Goal: Task Accomplishment & Management: Manage account settings

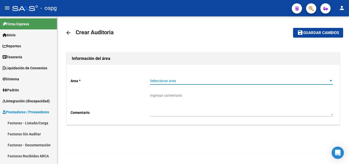
click at [237, 82] on span "Seleccionar area" at bounding box center [239, 81] width 178 height 4
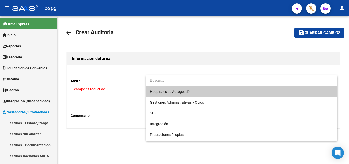
click at [209, 89] on span "Hospitales de Autogestión" at bounding box center [241, 91] width 183 height 11
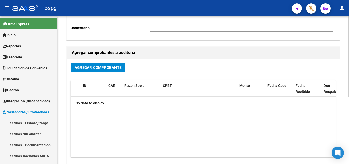
scroll to position [102, 0]
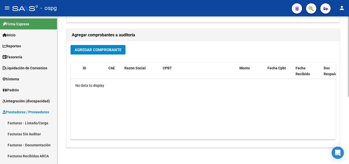
click at [115, 53] on button "Agregar Comprobante" at bounding box center [98, 49] width 55 height 9
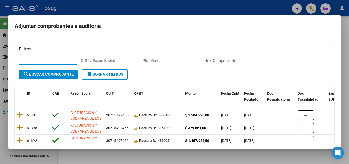
click at [211, 5] on div at bounding box center [174, 82] width 349 height 164
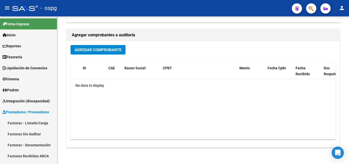
click at [25, 6] on div at bounding box center [25, 8] width 26 height 6
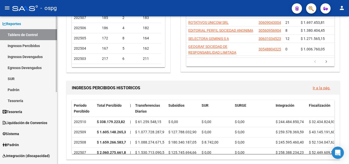
scroll to position [51, 0]
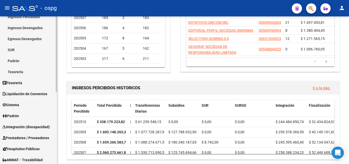
click at [33, 138] on span "Prestadores / Proveedores" at bounding box center [26, 138] width 47 height 6
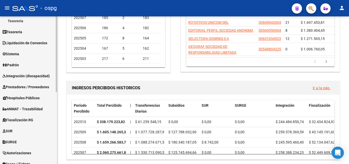
scroll to position [102, 0]
click at [33, 87] on span "Prestadores / Proveedores" at bounding box center [26, 87] width 47 height 6
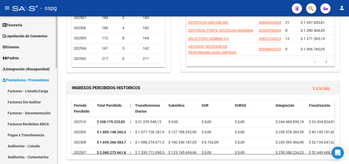
scroll to position [128, 0]
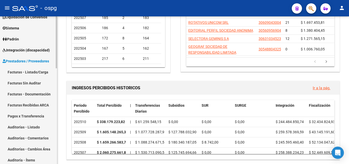
click at [37, 69] on link "Facturas - Listado/Carga" at bounding box center [28, 71] width 57 height 11
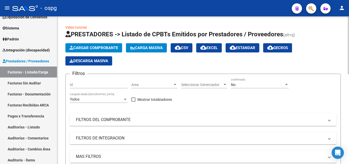
click at [113, 41] on app-list-header "PRESTADORES -> Listado de CPBTs Emitidos por Prestadores / Proveedores (alt+q) …" at bounding box center [203, 118] width 276 height 177
click at [114, 43] on button "Cargar Comprobante" at bounding box center [93, 47] width 57 height 9
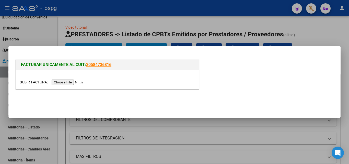
click at [69, 81] on input "file" at bounding box center [52, 81] width 65 height 5
click at [75, 83] on input "file" at bounding box center [52, 81] width 65 height 5
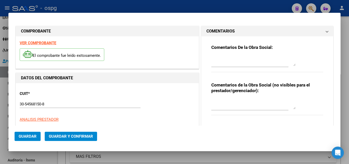
type input "$ 5.517,00"
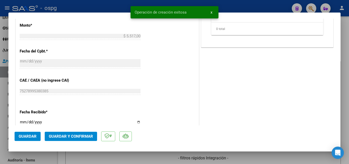
scroll to position [256, 0]
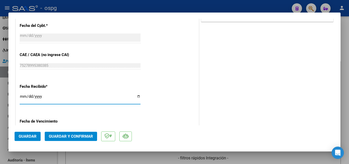
click at [22, 98] on input "[DATE]" at bounding box center [80, 98] width 121 height 8
type input "[DATE]"
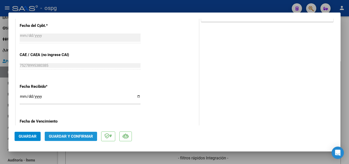
click at [73, 136] on span "Guardar y Confirmar" at bounding box center [71, 136] width 44 height 5
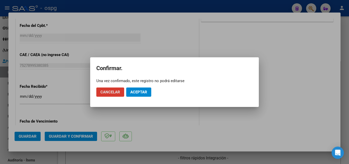
click at [150, 90] on button "Aceptar" at bounding box center [138, 91] width 25 height 9
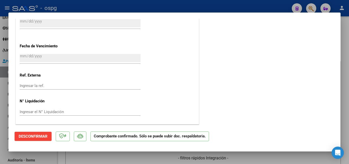
click at [0, 113] on div at bounding box center [174, 82] width 349 height 164
type input "$ 0,00"
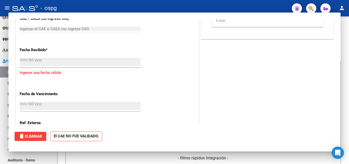
scroll to position [370, 0]
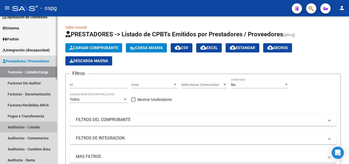
click at [42, 126] on link "Auditorías - Listado" at bounding box center [28, 126] width 57 height 11
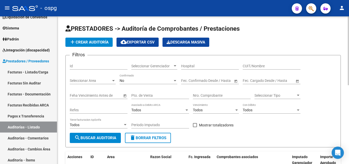
click at [93, 42] on span "add Crear Auditoría" at bounding box center [89, 42] width 39 height 5
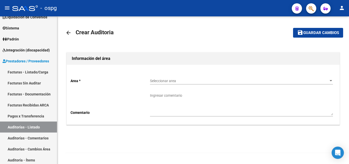
click at [188, 79] on span "Seleccionar area" at bounding box center [239, 81] width 178 height 4
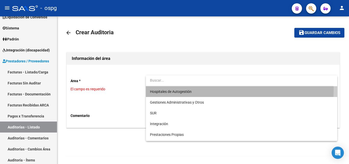
click at [190, 89] on span "Hospitales de Autogestión" at bounding box center [241, 91] width 183 height 11
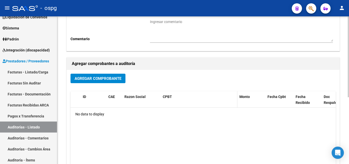
scroll to position [77, 0]
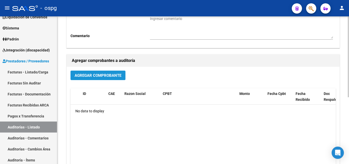
click at [90, 75] on span "Agregar Comprobante" at bounding box center [98, 75] width 47 height 5
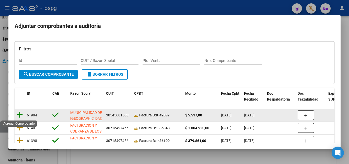
click at [20, 113] on icon at bounding box center [20, 114] width 6 height 7
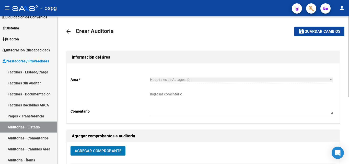
scroll to position [0, 0]
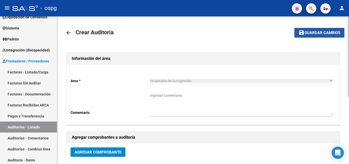
click at [333, 31] on span "Guardar cambios" at bounding box center [323, 33] width 36 height 5
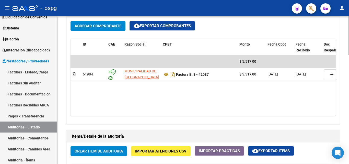
scroll to position [332, 0]
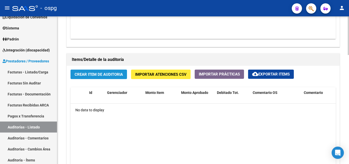
click at [93, 74] on span "Crear Item de Auditoria" at bounding box center [99, 74] width 48 height 5
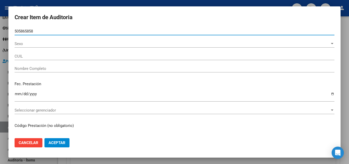
type input "50586585"
type input "27505865850"
type input "ZEBALLOS VICTORIA DEL ROSARIO -"
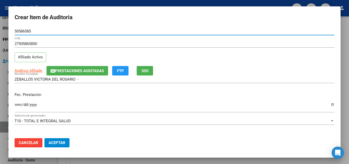
type input "50586585"
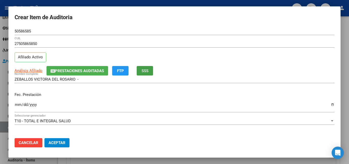
click at [150, 73] on button "SSS" at bounding box center [145, 70] width 16 height 9
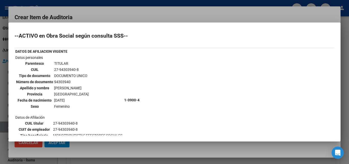
click at [163, 21] on div at bounding box center [174, 82] width 349 height 164
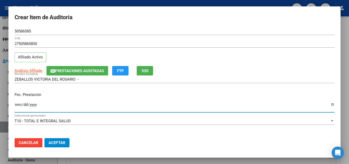
click at [19, 102] on input "Ingresar la fecha" at bounding box center [175, 106] width 320 height 8
type input "[DATE]"
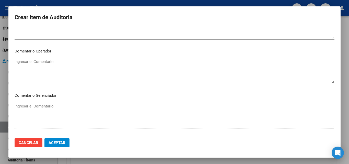
scroll to position [354, 0]
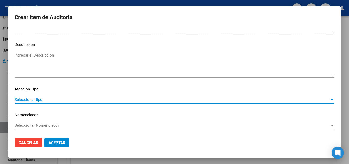
click at [36, 101] on span "Seleccionar tipo" at bounding box center [172, 99] width 315 height 5
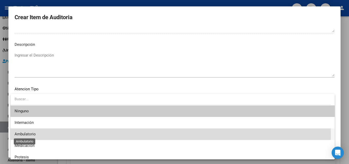
click at [30, 135] on span "Ambulatorio" at bounding box center [25, 134] width 21 height 5
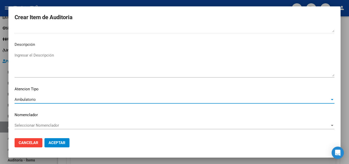
click at [63, 142] on span "Aceptar" at bounding box center [57, 142] width 17 height 5
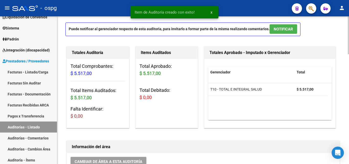
scroll to position [0, 0]
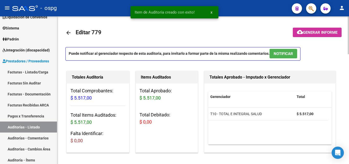
click at [307, 35] on span "Generar informe" at bounding box center [320, 32] width 35 height 5
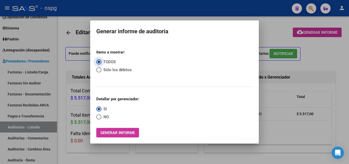
click at [104, 116] on span "NO" at bounding box center [104, 117] width 7 height 6
click at [101, 116] on input "NO" at bounding box center [98, 116] width 5 height 5
radio input "true"
click at [109, 136] on button "Generar informe" at bounding box center [117, 132] width 43 height 9
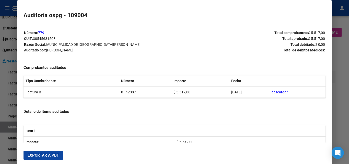
click at [43, 151] on button "Exportar a PDF" at bounding box center [43, 155] width 39 height 9
click at [0, 149] on div at bounding box center [174, 82] width 349 height 164
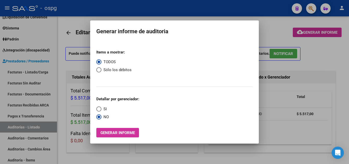
click at [119, 158] on div at bounding box center [174, 82] width 349 height 164
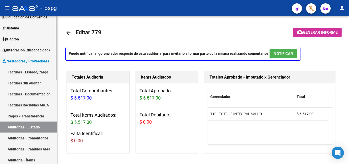
click at [34, 70] on link "Facturas - Listado/Carga" at bounding box center [28, 71] width 57 height 11
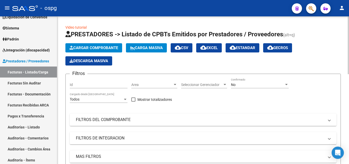
click at [98, 45] on button "Cargar Comprobante" at bounding box center [93, 47] width 57 height 9
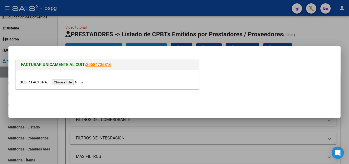
click at [80, 84] on input "file" at bounding box center [52, 81] width 65 height 5
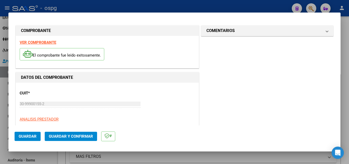
type input "8461"
type input "$ 17.257,00"
type input "[DATE]"
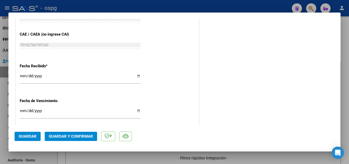
scroll to position [281, 0]
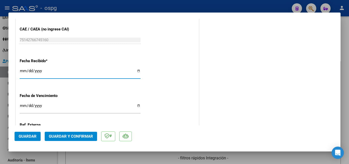
click at [24, 72] on input "[DATE]" at bounding box center [80, 73] width 121 height 8
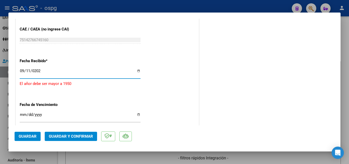
type input "[DATE]"
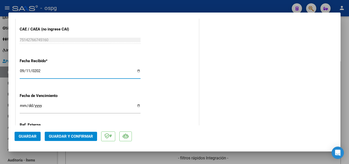
scroll to position [331, 0]
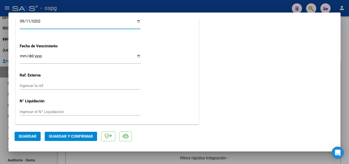
click at [71, 133] on button "Guardar y Confirmar" at bounding box center [71, 136] width 52 height 9
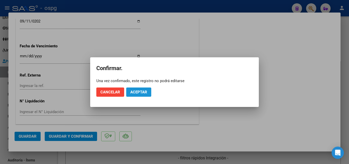
click at [138, 95] on button "Aceptar" at bounding box center [138, 91] width 25 height 9
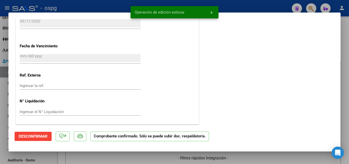
click at [0, 154] on div at bounding box center [174, 82] width 349 height 164
type input "$ 0,00"
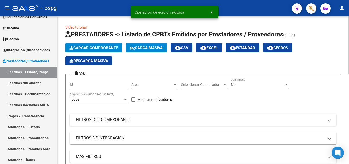
scroll to position [26, 0]
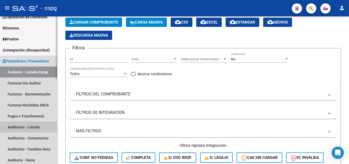
click at [19, 128] on link "Auditorías - Listado" at bounding box center [28, 126] width 57 height 11
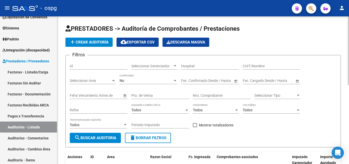
click at [102, 43] on span "add Crear Auditoría" at bounding box center [89, 42] width 39 height 5
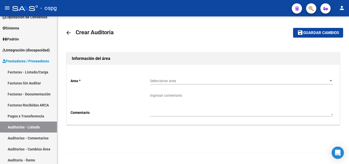
click at [169, 81] on span "Seleccionar area" at bounding box center [239, 81] width 178 height 4
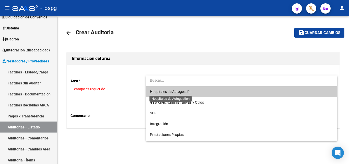
click at [169, 91] on span "Hospitales de Autogestión" at bounding box center [171, 91] width 42 height 4
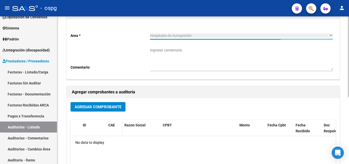
scroll to position [51, 0]
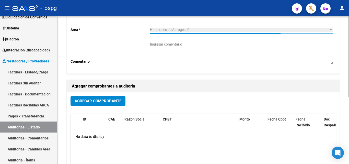
click at [98, 101] on span "Agregar Comprobante" at bounding box center [98, 101] width 47 height 5
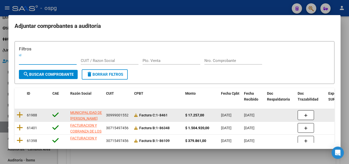
click at [19, 119] on div at bounding box center [20, 115] width 6 height 8
click at [19, 114] on icon at bounding box center [20, 114] width 6 height 7
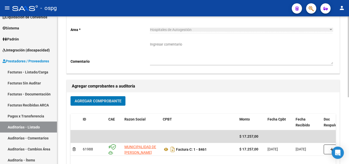
scroll to position [0, 0]
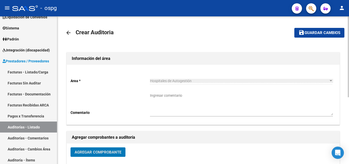
click at [313, 29] on button "save Guardar cambios" at bounding box center [319, 32] width 50 height 9
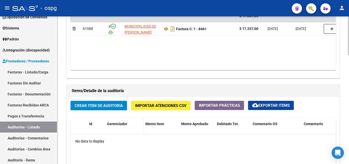
scroll to position [332, 0]
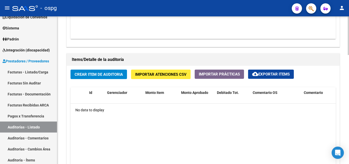
click at [110, 75] on span "Crear Item de Auditoria" at bounding box center [99, 74] width 48 height 5
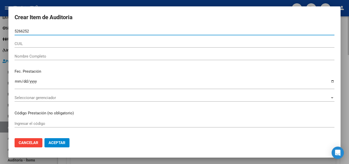
type input "52662527"
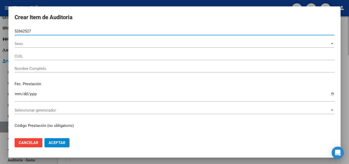
type input "27526625272"
type input "[PERSON_NAME]"
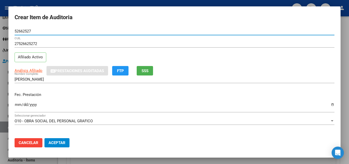
type input "52662527"
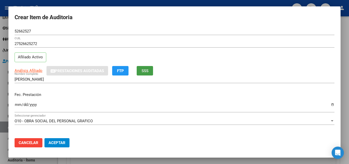
click at [141, 72] on button "SSS" at bounding box center [145, 70] width 16 height 9
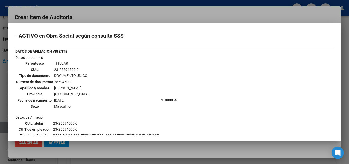
click at [178, 14] on div at bounding box center [174, 82] width 349 height 164
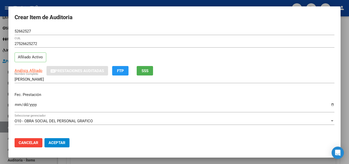
click at [19, 105] on input "Ingresar la fecha" at bounding box center [175, 106] width 320 height 8
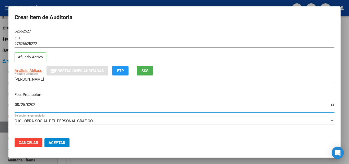
type input "[DATE]"
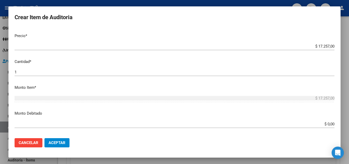
scroll to position [128, 0]
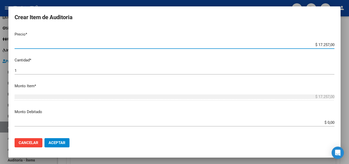
drag, startPoint x: 318, startPoint y: 43, endPoint x: 325, endPoint y: 44, distance: 7.5
click at [325, 44] on input "$ 17.257,00" at bounding box center [175, 44] width 320 height 5
type input "$ 4,00"
type input "$ 40,00"
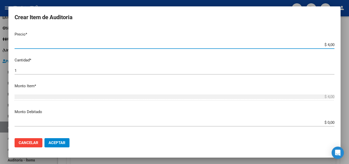
type input "$ 40,00"
type input "$ 402,00"
type input "$ 40.296,00"
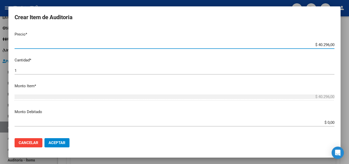
type input "$ 4.029,00"
type input "$ 402,00"
type input "$ 40,00"
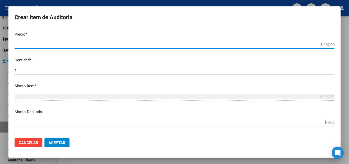
type input "$ 40,00"
type input "$ 4,00"
type input "$ 6,00"
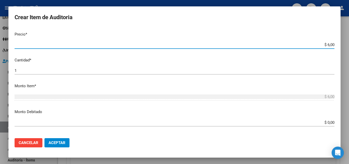
type input "$ 66,00"
type input "$ 661,00"
type input "$ 6.614,00"
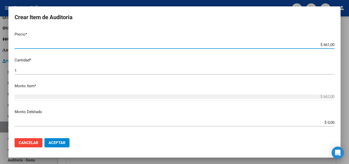
type input "$ 6.614,00"
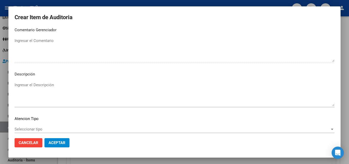
scroll to position [354, 0]
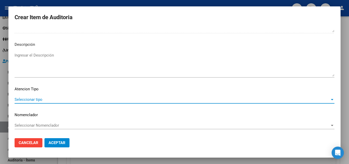
click at [27, 98] on span "Seleccionar tipo" at bounding box center [172, 99] width 315 height 5
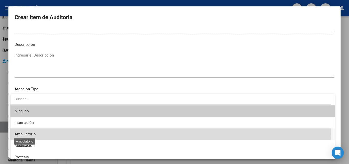
click at [34, 135] on span "Ambulatorio" at bounding box center [25, 134] width 21 height 5
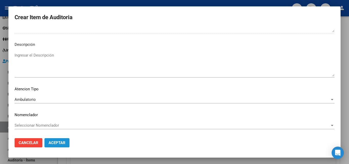
click at [50, 143] on span "Aceptar" at bounding box center [57, 142] width 17 height 5
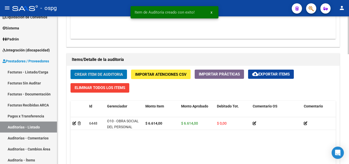
scroll to position [333, 0]
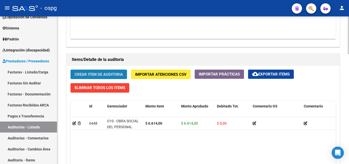
click at [108, 76] on span "Crear Item de Auditoria" at bounding box center [99, 74] width 48 height 5
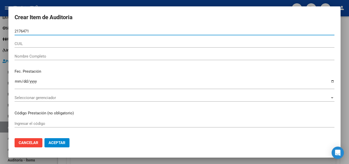
type input "21764717"
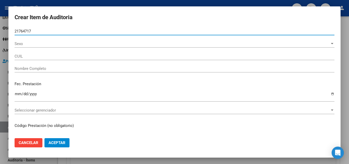
type input "27217647172"
type input "[PERSON_NAME] [PERSON_NAME]"
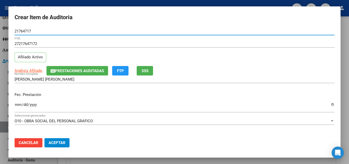
type input "21764717"
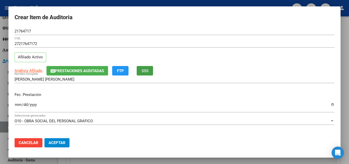
click at [152, 75] on button "SSS" at bounding box center [145, 70] width 16 height 9
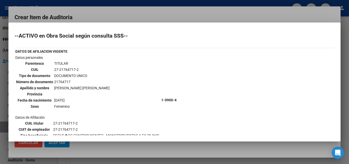
drag, startPoint x: 170, startPoint y: 20, endPoint x: 193, endPoint y: 26, distance: 22.9
click at [171, 20] on div at bounding box center [174, 82] width 349 height 164
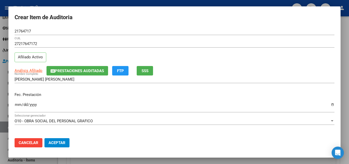
click at [16, 106] on input "Ingresar la fecha" at bounding box center [175, 106] width 320 height 8
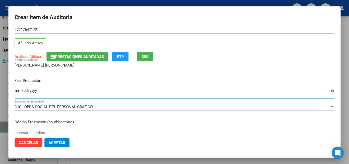
scroll to position [26, 0]
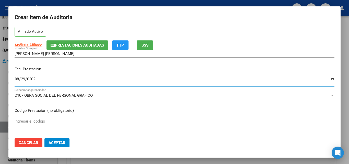
type input "[DATE]"
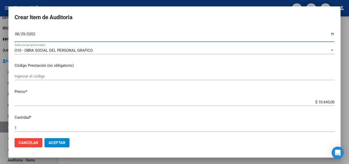
scroll to position [77, 0]
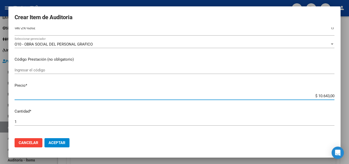
drag, startPoint x: 314, startPoint y: 94, endPoint x: 325, endPoint y: 96, distance: 11.0
click at [325, 97] on input "$ 10.643,00" at bounding box center [175, 96] width 320 height 5
type input "$ 4,00"
type input "$ 40,00"
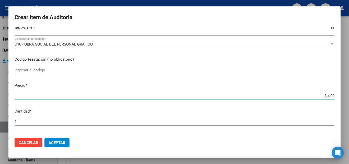
type input "$ 40,00"
type input "$ 402,00"
type input "$ 4.029,00"
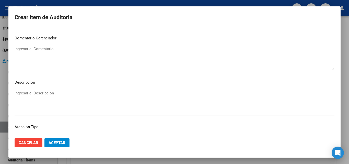
scroll to position [354, 0]
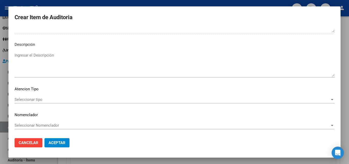
click at [22, 102] on div "Seleccionar tipo Seleccionar tipo" at bounding box center [175, 100] width 320 height 8
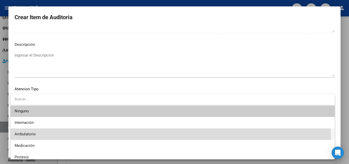
click at [28, 137] on span "Ambulatorio" at bounding box center [173, 134] width 316 height 12
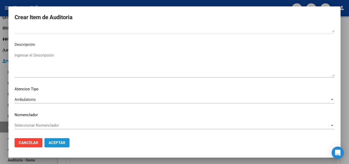
click at [58, 141] on span "Aceptar" at bounding box center [57, 142] width 17 height 5
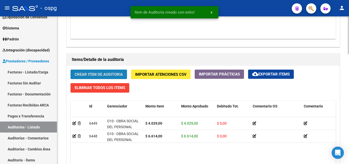
click at [105, 73] on span "Crear Item de Auditoria" at bounding box center [99, 74] width 48 height 5
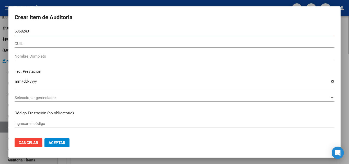
type input "53682430"
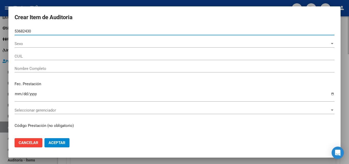
type input "20536824309"
type input "[PERSON_NAME], [PERSON_NAME]"
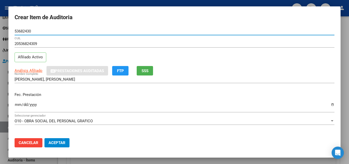
type input "53682430"
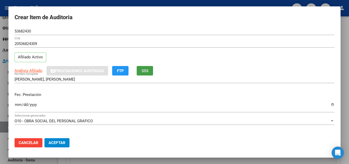
click at [153, 70] on button "SSS" at bounding box center [145, 70] width 16 height 9
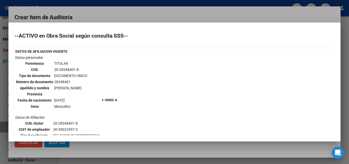
click at [159, 11] on div at bounding box center [174, 82] width 349 height 164
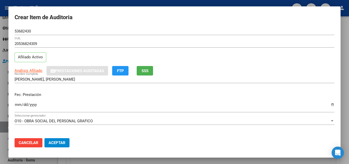
click at [19, 105] on input "Ingresar la fecha" at bounding box center [175, 106] width 320 height 8
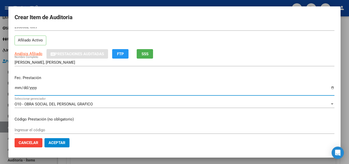
scroll to position [26, 0]
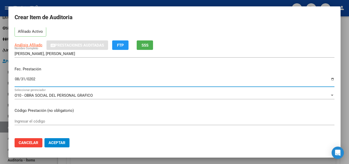
type input "[DATE]"
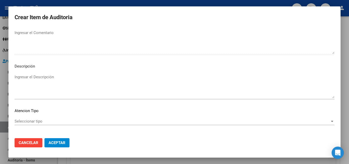
scroll to position [354, 0]
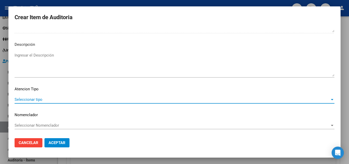
click at [38, 99] on span "Seleccionar tipo" at bounding box center [172, 99] width 315 height 5
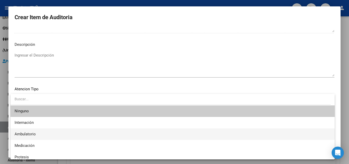
click at [42, 133] on span "Ambulatorio" at bounding box center [173, 134] width 316 height 12
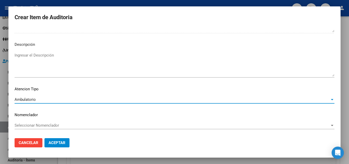
click at [57, 141] on span "Aceptar" at bounding box center [57, 142] width 17 height 5
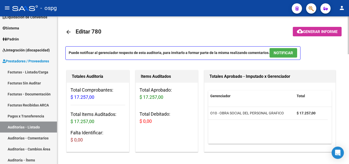
scroll to position [0, 0]
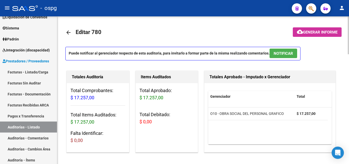
click at [314, 31] on span "Generar informe" at bounding box center [320, 32] width 35 height 5
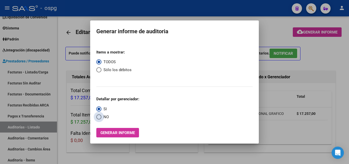
drag, startPoint x: 105, startPoint y: 118, endPoint x: 111, endPoint y: 131, distance: 13.9
click at [105, 118] on span "NO" at bounding box center [104, 117] width 7 height 6
click at [101, 118] on input "NO" at bounding box center [98, 116] width 5 height 5
radio input "true"
click at [115, 133] on span "Generar informe" at bounding box center [117, 132] width 35 height 5
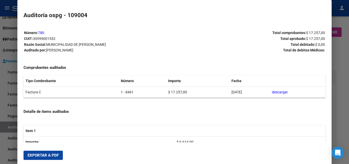
click at [45, 157] on button "Exportar a PDF" at bounding box center [43, 155] width 39 height 9
click at [0, 89] on div at bounding box center [174, 82] width 349 height 164
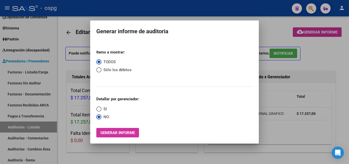
click at [72, 39] on div at bounding box center [174, 82] width 349 height 164
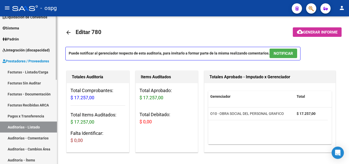
click at [26, 70] on link "Facturas - Listado/Carga" at bounding box center [28, 71] width 57 height 11
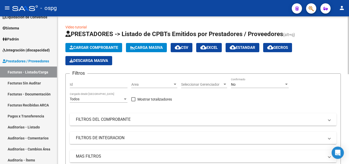
click at [81, 45] on button "Cargar Comprobante" at bounding box center [93, 47] width 57 height 9
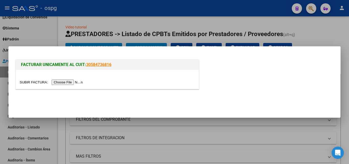
click at [64, 82] on input "file" at bounding box center [52, 81] width 65 height 5
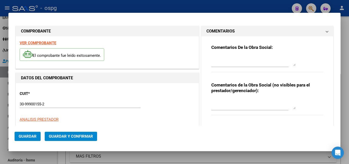
type input "8823"
type input "$ 102.356,00"
type input "[DATE]"
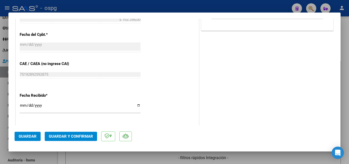
scroll to position [256, 0]
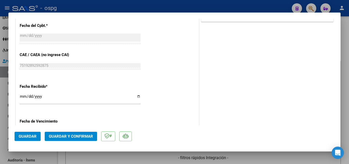
click at [24, 98] on input "[DATE]" at bounding box center [80, 98] width 121 height 8
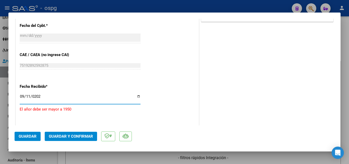
type input "[DATE]"
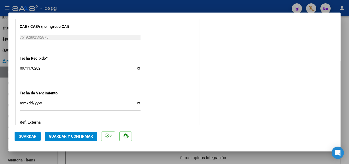
scroll to position [331, 0]
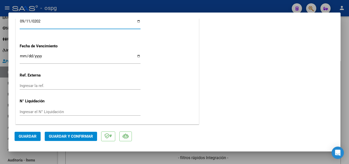
click at [61, 133] on button "Guardar y Confirmar" at bounding box center [71, 136] width 52 height 9
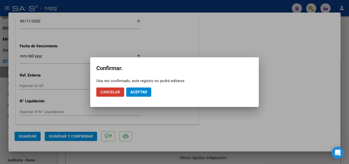
click at [147, 96] on button "Aceptar" at bounding box center [138, 91] width 25 height 9
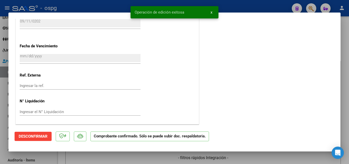
click at [0, 92] on div at bounding box center [174, 82] width 349 height 164
type input "$ 0,00"
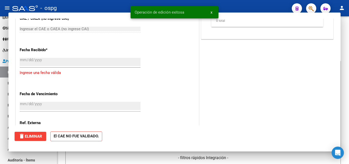
scroll to position [370, 0]
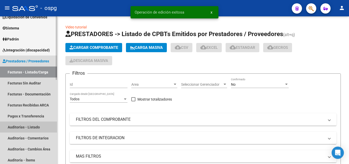
click at [42, 127] on link "Auditorías - Listado" at bounding box center [28, 126] width 57 height 11
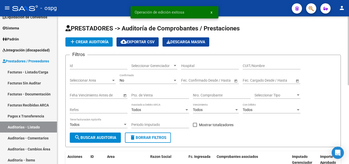
click at [79, 41] on span "add Crear Auditoría" at bounding box center [89, 42] width 39 height 5
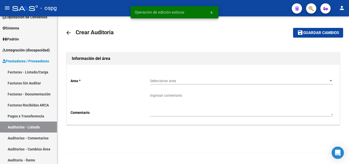
click at [179, 78] on div "Seleccionar area Seleccionar area" at bounding box center [241, 79] width 183 height 10
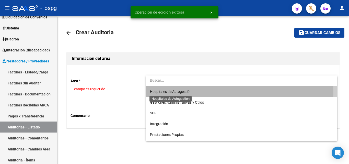
click at [182, 92] on span "Hospitales de Autogestión" at bounding box center [171, 91] width 42 height 4
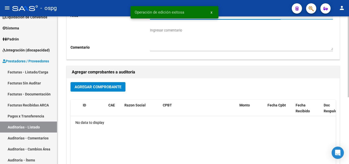
scroll to position [102, 0]
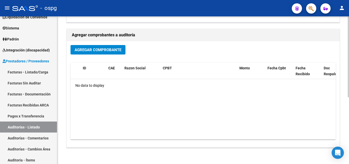
click at [97, 52] on span "Agregar Comprobante" at bounding box center [98, 50] width 47 height 5
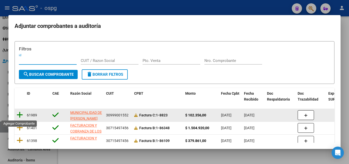
click at [19, 115] on icon at bounding box center [20, 114] width 6 height 7
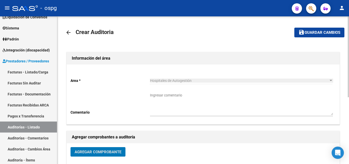
scroll to position [0, 0]
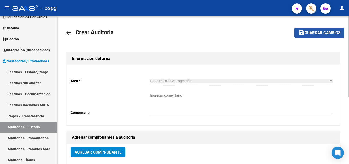
click at [307, 31] on span "Guardar cambios" at bounding box center [323, 33] width 36 height 5
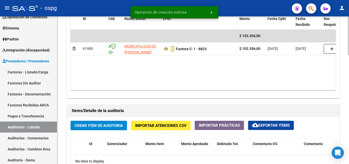
scroll to position [358, 0]
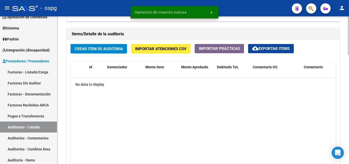
click at [95, 54] on div "Crear Item de Auditoria Importar Atenciones CSV Importar Prácticas cloud_downlo…" at bounding box center [203, 112] width 273 height 144
click at [102, 51] on span "Crear Item de Auditoria" at bounding box center [99, 49] width 48 height 5
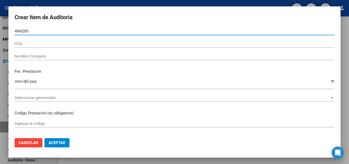
type input "49432819"
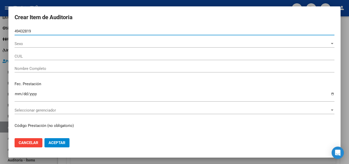
type input "23494328194"
type input "[PERSON_NAME] [PERSON_NAME]"
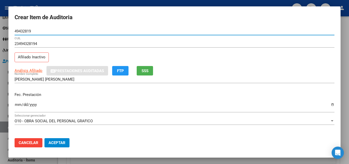
type input "49432819"
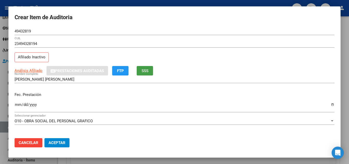
click at [145, 73] on span "SSS" at bounding box center [145, 71] width 7 height 5
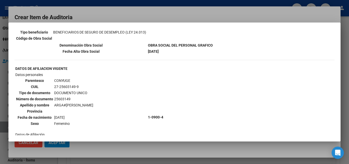
scroll to position [128, 0]
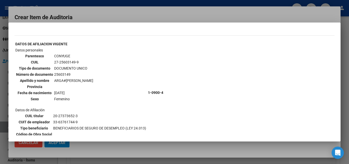
click at [134, 16] on div at bounding box center [174, 82] width 349 height 164
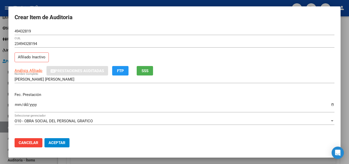
click at [145, 70] on span "SSS" at bounding box center [145, 71] width 7 height 5
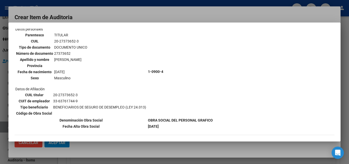
scroll to position [0, 0]
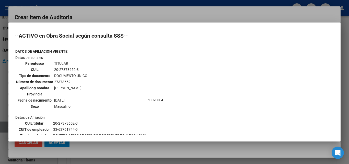
click at [158, 14] on div at bounding box center [174, 82] width 349 height 164
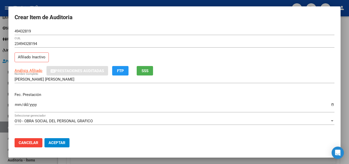
click at [16, 104] on input "Ingresar la fecha" at bounding box center [175, 106] width 320 height 8
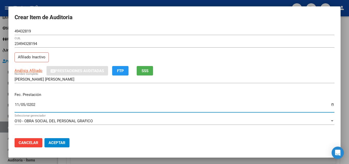
type input "[DATE]"
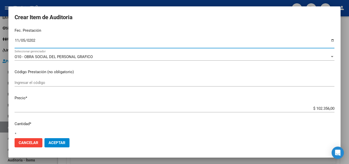
scroll to position [128, 0]
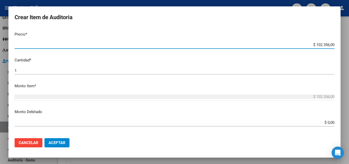
drag, startPoint x: 312, startPoint y: 45, endPoint x: 325, endPoint y: 48, distance: 13.3
click at [325, 48] on div "$ 102.356,00 Ingresar el precio" at bounding box center [175, 45] width 320 height 8
type input "$ 1,00"
type input "$ 11,00"
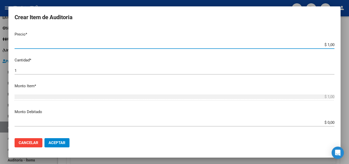
type input "$ 11,00"
type input "$ 118,00"
type input "$ 1.188,00"
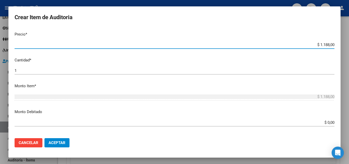
type input "$ 11.889,00"
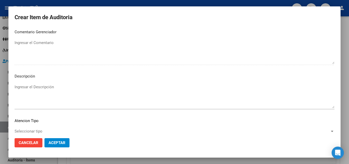
scroll to position [354, 0]
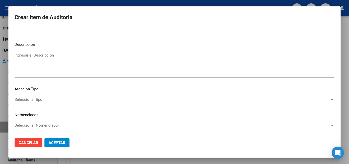
click at [48, 104] on div "Seleccionar tipo Seleccionar tipo" at bounding box center [175, 102] width 320 height 13
click at [48, 103] on div "Seleccionar tipo Seleccionar tipo" at bounding box center [175, 100] width 320 height 8
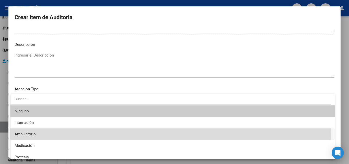
click at [37, 132] on span "Ambulatorio" at bounding box center [173, 134] width 316 height 12
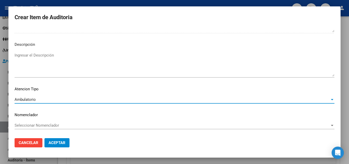
click at [65, 142] on span "Aceptar" at bounding box center [57, 142] width 17 height 5
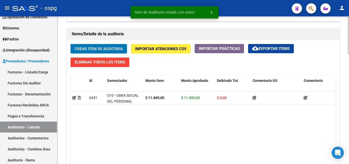
scroll to position [358, 0]
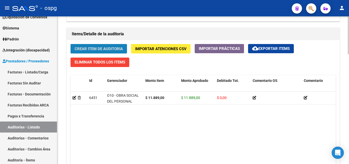
click at [92, 45] on button "Crear Item de Auditoria" at bounding box center [99, 48] width 56 height 9
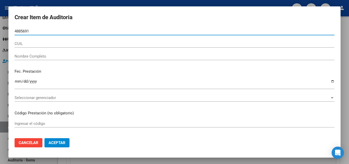
type input "48856915"
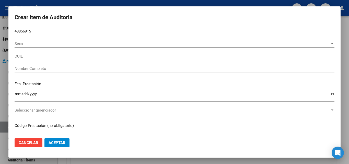
type input "20488569156"
type input "[PERSON_NAME]"
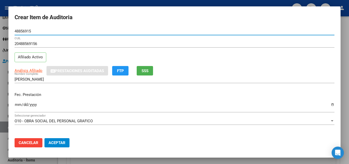
type input "48856915"
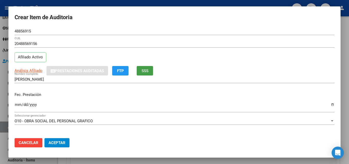
click at [149, 69] on button "SSS" at bounding box center [145, 70] width 16 height 9
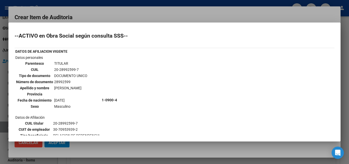
click at [162, 13] on div at bounding box center [174, 82] width 349 height 164
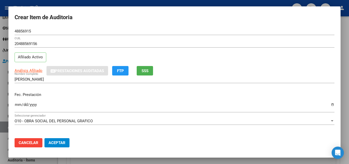
click at [14, 105] on mat-dialog-content "48856915 Nro Documento 20488569156 CUIL Afiliado Activo Análisis Afiliado Prest…" at bounding box center [174, 80] width 332 height 107
click at [18, 104] on input "Ingresar la fecha" at bounding box center [175, 106] width 320 height 8
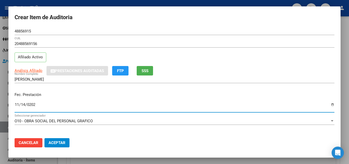
type input "[DATE]"
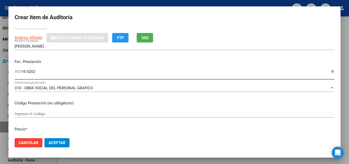
scroll to position [102, 0]
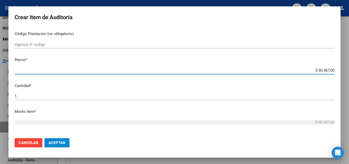
drag, startPoint x: 315, startPoint y: 69, endPoint x: 325, endPoint y: 71, distance: 10.7
click at [325, 71] on input "$ 90.467,00" at bounding box center [175, 70] width 320 height 5
type input "$ 2,00"
type input "$ 23,00"
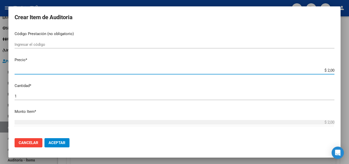
type input "$ 23,00"
type input "$ 237,00"
type input "$ 2.377,00"
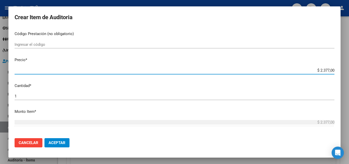
type input "$ 23.778,00"
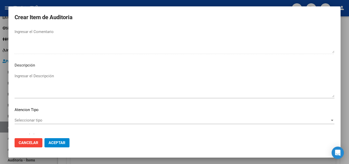
scroll to position [354, 0]
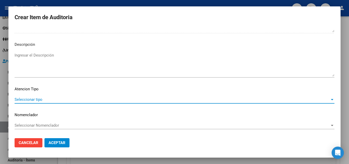
click at [28, 97] on span "Seleccionar tipo" at bounding box center [172, 99] width 315 height 5
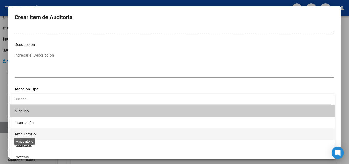
click at [33, 133] on span "Ambulatorio" at bounding box center [25, 134] width 21 height 5
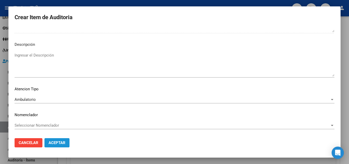
click at [54, 144] on span "Aceptar" at bounding box center [57, 142] width 17 height 5
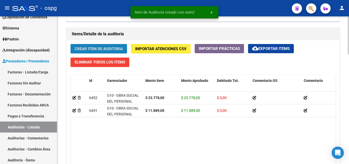
click at [92, 47] on span "Crear Item de Auditoria" at bounding box center [99, 49] width 48 height 5
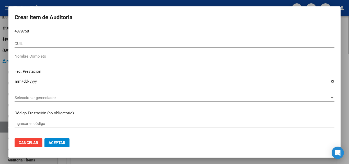
type input "48797585"
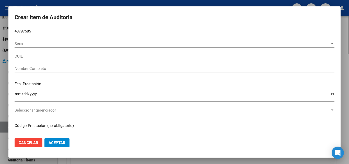
type input "20487975851"
type input "[PERSON_NAME]"
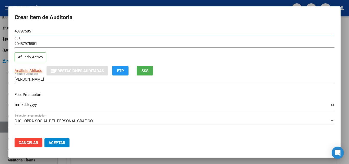
type input "48797585"
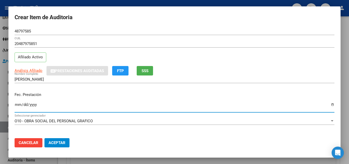
click at [18, 106] on input "Ingresar la fecha" at bounding box center [175, 106] width 320 height 8
type input "[DATE]"
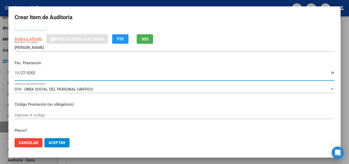
scroll to position [77, 0]
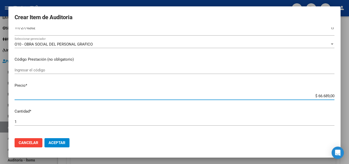
drag, startPoint x: 314, startPoint y: 96, endPoint x: 321, endPoint y: 94, distance: 7.8
click at [321, 94] on input "$ 66.689,00" at bounding box center [175, 96] width 320 height 5
type input "$ 189,00"
type input "$ 1.189,00"
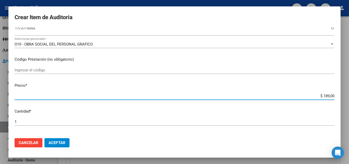
type input "$ 1.189,00"
type input "$ 11.889,00"
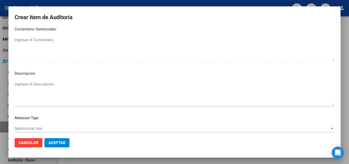
scroll to position [354, 0]
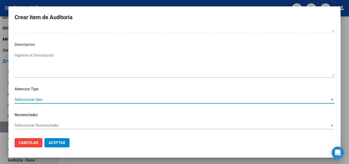
click at [39, 98] on span "Seleccionar tipo" at bounding box center [172, 99] width 315 height 5
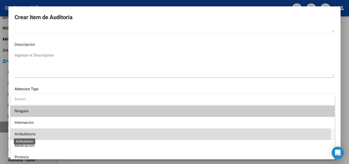
click at [35, 136] on span "Ambulatorio" at bounding box center [25, 134] width 21 height 5
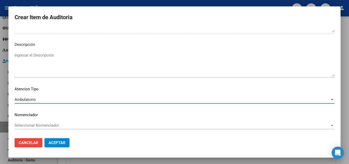
click at [58, 144] on span "Aceptar" at bounding box center [57, 142] width 17 height 5
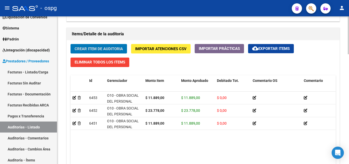
click at [87, 46] on span "Crear Item de Auditoria" at bounding box center [99, 48] width 48 height 5
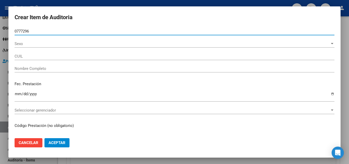
type input "07772966"
type input "20077729667"
type input "JURADO [PERSON_NAME]"
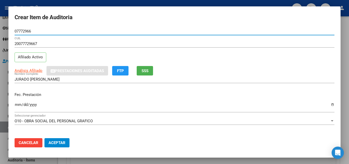
type input "07772966"
click at [16, 105] on input "Ingresar la fecha" at bounding box center [175, 106] width 320 height 8
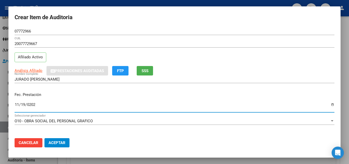
type input "[DATE]"
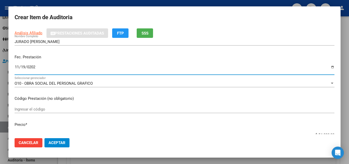
scroll to position [77, 0]
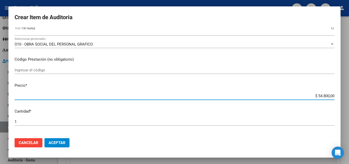
drag, startPoint x: 314, startPoint y: 96, endPoint x: 325, endPoint y: 97, distance: 11.0
click at [325, 97] on input "$ 54.800,00" at bounding box center [175, 96] width 320 height 5
type input "$ 7,00"
type input "$ 72,00"
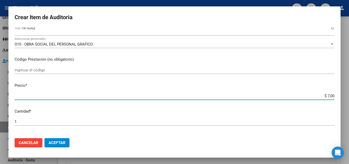
type input "$ 72,00"
type input "$ 724,00"
type input "$ 7.244,00"
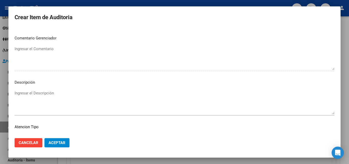
scroll to position [354, 0]
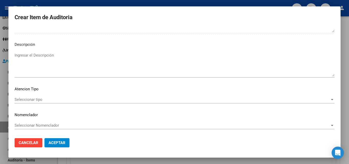
click at [30, 101] on span "Seleccionar tipo" at bounding box center [172, 99] width 315 height 5
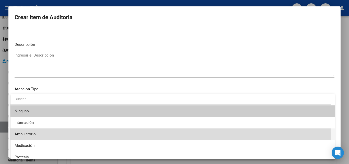
click at [35, 136] on span "Ambulatorio" at bounding box center [173, 134] width 316 height 12
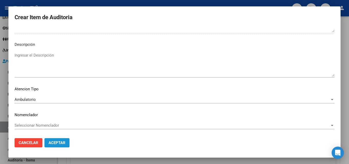
click at [58, 142] on span "Aceptar" at bounding box center [57, 142] width 17 height 5
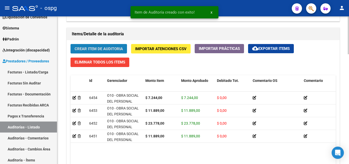
click at [111, 49] on span "Crear Item de Auditoria" at bounding box center [99, 49] width 48 height 5
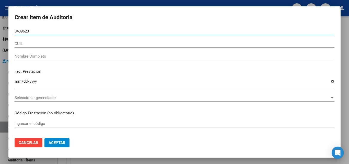
type input "04396235"
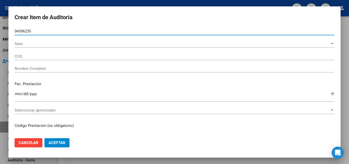
type input "20043962354"
type input "[PERSON_NAME]"
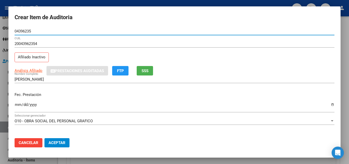
type input "04396235"
click at [144, 72] on span "SSS" at bounding box center [145, 71] width 7 height 5
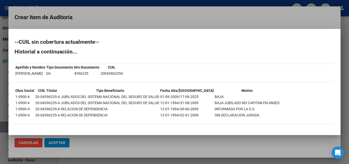
click at [181, 17] on div at bounding box center [174, 82] width 349 height 164
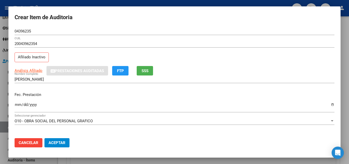
click at [20, 103] on input "Ingresar la fecha" at bounding box center [175, 106] width 320 height 8
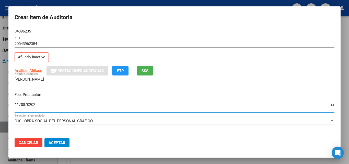
type input "[DATE]"
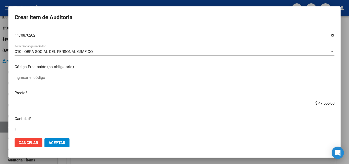
scroll to position [77, 0]
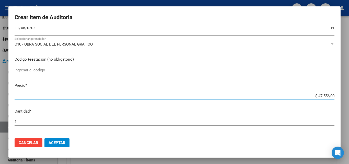
drag, startPoint x: 313, startPoint y: 96, endPoint x: 327, endPoint y: 97, distance: 13.4
click at [327, 97] on input "$ 47.556,00" at bounding box center [175, 96] width 320 height 5
type input "$ 1,00"
type input "$ 11,00"
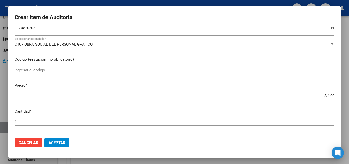
type input "$ 11,00"
type input "$ 118,00"
type input "$ 1.188,00"
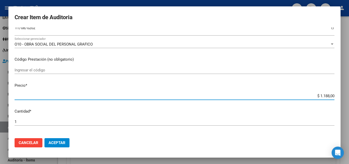
type input "$ 11.889,00"
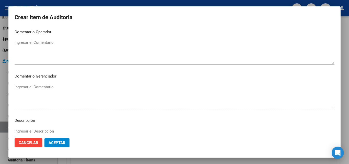
scroll to position [354, 0]
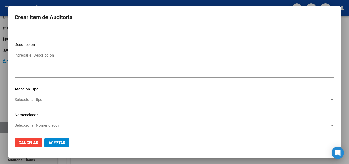
click at [43, 97] on span "Seleccionar tipo" at bounding box center [172, 99] width 315 height 5
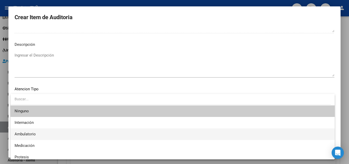
click at [30, 132] on span "Ambulatorio" at bounding box center [25, 134] width 21 height 5
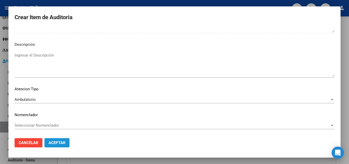
click at [50, 140] on button "Aceptar" at bounding box center [56, 142] width 25 height 9
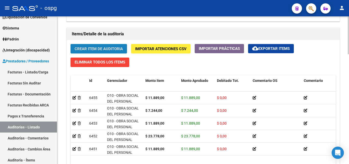
click at [115, 51] on button "Crear Item de Auditoria" at bounding box center [99, 48] width 56 height 9
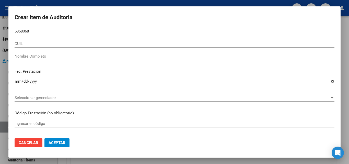
type input "58580681"
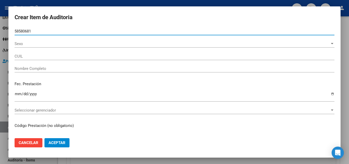
type input "27585806817"
type input "[PERSON_NAME]?ARAZ [PERSON_NAME]"
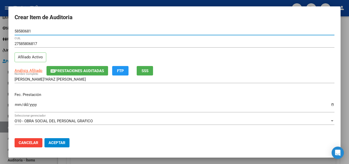
type input "58580681"
click at [19, 104] on input "Ingresar la fecha" at bounding box center [175, 106] width 320 height 8
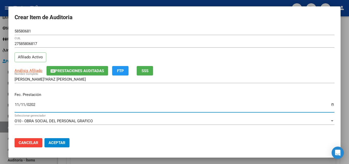
type input "[DATE]"
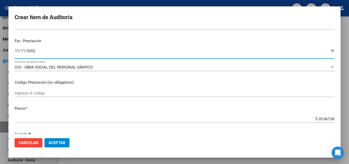
scroll to position [77, 0]
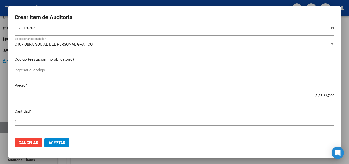
drag, startPoint x: 314, startPoint y: 95, endPoint x: 326, endPoint y: 97, distance: 11.4
click at [326, 97] on input "$ 35.667,00" at bounding box center [175, 96] width 320 height 5
type input "$ 1,00"
type input "$ 11,00"
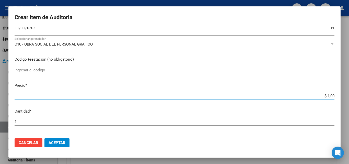
type input "$ 11,00"
type input "$ 118,00"
type input "$ 1.188,00"
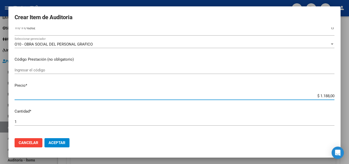
type input "$ 11.889,00"
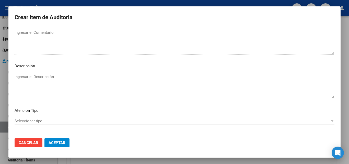
scroll to position [354, 0]
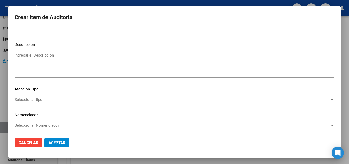
click at [27, 96] on div "Seleccionar tipo Seleccionar tipo" at bounding box center [175, 100] width 320 height 8
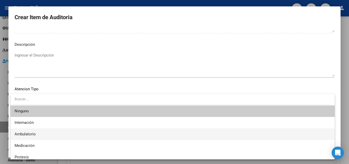
click at [38, 134] on span "Ambulatorio" at bounding box center [173, 134] width 316 height 12
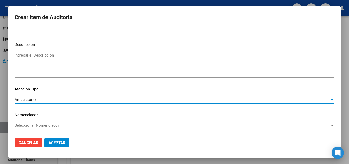
click at [61, 143] on span "Aceptar" at bounding box center [57, 142] width 17 height 5
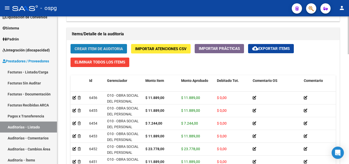
click at [106, 47] on span "Crear Item de Auditoria" at bounding box center [99, 49] width 48 height 5
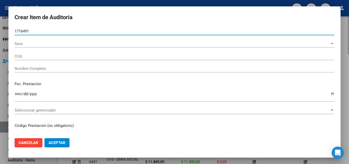
type input "17164918"
type input "27171649183"
type input "[PERSON_NAME] [PERSON_NAME]"
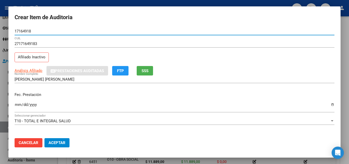
type input "17164918"
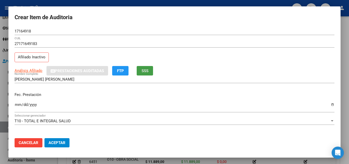
click at [145, 67] on button "SSS" at bounding box center [145, 70] width 16 height 9
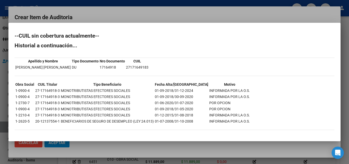
click at [158, 14] on div at bounding box center [174, 82] width 349 height 164
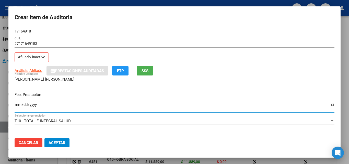
click at [17, 106] on input "Ingresar la fecha" at bounding box center [175, 106] width 320 height 8
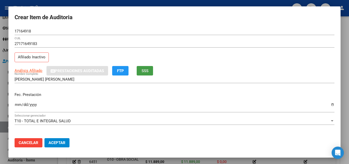
click at [147, 70] on span "SSS" at bounding box center [145, 71] width 7 height 5
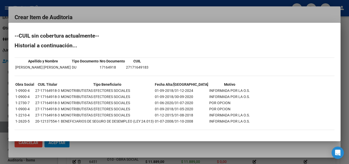
click at [165, 15] on div at bounding box center [174, 82] width 349 height 164
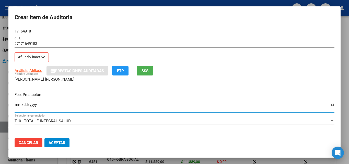
click at [17, 104] on input "Ingresar la fecha" at bounding box center [175, 106] width 320 height 8
type input "[DATE]"
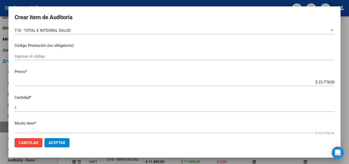
scroll to position [102, 0]
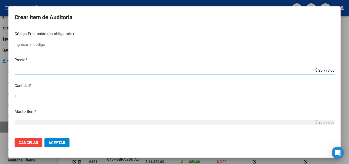
drag, startPoint x: 314, startPoint y: 69, endPoint x: 325, endPoint y: 70, distance: 11.0
click at [325, 70] on input "$ 23.778,00" at bounding box center [175, 70] width 320 height 5
type input "$ 1,00"
type input "$ 11,00"
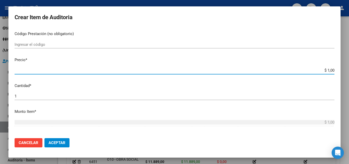
type input "$ 11,00"
type input "$ 118,00"
type input "$ 1.188,00"
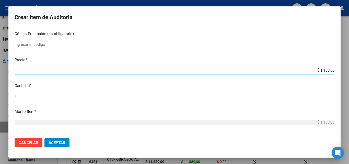
type input "$ 11.889,00"
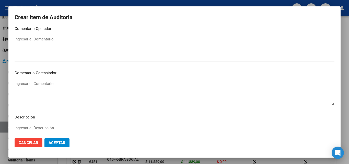
scroll to position [354, 0]
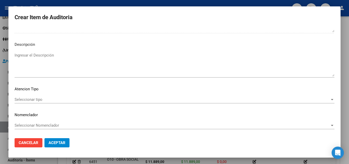
click at [46, 97] on span "Seleccionar tipo" at bounding box center [172, 99] width 315 height 5
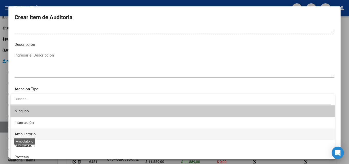
click at [35, 134] on span "Ambulatorio" at bounding box center [25, 134] width 21 height 5
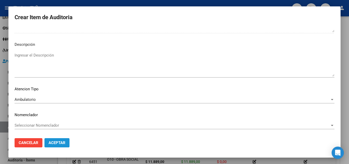
click at [55, 140] on span "Aceptar" at bounding box center [57, 142] width 17 height 5
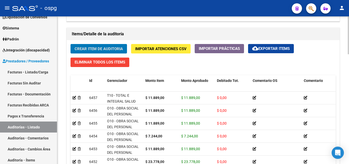
click at [113, 49] on span "Crear Item de Auditoria" at bounding box center [99, 49] width 48 height 5
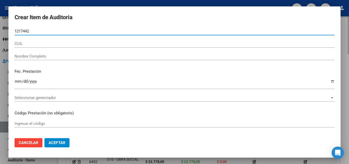
type input "12174427"
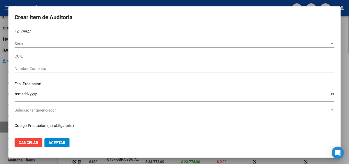
type input "27121744274"
type input "[PERSON_NAME]"
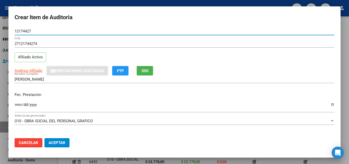
type input "12174427"
click at [16, 107] on input "Ingresar la fecha" at bounding box center [175, 106] width 320 height 8
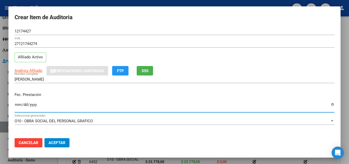
type input "[DATE]"
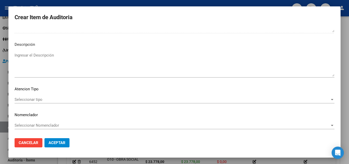
click at [38, 100] on span "Seleccionar tipo" at bounding box center [172, 99] width 315 height 5
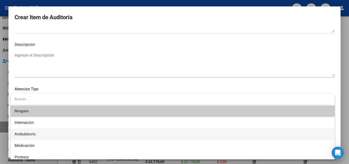
click at [20, 134] on span "Ambulatorio" at bounding box center [25, 134] width 21 height 5
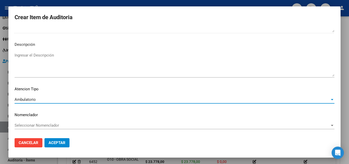
click at [51, 141] on span "Aceptar" at bounding box center [57, 142] width 17 height 5
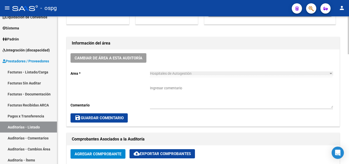
scroll to position [0, 0]
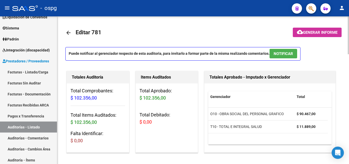
click at [321, 31] on span "Generar informe" at bounding box center [320, 32] width 35 height 5
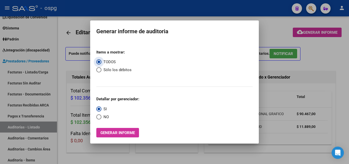
click at [97, 115] on span "Select an option" at bounding box center [98, 116] width 5 height 5
click at [97, 115] on input "NO" at bounding box center [98, 116] width 5 height 5
radio input "true"
click at [113, 134] on span "Generar informe" at bounding box center [117, 132] width 35 height 5
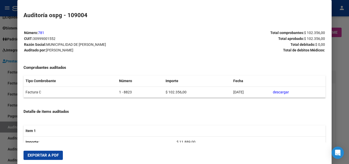
drag, startPoint x: 38, startPoint y: 158, endPoint x: 117, endPoint y: 104, distance: 95.2
click at [38, 158] on button "Exportar a PDF" at bounding box center [43, 155] width 39 height 9
click at [1, 128] on div at bounding box center [174, 82] width 349 height 164
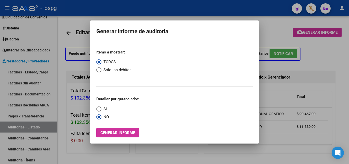
click at [36, 73] on div at bounding box center [174, 82] width 349 height 164
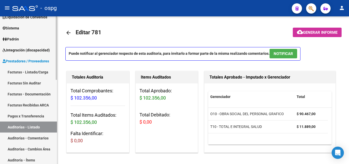
click at [36, 72] on link "Facturas - Listado/Carga" at bounding box center [28, 71] width 57 height 11
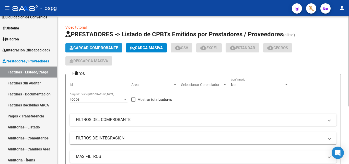
click at [107, 46] on span "Cargar Comprobante" at bounding box center [94, 47] width 49 height 5
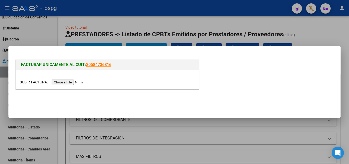
click at [70, 84] on input "file" at bounding box center [52, 81] width 65 height 5
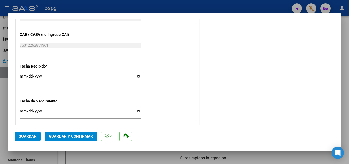
scroll to position [307, 0]
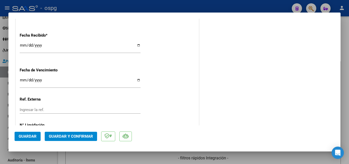
click at [21, 44] on input "[DATE]" at bounding box center [80, 47] width 121 height 8
click at [21, 46] on input "[DATE]" at bounding box center [80, 47] width 121 height 8
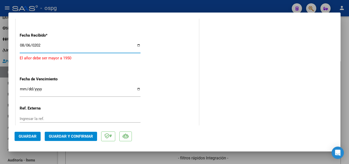
type input "[DATE]"
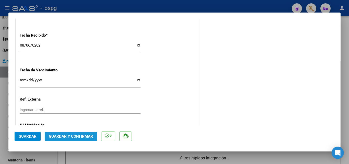
click at [82, 139] on button "Guardar y Confirmar" at bounding box center [71, 136] width 52 height 9
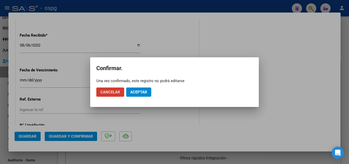
click at [135, 92] on span "Aceptar" at bounding box center [138, 92] width 17 height 5
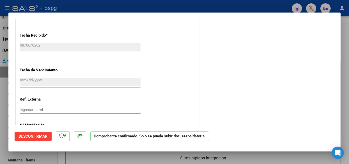
click at [0, 122] on div at bounding box center [174, 82] width 349 height 164
type input "$ 0,00"
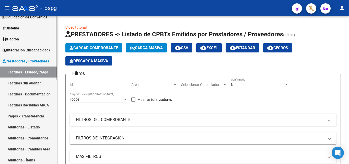
click at [29, 129] on link "Auditorías - Listado" at bounding box center [28, 126] width 57 height 11
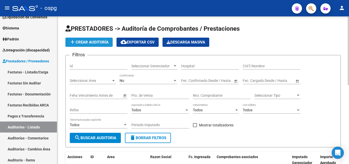
click at [83, 42] on span "add Crear Auditoría" at bounding box center [89, 42] width 39 height 5
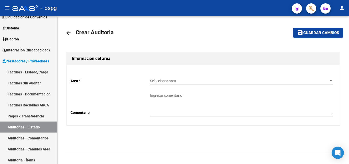
click at [193, 80] on span "Seleccionar area" at bounding box center [239, 81] width 178 height 4
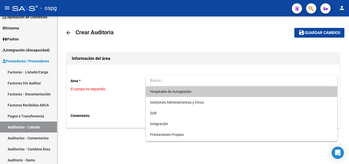
click at [198, 92] on span "Hospitales de Autogestión" at bounding box center [241, 91] width 183 height 11
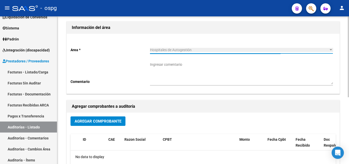
scroll to position [102, 0]
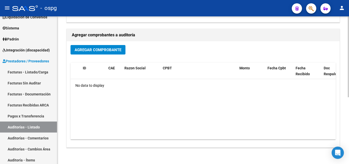
click at [117, 51] on span "Agregar Comprobante" at bounding box center [98, 50] width 47 height 5
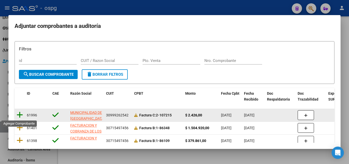
click at [18, 114] on icon at bounding box center [20, 114] width 6 height 7
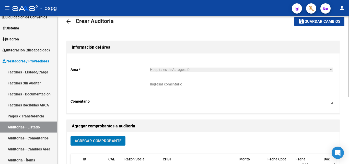
scroll to position [0, 0]
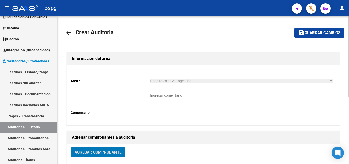
click at [321, 32] on span "Guardar cambios" at bounding box center [323, 33] width 36 height 5
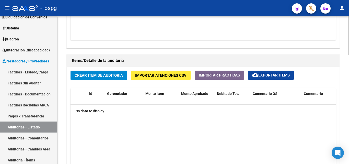
scroll to position [332, 0]
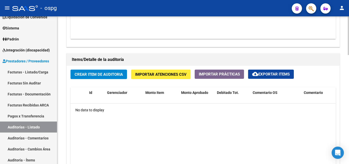
click at [119, 75] on span "Crear Item de Auditoria" at bounding box center [99, 74] width 48 height 5
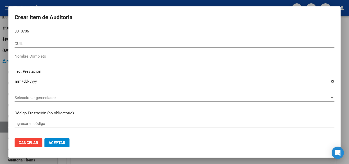
type input "30107067"
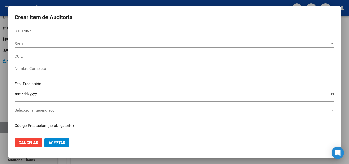
type input "20301070676"
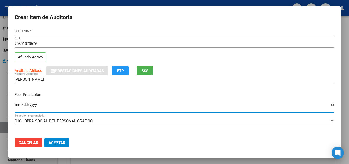
click at [17, 106] on input "Ingresar la fecha" at bounding box center [175, 106] width 320 height 8
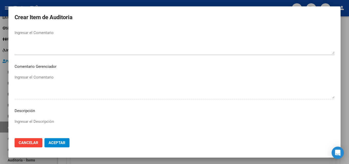
scroll to position [354, 0]
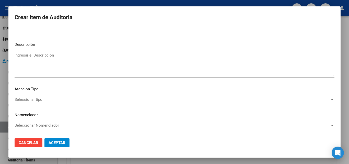
click at [44, 100] on span "Seleccionar tipo" at bounding box center [172, 99] width 315 height 5
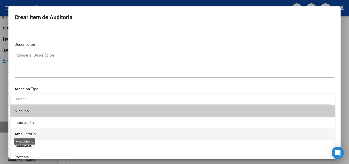
click at [30, 132] on span "Ambulatorio" at bounding box center [25, 134] width 21 height 5
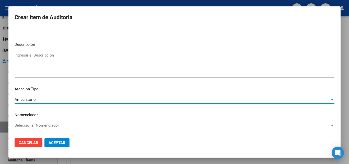
click at [52, 143] on span "Aceptar" at bounding box center [57, 142] width 17 height 5
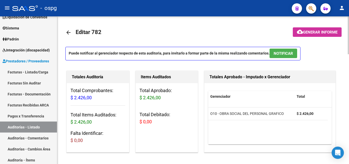
scroll to position [0, 0]
click at [317, 32] on span "Generar informe" at bounding box center [320, 32] width 35 height 5
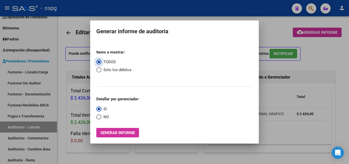
click at [104, 119] on span "NO" at bounding box center [104, 117] width 7 height 6
click at [101, 119] on input "NO" at bounding box center [98, 116] width 5 height 5
click at [122, 139] on mat-dialog-container "Generar informe de auditoria Items a mostrar: TODOS Sólo los débitos Detallar p…" at bounding box center [174, 81] width 169 height 123
click at [126, 135] on span "Generar informe" at bounding box center [117, 132] width 35 height 5
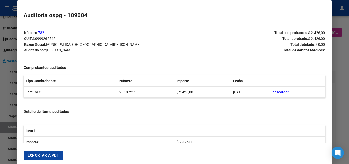
click at [49, 151] on button "Exportar a PDF" at bounding box center [43, 155] width 39 height 9
drag, startPoint x: 0, startPoint y: 115, endPoint x: 7, endPoint y: 117, distance: 6.9
click at [0, 115] on div at bounding box center [174, 82] width 349 height 164
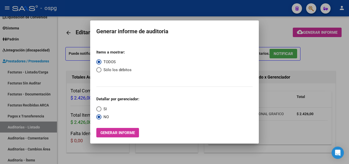
click at [83, 69] on div at bounding box center [174, 82] width 349 height 164
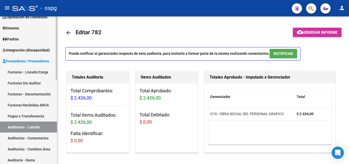
click at [32, 70] on link "Facturas - Listado/Carga" at bounding box center [28, 71] width 57 height 11
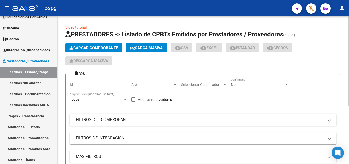
click at [89, 49] on span "Cargar Comprobante" at bounding box center [94, 47] width 49 height 5
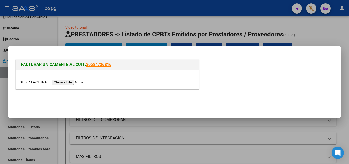
click at [79, 84] on input "file" at bounding box center [52, 81] width 65 height 5
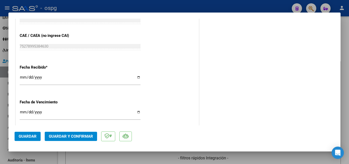
scroll to position [281, 0]
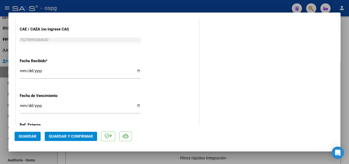
click at [21, 71] on input "[DATE]" at bounding box center [80, 73] width 121 height 8
click at [85, 137] on span "Guardar y Confirmar" at bounding box center [71, 136] width 44 height 5
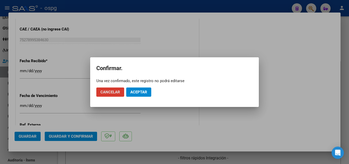
click at [139, 94] on button "Aceptar" at bounding box center [138, 91] width 25 height 9
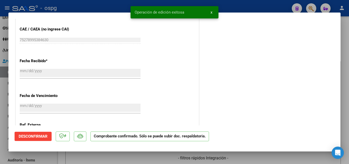
click at [0, 95] on div at bounding box center [174, 82] width 349 height 164
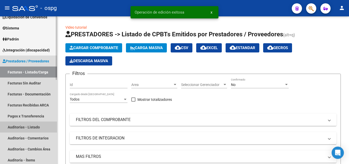
click at [28, 125] on link "Auditorías - Listado" at bounding box center [28, 126] width 57 height 11
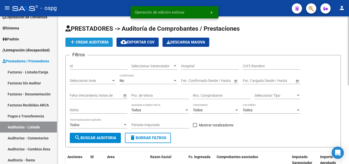
click at [94, 45] on button "add Crear Auditoría" at bounding box center [88, 42] width 47 height 9
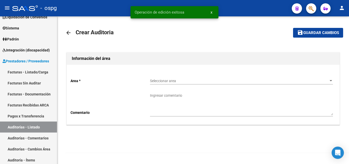
click at [172, 79] on span "Seleccionar area" at bounding box center [239, 81] width 178 height 4
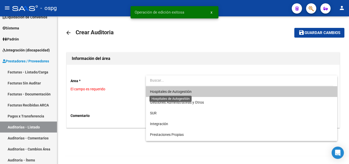
click at [173, 89] on span "Hospitales de Autogestión" at bounding box center [171, 91] width 42 height 4
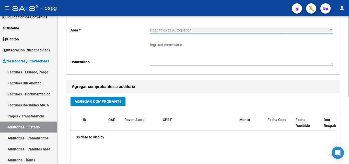
scroll to position [51, 0]
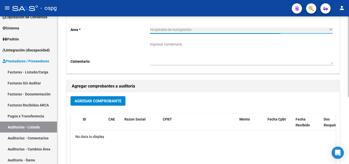
click at [97, 103] on span "Agregar Comprobante" at bounding box center [98, 101] width 47 height 5
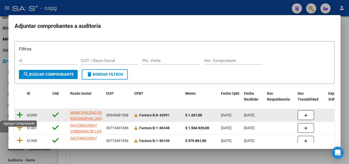
click at [18, 113] on icon at bounding box center [20, 114] width 6 height 7
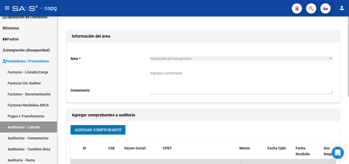
scroll to position [0, 0]
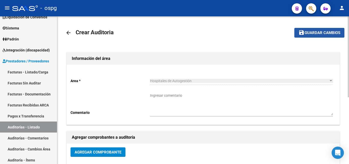
click at [323, 31] on span "Guardar cambios" at bounding box center [323, 33] width 36 height 5
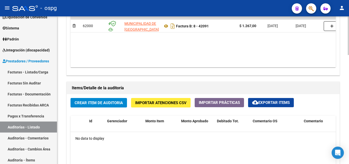
scroll to position [332, 0]
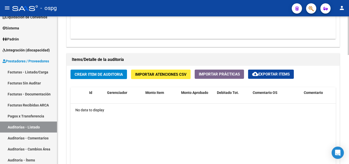
click at [125, 72] on button "Crear Item de Auditoria" at bounding box center [99, 74] width 56 height 9
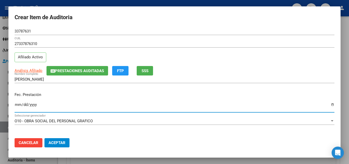
click at [19, 103] on input "Ingresar la fecha" at bounding box center [175, 106] width 320 height 8
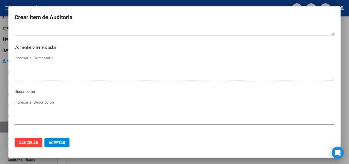
scroll to position [354, 0]
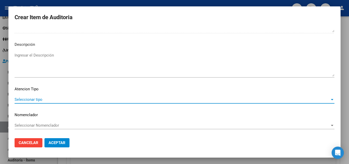
click at [29, 100] on span "Seleccionar tipo" at bounding box center [172, 99] width 315 height 5
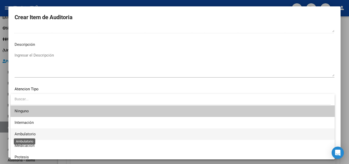
click at [24, 133] on span "Ambulatorio" at bounding box center [25, 134] width 21 height 5
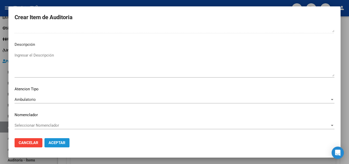
click at [51, 143] on span "Aceptar" at bounding box center [57, 142] width 17 height 5
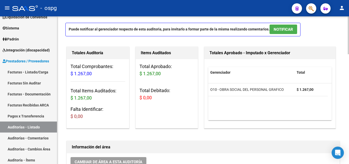
scroll to position [0, 0]
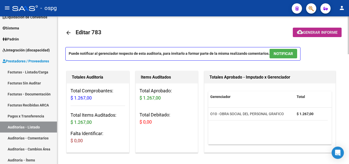
click at [309, 31] on span "Generar informe" at bounding box center [320, 32] width 35 height 5
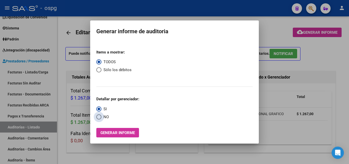
click at [105, 118] on span "NO" at bounding box center [104, 117] width 7 height 6
click at [101, 118] on input "NO" at bounding box center [98, 116] width 5 height 5
click at [105, 132] on span "Generar informe" at bounding box center [117, 132] width 35 height 5
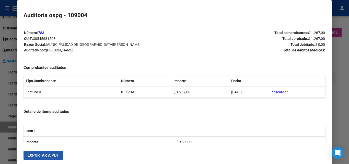
click at [40, 156] on span "Exportar a PDF" at bounding box center [43, 155] width 31 height 5
click at [0, 64] on div at bounding box center [174, 82] width 349 height 164
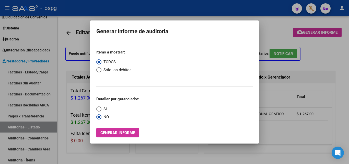
click at [14, 72] on div at bounding box center [174, 82] width 349 height 164
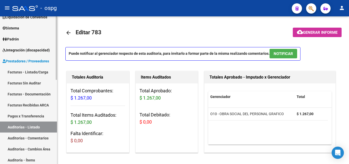
click at [21, 71] on link "Facturas - Listado/Carga" at bounding box center [28, 71] width 57 height 11
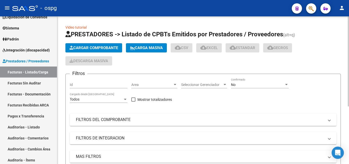
click at [101, 41] on app-list-header "PRESTADORES -> Listado de CPBTs Emitidos por Prestadores / Proveedores (alt+q) …" at bounding box center [203, 118] width 276 height 177
click at [107, 47] on span "Cargar Comprobante" at bounding box center [94, 47] width 49 height 5
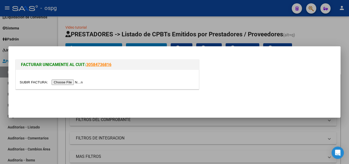
click at [82, 82] on input "file" at bounding box center [52, 81] width 65 height 5
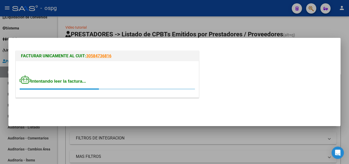
click at [74, 82] on span "Intentando leer la factura..." at bounding box center [53, 81] width 66 height 5
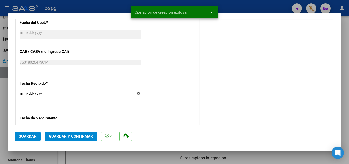
scroll to position [281, 0]
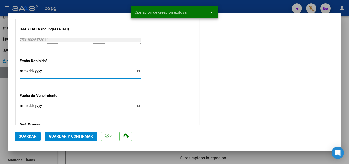
click at [20, 71] on input "[DATE]" at bounding box center [80, 73] width 121 height 8
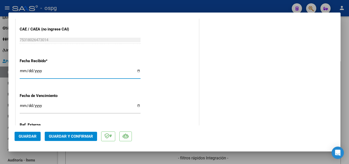
click at [65, 135] on span "Guardar y Confirmar" at bounding box center [71, 136] width 44 height 5
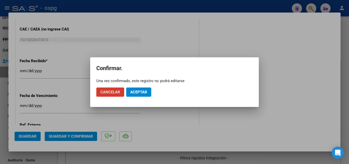
click at [144, 92] on span "Aceptar" at bounding box center [138, 92] width 17 height 5
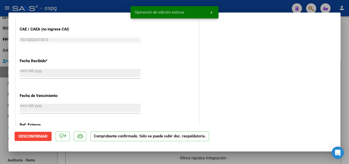
click at [0, 97] on div at bounding box center [174, 82] width 349 height 164
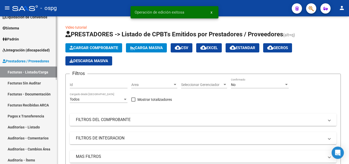
click at [37, 127] on link "Auditorías - Listado" at bounding box center [28, 126] width 57 height 11
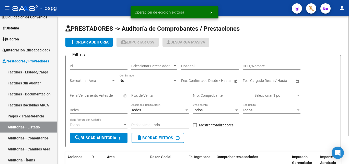
click at [94, 44] on span "add Crear Auditoría" at bounding box center [89, 42] width 39 height 5
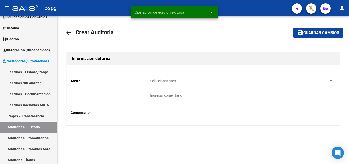
click at [152, 77] on div "Seleccionar area Seleccionar area" at bounding box center [241, 79] width 183 height 10
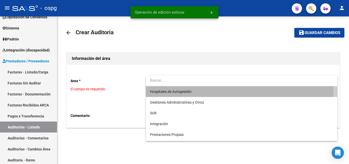
click at [165, 88] on span "Hospitales de Autogestión" at bounding box center [241, 91] width 183 height 11
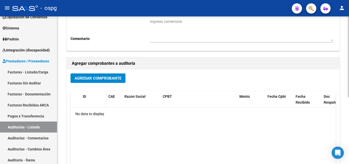
scroll to position [77, 0]
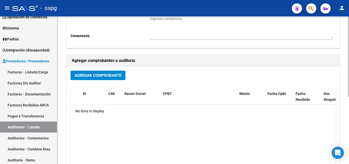
click at [90, 76] on span "Agregar Comprobante" at bounding box center [98, 75] width 47 height 5
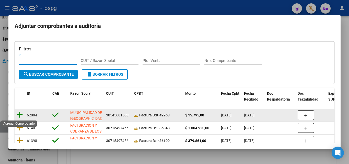
click at [20, 114] on icon at bounding box center [20, 114] width 6 height 7
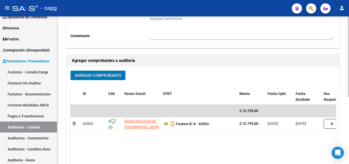
scroll to position [0, 0]
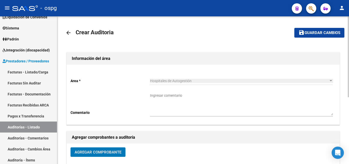
click at [313, 31] on span "Guardar cambios" at bounding box center [323, 33] width 36 height 5
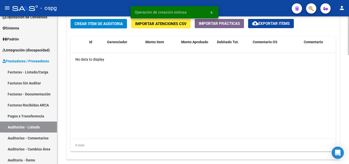
scroll to position [383, 0]
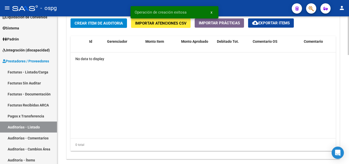
click at [86, 23] on span "Crear Item de Auditoria" at bounding box center [99, 23] width 48 height 5
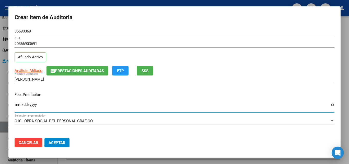
click at [16, 105] on input "Ingresar la fecha" at bounding box center [175, 106] width 320 height 8
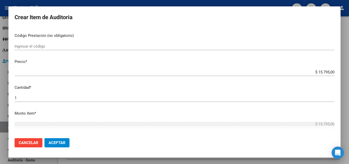
scroll to position [102, 0]
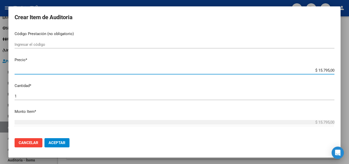
drag, startPoint x: 315, startPoint y: 71, endPoint x: 326, endPoint y: 70, distance: 11.0
click at [326, 70] on input "$ 15.795,00" at bounding box center [175, 70] width 320 height 5
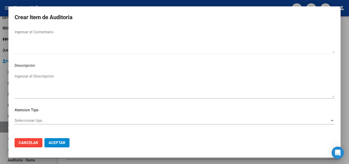
scroll to position [354, 0]
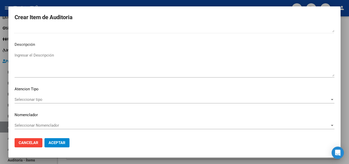
click at [32, 102] on span "Seleccionar tipo" at bounding box center [172, 99] width 315 height 5
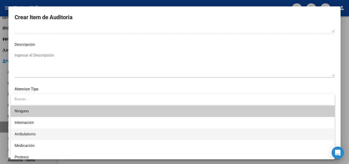
click at [42, 138] on span "Ambulatorio" at bounding box center [173, 134] width 316 height 12
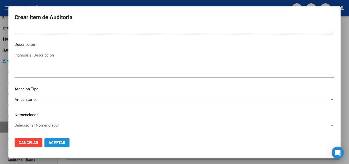
click at [58, 141] on span "Aceptar" at bounding box center [57, 142] width 17 height 5
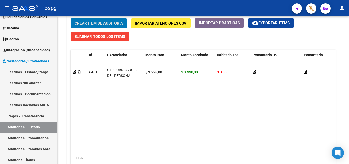
scroll to position [384, 0]
click at [102, 20] on button "Crear Item de Auditoria" at bounding box center [99, 22] width 56 height 9
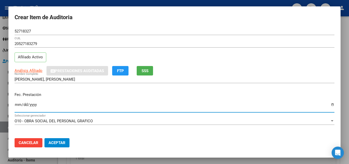
click at [17, 104] on input "Ingresar la fecha" at bounding box center [175, 106] width 320 height 8
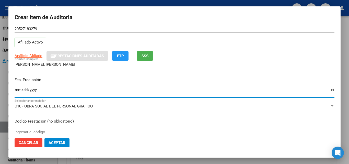
scroll to position [102, 0]
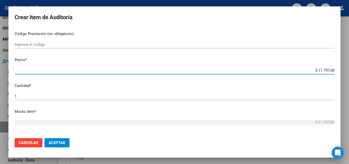
drag, startPoint x: 314, startPoint y: 70, endPoint x: 326, endPoint y: 70, distance: 11.3
click at [326, 70] on input "$ 11.797,00" at bounding box center [175, 70] width 320 height 5
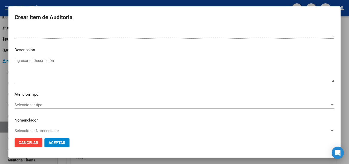
scroll to position [354, 0]
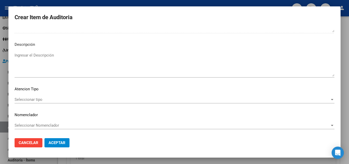
click at [24, 98] on span "Seleccionar tipo" at bounding box center [172, 99] width 315 height 5
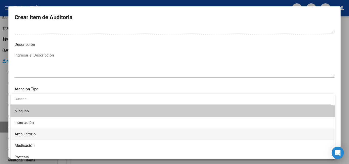
click at [32, 137] on span "Ambulatorio" at bounding box center [173, 134] width 316 height 12
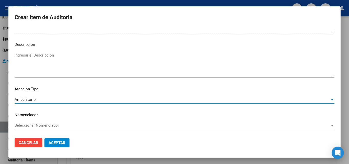
click at [56, 143] on span "Aceptar" at bounding box center [57, 142] width 17 height 5
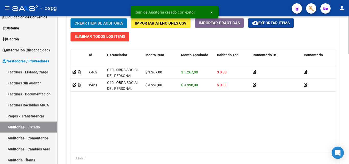
click at [100, 19] on button "Crear Item de Auditoria" at bounding box center [99, 22] width 56 height 9
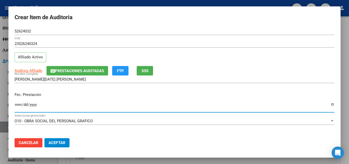
click at [17, 103] on input "Ingresar la fecha" at bounding box center [175, 106] width 320 height 8
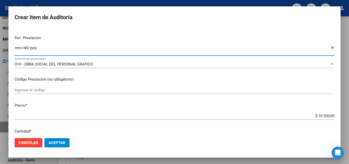
scroll to position [51, 0]
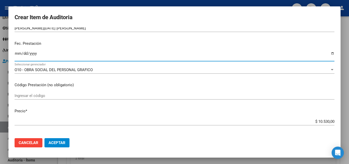
click at [17, 54] on input "[DATE]" at bounding box center [175, 55] width 320 height 8
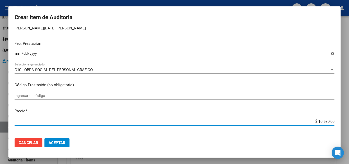
drag, startPoint x: 315, startPoint y: 121, endPoint x: 325, endPoint y: 121, distance: 10.5
click at [325, 121] on input "$ 10.530,00" at bounding box center [175, 121] width 320 height 5
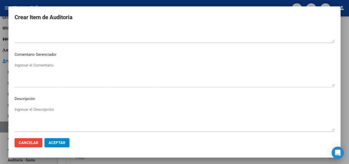
scroll to position [354, 0]
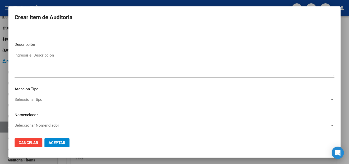
click at [24, 101] on span "Seleccionar tipo" at bounding box center [172, 99] width 315 height 5
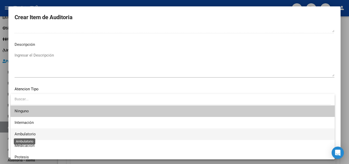
click at [34, 135] on span "Ambulatorio" at bounding box center [25, 134] width 21 height 5
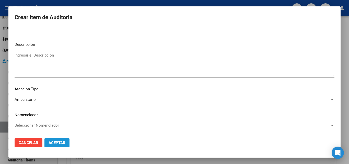
click at [56, 145] on span "Aceptar" at bounding box center [57, 142] width 17 height 5
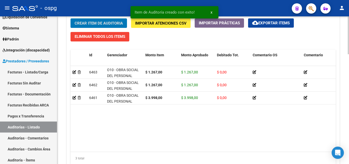
click at [101, 24] on span "Crear Item de Auditoria" at bounding box center [99, 23] width 48 height 5
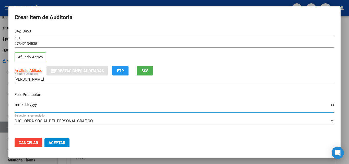
click at [17, 106] on input "Ingresar la fecha" at bounding box center [175, 106] width 320 height 8
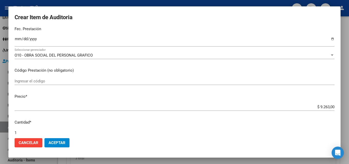
scroll to position [77, 0]
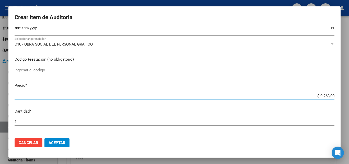
drag, startPoint x: 317, startPoint y: 96, endPoint x: 325, endPoint y: 97, distance: 7.7
click at [325, 97] on input "$ 9.263,00" at bounding box center [175, 96] width 320 height 5
drag, startPoint x: 319, startPoint y: 95, endPoint x: 325, endPoint y: 96, distance: 6.4
click at [325, 96] on input "$ 9.263,00" at bounding box center [175, 96] width 320 height 5
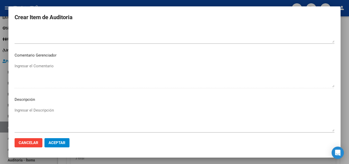
scroll to position [354, 0]
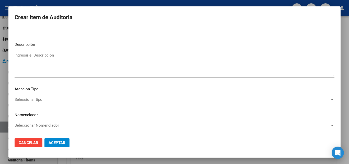
click at [34, 98] on span "Seleccionar tipo" at bounding box center [172, 99] width 315 height 5
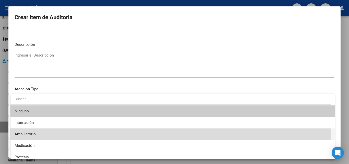
click at [36, 135] on span "Ambulatorio" at bounding box center [173, 134] width 316 height 12
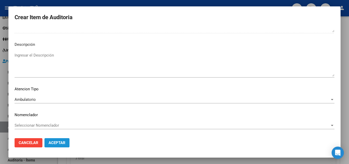
click at [53, 145] on span "Aceptar" at bounding box center [57, 142] width 17 height 5
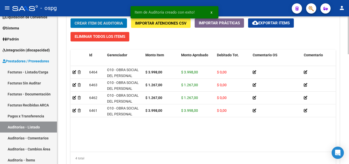
click at [109, 23] on span "Crear Item de Auditoria" at bounding box center [99, 23] width 48 height 5
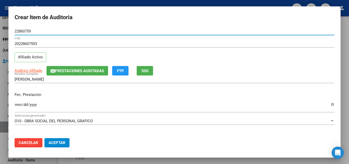
click at [17, 104] on input "Ingresar la fecha" at bounding box center [175, 106] width 320 height 8
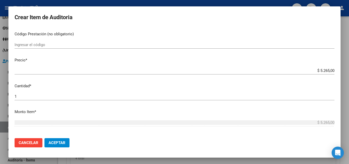
scroll to position [102, 0]
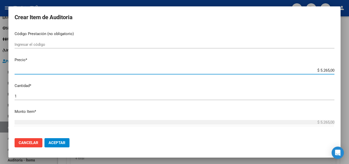
drag, startPoint x: 317, startPoint y: 69, endPoint x: 326, endPoint y: 71, distance: 9.6
click at [326, 71] on input "$ 5.265,00" at bounding box center [175, 70] width 320 height 5
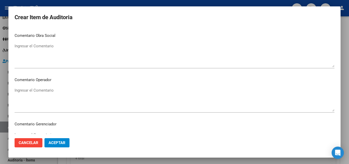
scroll to position [354, 0]
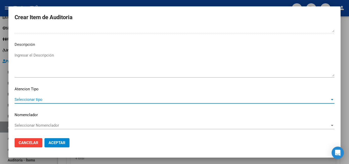
click at [42, 98] on span "Seleccionar tipo" at bounding box center [172, 99] width 315 height 5
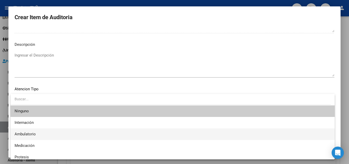
click at [37, 135] on span "Ambulatorio" at bounding box center [173, 134] width 316 height 12
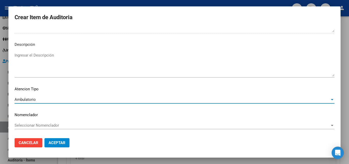
click at [47, 142] on button "Aceptar" at bounding box center [56, 142] width 25 height 9
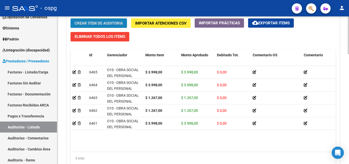
click at [115, 24] on span "Crear Item de Auditoria" at bounding box center [99, 23] width 48 height 5
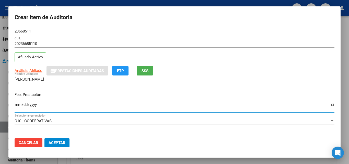
click at [16, 105] on input "Ingresar la fecha" at bounding box center [175, 106] width 320 height 8
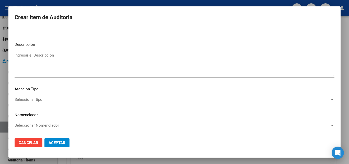
click at [29, 103] on div "Seleccionar tipo Seleccionar tipo" at bounding box center [175, 100] width 320 height 8
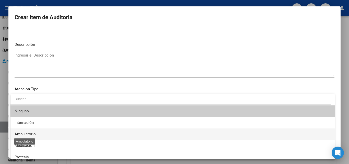
click at [32, 133] on span "Ambulatorio" at bounding box center [25, 134] width 21 height 5
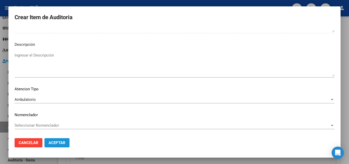
click at [55, 141] on span "Aceptar" at bounding box center [57, 142] width 17 height 5
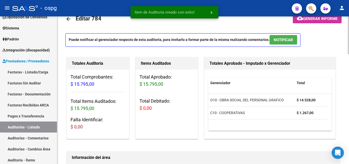
scroll to position [0, 0]
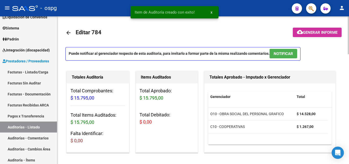
click at [310, 33] on span "Generar informe" at bounding box center [320, 32] width 35 height 5
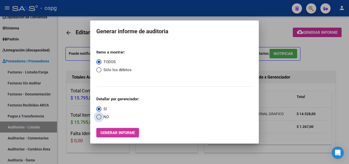
click at [103, 117] on span "NO" at bounding box center [104, 117] width 7 height 6
click at [101, 117] on input "NO" at bounding box center [98, 116] width 5 height 5
click at [109, 133] on span "Generar informe" at bounding box center [117, 132] width 35 height 5
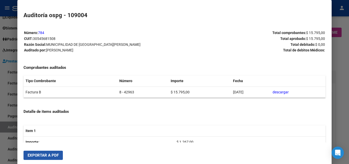
click at [43, 155] on span "Exportar a PDF" at bounding box center [43, 155] width 31 height 5
drag, startPoint x: 0, startPoint y: 128, endPoint x: 4, endPoint y: 106, distance: 22.1
click at [0, 127] on div at bounding box center [174, 82] width 349 height 164
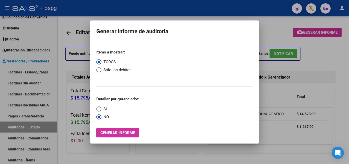
click at [37, 71] on div at bounding box center [174, 82] width 349 height 164
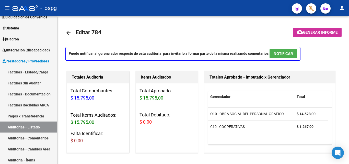
click at [37, 71] on link "Facturas - Listado/Carga" at bounding box center [28, 71] width 57 height 11
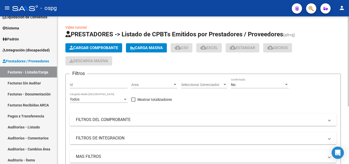
click at [88, 52] on button "Cargar Comprobante" at bounding box center [93, 47] width 57 height 9
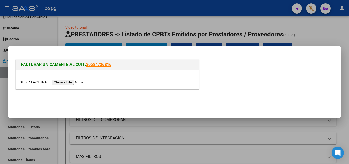
click at [81, 79] on input "file" at bounding box center [52, 81] width 65 height 5
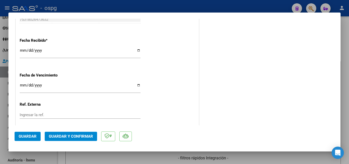
scroll to position [307, 0]
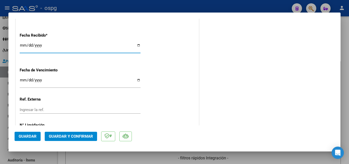
click at [21, 45] on input "[DATE]" at bounding box center [80, 47] width 121 height 8
click at [63, 133] on button "Guardar y Confirmar" at bounding box center [71, 136] width 52 height 9
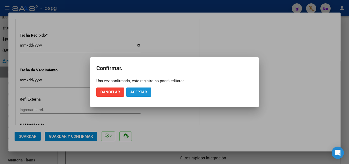
click at [142, 93] on span "Aceptar" at bounding box center [138, 92] width 17 height 5
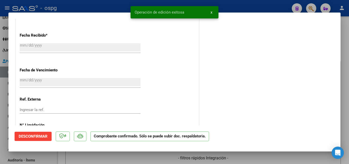
click at [0, 76] on div at bounding box center [174, 82] width 349 height 164
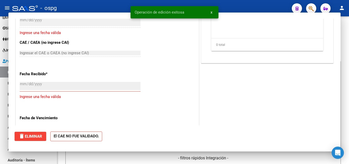
scroll to position [0, 0]
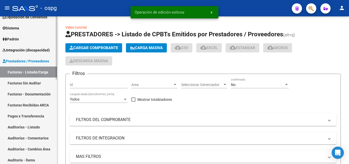
click at [32, 127] on link "Auditorías - Listado" at bounding box center [28, 126] width 57 height 11
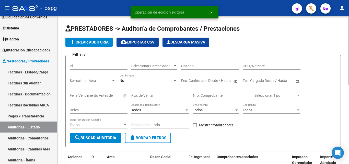
click at [94, 43] on span "add Crear Auditoría" at bounding box center [89, 42] width 39 height 5
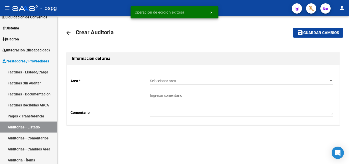
click at [165, 79] on span "Seleccionar area" at bounding box center [239, 81] width 178 height 4
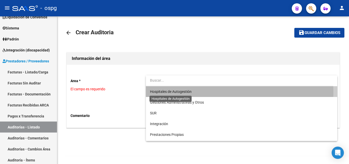
click at [173, 92] on span "Hospitales de Autogestión" at bounding box center [171, 91] width 42 height 4
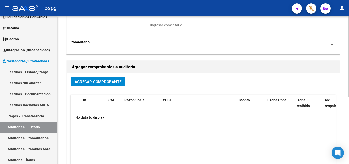
scroll to position [77, 0]
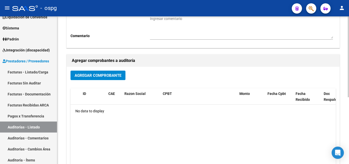
click at [94, 73] on span "Agregar Comprobante" at bounding box center [98, 75] width 47 height 5
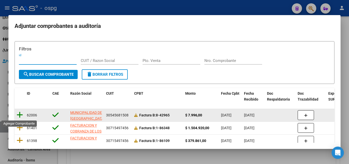
click at [21, 114] on icon at bounding box center [20, 114] width 6 height 7
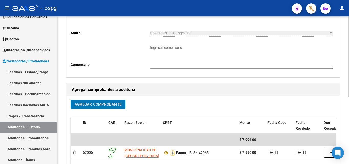
scroll to position [0, 0]
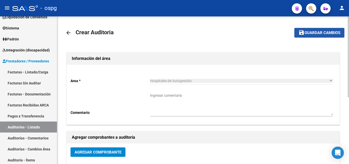
click at [333, 36] on button "save Guardar cambios" at bounding box center [319, 32] width 50 height 9
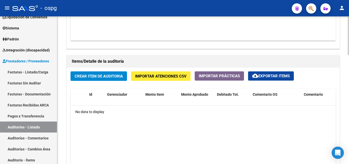
scroll to position [332, 0]
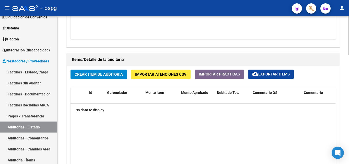
click at [94, 73] on span "Crear Item de Auditoria" at bounding box center [99, 74] width 48 height 5
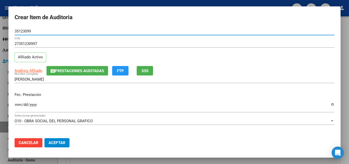
click at [18, 104] on input "Ingresar la fecha" at bounding box center [175, 106] width 320 height 8
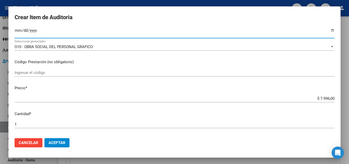
scroll to position [102, 0]
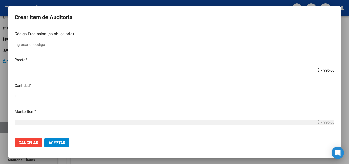
drag, startPoint x: 317, startPoint y: 69, endPoint x: 307, endPoint y: 70, distance: 9.8
click at [332, 70] on app-form-text-field "Precio * $ 7.996,00 Ingresar el precio" at bounding box center [177, 65] width 324 height 16
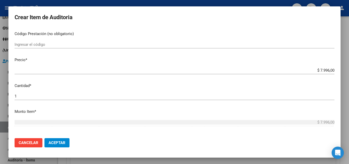
drag, startPoint x: 314, startPoint y: 66, endPoint x: 322, endPoint y: 69, distance: 8.4
click at [322, 69] on div "$ 7.996,00 Ingresar el precio" at bounding box center [175, 70] width 320 height 8
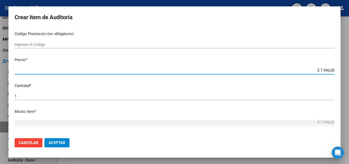
drag, startPoint x: 316, startPoint y: 69, endPoint x: 325, endPoint y: 71, distance: 9.7
click at [325, 71] on input "$ 7.996,00" at bounding box center [175, 70] width 320 height 5
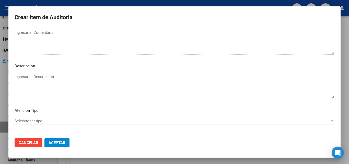
scroll to position [354, 0]
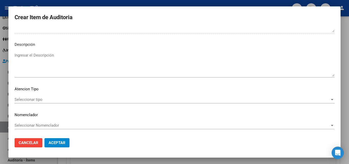
click at [18, 98] on span "Seleccionar tipo" at bounding box center [172, 99] width 315 height 5
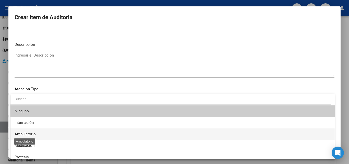
click at [31, 132] on span "Ambulatorio" at bounding box center [25, 134] width 21 height 5
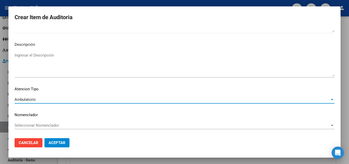
click at [50, 142] on span "Aceptar" at bounding box center [57, 142] width 17 height 5
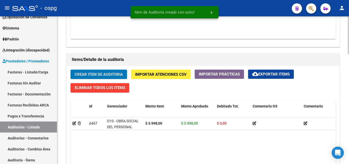
scroll to position [333, 0]
click at [116, 70] on button "Crear Item de Auditoria" at bounding box center [99, 74] width 56 height 9
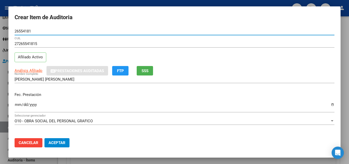
click at [15, 104] on input "Ingresar la fecha" at bounding box center [175, 106] width 320 height 8
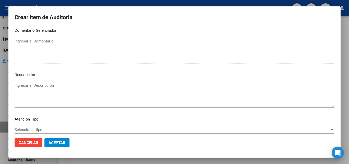
scroll to position [354, 0]
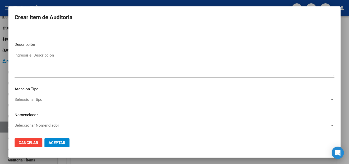
click at [34, 102] on div "Seleccionar tipo Seleccionar tipo" at bounding box center [175, 100] width 320 height 8
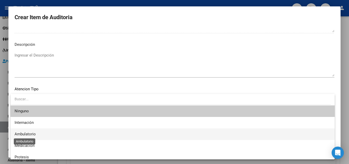
click at [27, 134] on span "Ambulatorio" at bounding box center [25, 134] width 21 height 5
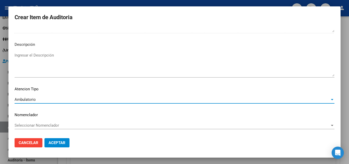
click at [61, 141] on span "Aceptar" at bounding box center [57, 142] width 17 height 5
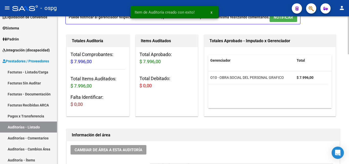
scroll to position [0, 0]
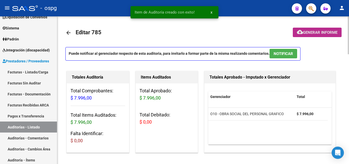
click at [327, 34] on span "Generar informe" at bounding box center [320, 32] width 35 height 5
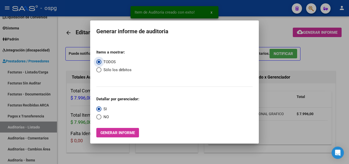
click at [106, 118] on span "NO" at bounding box center [104, 117] width 7 height 6
click at [101, 118] on input "NO" at bounding box center [98, 116] width 5 height 5
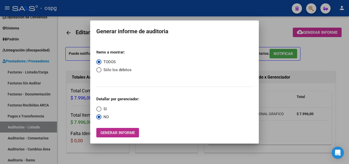
click at [112, 132] on span "Generar informe" at bounding box center [117, 132] width 35 height 5
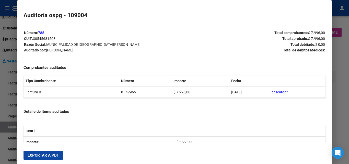
click at [52, 157] on span "Exportar a PDF" at bounding box center [43, 155] width 31 height 5
click at [0, 66] on div at bounding box center [174, 82] width 349 height 164
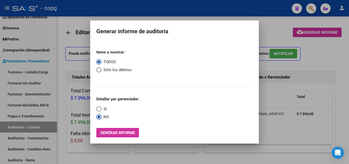
click at [32, 70] on div at bounding box center [174, 82] width 349 height 164
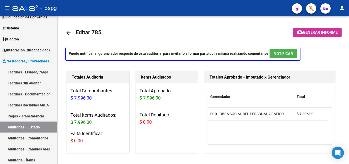
click at [32, 70] on link "Facturas - Listado/Carga" at bounding box center [28, 71] width 57 height 11
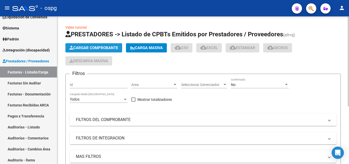
click at [97, 50] on span "Cargar Comprobante" at bounding box center [94, 47] width 49 height 5
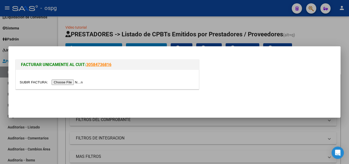
click at [75, 83] on input "file" at bounding box center [52, 81] width 65 height 5
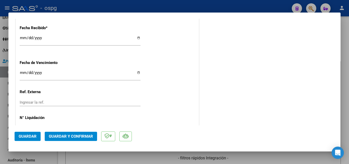
scroll to position [305, 0]
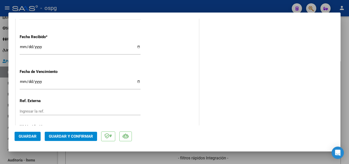
click at [23, 47] on input "[DATE]" at bounding box center [80, 49] width 121 height 8
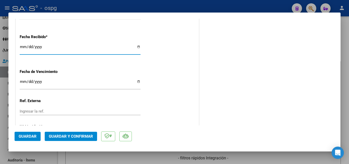
click at [66, 138] on span "Guardar y Confirmar" at bounding box center [71, 136] width 44 height 5
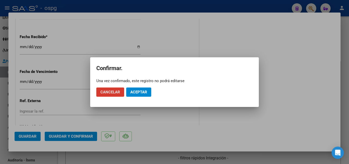
click at [142, 95] on button "Aceptar" at bounding box center [138, 91] width 25 height 9
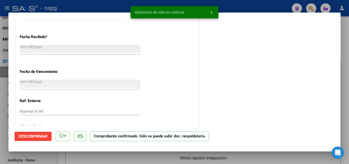
click at [0, 106] on div at bounding box center [174, 82] width 349 height 164
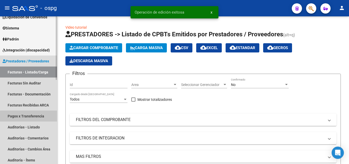
click at [29, 121] on link "Pagos x Transferencia" at bounding box center [28, 115] width 57 height 11
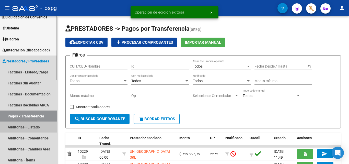
click at [47, 129] on link "Auditorías - Listado" at bounding box center [28, 126] width 57 height 11
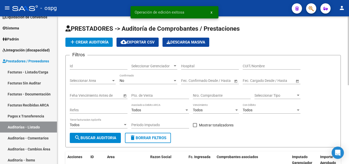
click at [94, 40] on span "add Crear Auditoría" at bounding box center [89, 42] width 39 height 5
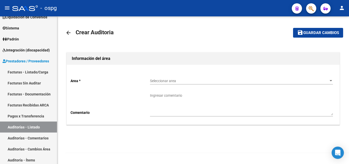
click at [215, 84] on div "Seleccionar area Seleccionar area" at bounding box center [241, 79] width 183 height 10
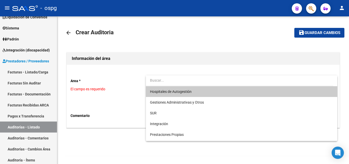
click at [207, 93] on span "Hospitales de Autogestión" at bounding box center [241, 91] width 183 height 11
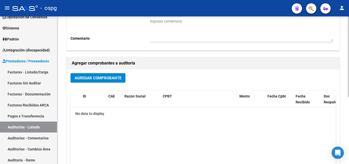
scroll to position [77, 0]
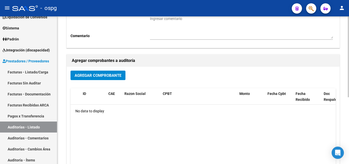
click at [108, 74] on span "Agregar Comprobante" at bounding box center [98, 75] width 47 height 5
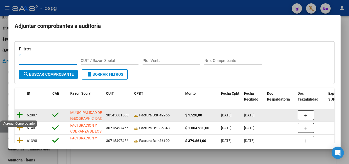
click at [18, 115] on icon at bounding box center [20, 114] width 6 height 7
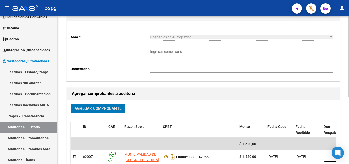
scroll to position [0, 0]
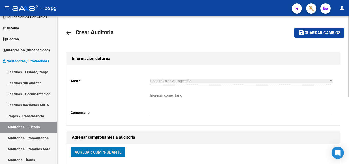
click at [328, 39] on mat-toolbar-row "save Guardar cambios" at bounding box center [315, 33] width 59 height 16
click at [327, 33] on span "Guardar cambios" at bounding box center [323, 33] width 36 height 5
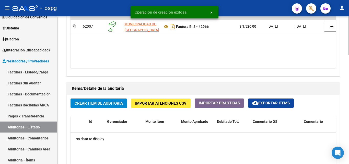
scroll to position [358, 0]
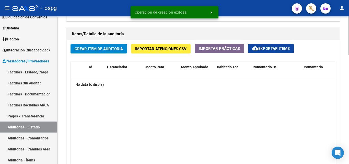
click at [106, 51] on span "Crear Item de Auditoria" at bounding box center [99, 49] width 48 height 5
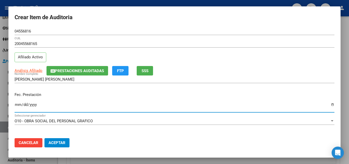
click at [17, 103] on input "Ingresar la fecha" at bounding box center [175, 106] width 320 height 8
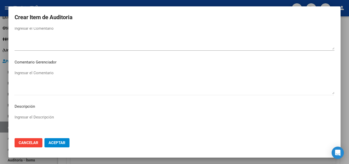
scroll to position [354, 0]
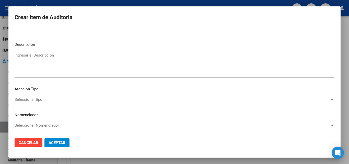
click at [26, 99] on span "Seleccionar tipo" at bounding box center [172, 99] width 315 height 5
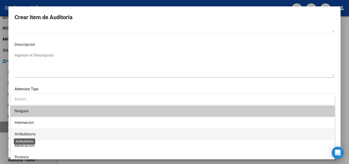
click at [32, 132] on span "Ambulatorio" at bounding box center [25, 134] width 21 height 5
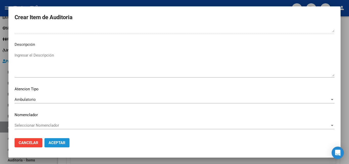
click at [54, 142] on span "Aceptar" at bounding box center [57, 142] width 17 height 5
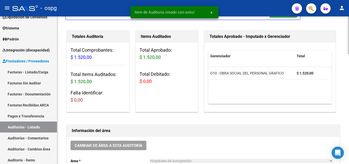
scroll to position [0, 0]
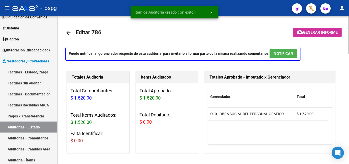
click at [303, 32] on span "Generar informe" at bounding box center [320, 32] width 35 height 5
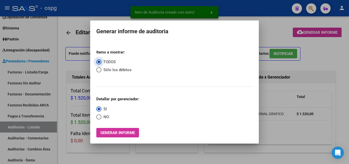
click at [100, 117] on span "Select an option" at bounding box center [98, 116] width 5 height 5
click at [100, 117] on input "NO" at bounding box center [98, 116] width 5 height 5
click at [104, 129] on button "Generar informe" at bounding box center [117, 132] width 43 height 9
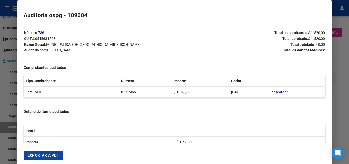
click at [52, 157] on span "Exportar a PDF" at bounding box center [43, 155] width 31 height 5
click at [0, 77] on div at bounding box center [174, 82] width 349 height 164
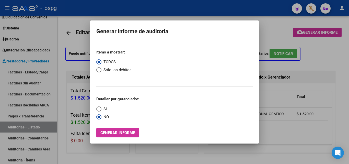
click at [43, 70] on div at bounding box center [174, 82] width 349 height 164
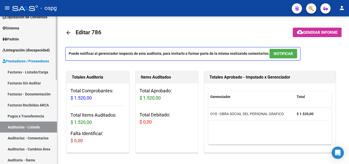
click at [40, 72] on link "Facturas - Listado/Carga" at bounding box center [28, 71] width 57 height 11
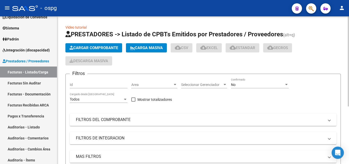
click at [106, 51] on button "Cargar Comprobante" at bounding box center [93, 47] width 57 height 9
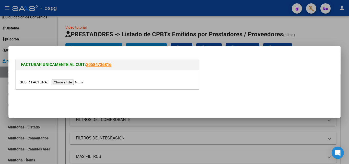
click at [71, 84] on input "file" at bounding box center [52, 81] width 65 height 5
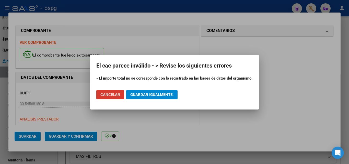
click at [55, 99] on div at bounding box center [174, 82] width 349 height 164
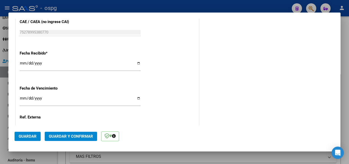
scroll to position [281, 0]
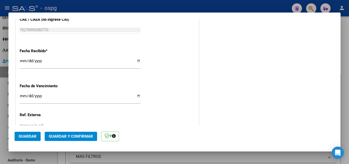
click at [22, 58] on div "[DATE] Ingresar la fecha" at bounding box center [80, 63] width 121 height 11
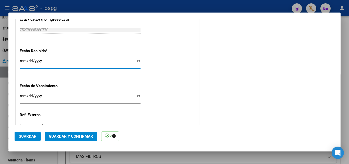
click at [90, 137] on span "Guardar y Confirmar" at bounding box center [71, 136] width 44 height 5
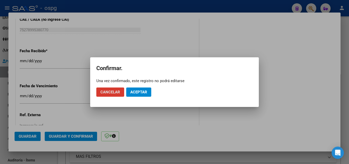
click at [130, 93] on button "Aceptar" at bounding box center [138, 91] width 25 height 9
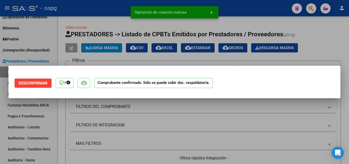
scroll to position [0, 0]
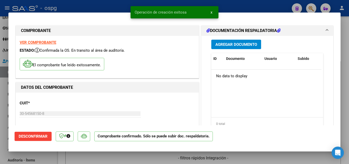
click at [0, 104] on div at bounding box center [174, 82] width 349 height 164
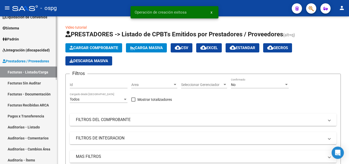
click at [35, 126] on link "Auditorías - Listado" at bounding box center [28, 126] width 57 height 11
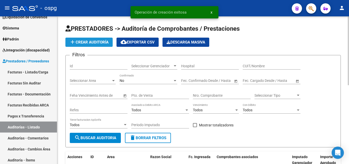
click at [102, 38] on button "add Crear Auditoría" at bounding box center [88, 42] width 47 height 9
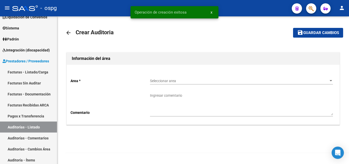
click at [166, 86] on div "Seleccionar area Seleccionar area" at bounding box center [241, 81] width 183 height 15
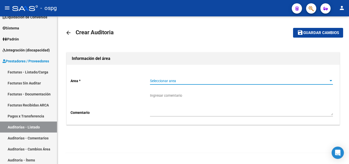
click at [167, 81] on span "Seleccionar area" at bounding box center [239, 81] width 178 height 4
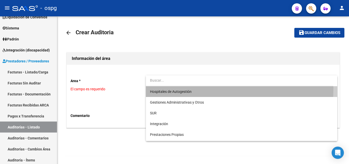
click at [179, 88] on span "Hospitales de Autogestión" at bounding box center [241, 91] width 183 height 11
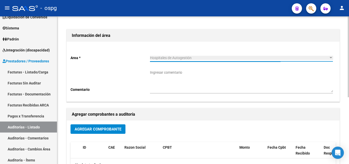
scroll to position [51, 0]
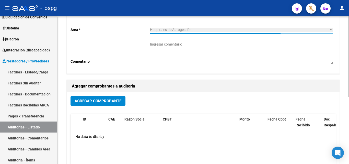
click at [112, 101] on span "Agregar Comprobante" at bounding box center [98, 101] width 47 height 5
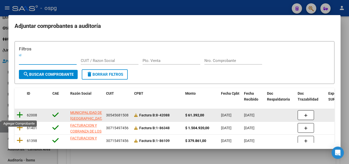
click at [19, 113] on icon at bounding box center [20, 114] width 6 height 7
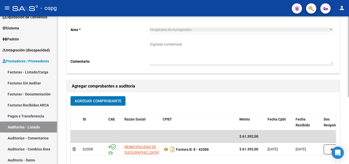
scroll to position [0, 0]
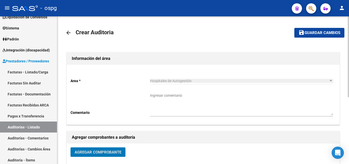
click at [307, 35] on span "Guardar cambios" at bounding box center [323, 33] width 36 height 5
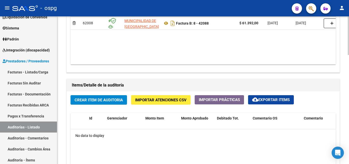
scroll to position [383, 0]
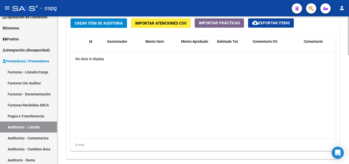
click at [110, 23] on span "Crear Item de Auditoria" at bounding box center [99, 23] width 48 height 5
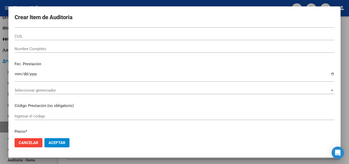
scroll to position [0, 0]
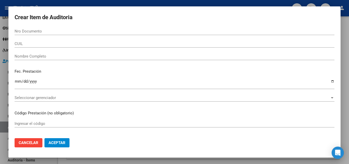
click at [51, 33] on input "Nro Documento" at bounding box center [175, 31] width 320 height 5
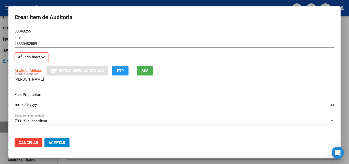
click at [142, 70] on button "SSS" at bounding box center [145, 70] width 16 height 9
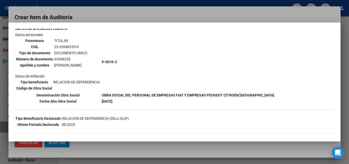
scroll to position [102, 0]
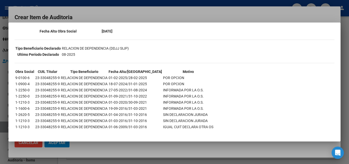
drag, startPoint x: 128, startPoint y: 82, endPoint x: 145, endPoint y: 86, distance: 18.0
click at [145, 86] on td "18-07-2024/31-01-2025" at bounding box center [135, 84] width 54 height 6
click at [145, 10] on div at bounding box center [174, 82] width 349 height 164
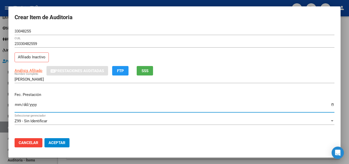
click at [19, 103] on input "Ingresar la fecha" at bounding box center [175, 106] width 320 height 8
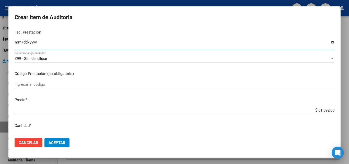
scroll to position [51, 0]
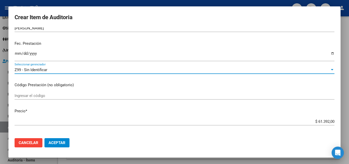
click at [93, 71] on div "Z99 - Sin Identificar" at bounding box center [172, 69] width 315 height 5
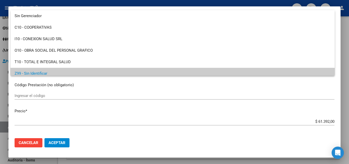
scroll to position [4, 0]
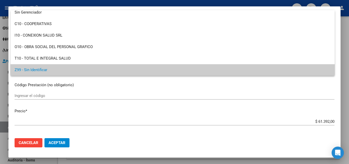
click at [60, 93] on div at bounding box center [174, 82] width 349 height 164
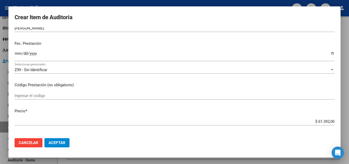
click at [56, 73] on div "Z99 - Sin Identificar Seleccionar gerenciador" at bounding box center [175, 70] width 320 height 8
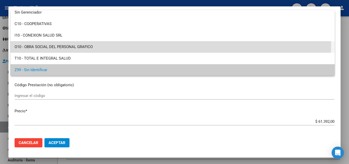
click at [62, 43] on span "O10 - OBRA SOCIAL DEL PERSONAL GRAFICO" at bounding box center [173, 47] width 316 height 12
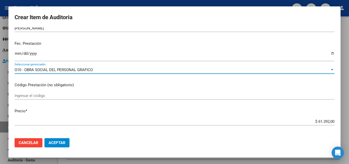
scroll to position [102, 0]
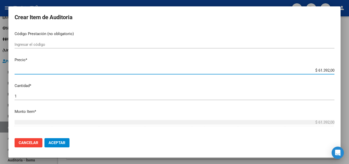
drag, startPoint x: 313, startPoint y: 68, endPoint x: 325, endPoint y: 69, distance: 12.0
click at [325, 69] on input "$ 61.392,00" at bounding box center [175, 70] width 320 height 5
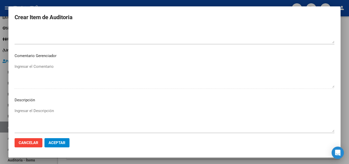
scroll to position [354, 0]
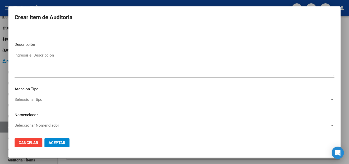
click at [22, 96] on mat-dialog-content "33048255 Nro Documento 23330482559 CUIL Afiliado Inactivo Análisis Afiliado Pre…" at bounding box center [174, 80] width 332 height 107
click at [24, 98] on span "Seleccionar tipo" at bounding box center [172, 99] width 315 height 5
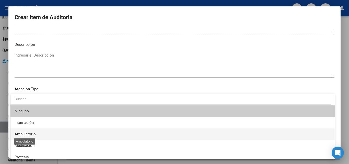
click at [33, 133] on span "Ambulatorio" at bounding box center [25, 134] width 21 height 5
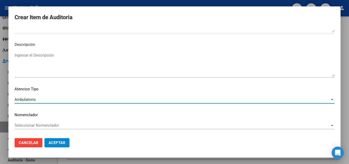
click at [57, 138] on button "Aceptar" at bounding box center [56, 142] width 25 height 9
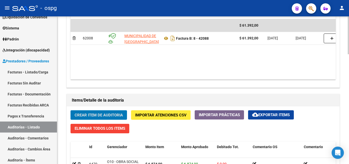
scroll to position [358, 0]
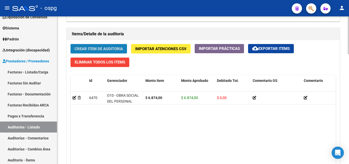
click at [99, 52] on button "Crear Item de Auditoria" at bounding box center [99, 48] width 56 height 9
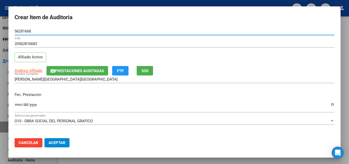
click at [16, 105] on input "Ingresar la fecha" at bounding box center [175, 106] width 320 height 8
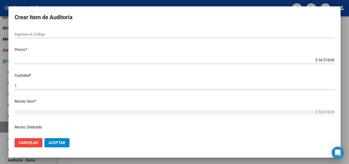
scroll to position [128, 0]
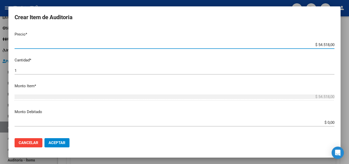
drag, startPoint x: 315, startPoint y: 45, endPoint x: 322, endPoint y: 44, distance: 7.3
click at [322, 44] on input "$ 54.518,00" at bounding box center [175, 44] width 320 height 5
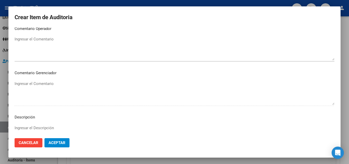
scroll to position [354, 0]
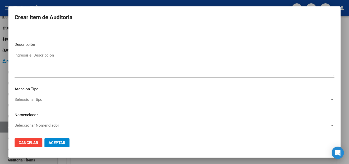
click at [24, 100] on span "Seleccionar tipo" at bounding box center [172, 99] width 315 height 5
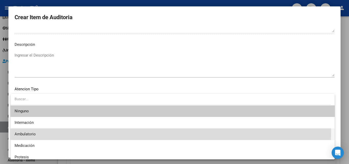
click at [32, 131] on span "Ambulatorio" at bounding box center [173, 134] width 316 height 12
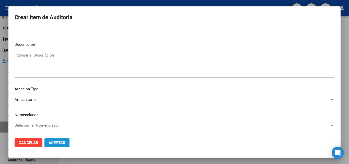
click at [57, 142] on span "Aceptar" at bounding box center [57, 142] width 17 height 5
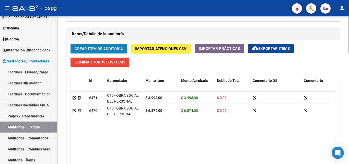
click at [119, 45] on button "Crear Item de Auditoria" at bounding box center [99, 48] width 56 height 9
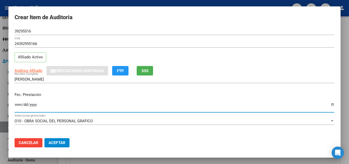
click at [17, 104] on input "Ingresar la fecha" at bounding box center [175, 106] width 320 height 8
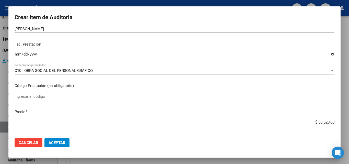
scroll to position [51, 0]
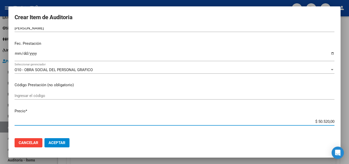
drag, startPoint x: 315, startPoint y: 120, endPoint x: 326, endPoint y: 123, distance: 11.2
click at [326, 123] on input "$ 50.520,00" at bounding box center [175, 121] width 320 height 5
drag, startPoint x: 326, startPoint y: 123, endPoint x: 314, endPoint y: 122, distance: 11.2
click at [314, 122] on input "$ 50.520,00" at bounding box center [175, 121] width 320 height 5
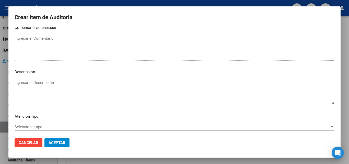
scroll to position [354, 0]
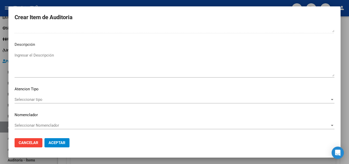
click at [22, 98] on span "Seleccionar tipo" at bounding box center [172, 99] width 315 height 5
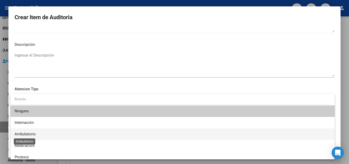
click at [29, 136] on span "Ambulatorio" at bounding box center [25, 134] width 21 height 5
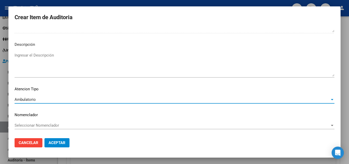
click at [52, 143] on span "Aceptar" at bounding box center [57, 142] width 17 height 5
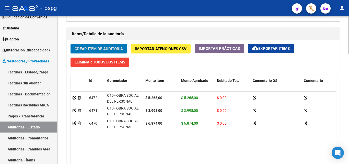
click at [104, 47] on button "Crear Item de Auditoria" at bounding box center [99, 48] width 56 height 9
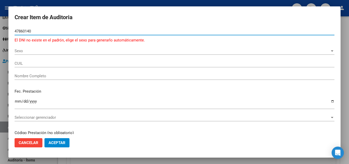
drag, startPoint x: 38, startPoint y: 32, endPoint x: 7, endPoint y: 34, distance: 31.0
click at [7, 34] on div "Crear Item de Auditoria 47860140 Nro Documento El DNI no existe en el padrón, e…" at bounding box center [174, 82] width 349 height 164
click at [78, 49] on span "Sexo" at bounding box center [172, 51] width 315 height 5
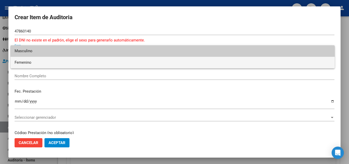
click at [64, 62] on span "Femenino" at bounding box center [173, 63] width 316 height 12
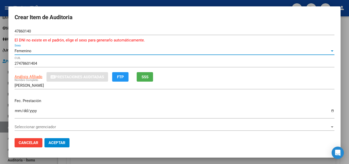
scroll to position [26, 0]
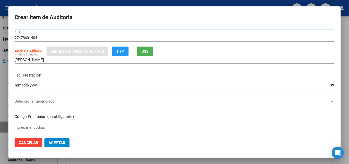
click at [145, 51] on span "SSS" at bounding box center [145, 51] width 7 height 5
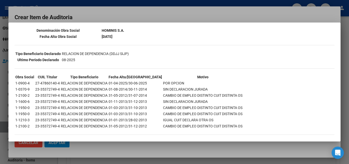
scroll to position [101, 0]
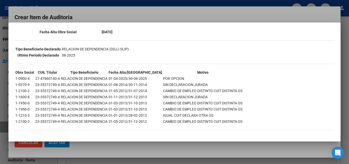
click at [147, 15] on div at bounding box center [174, 82] width 349 height 164
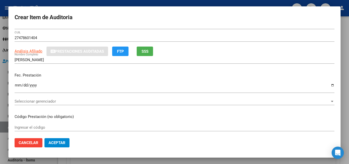
click at [26, 100] on span "Seleccionar gerenciador" at bounding box center [172, 101] width 315 height 5
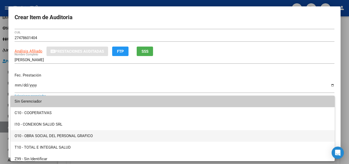
click at [64, 135] on span "O10 - OBRA SOCIAL DEL PERSONAL GRAFICO" at bounding box center [173, 136] width 316 height 12
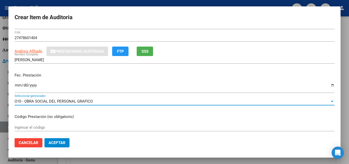
click at [17, 85] on input "Ingresar la fecha" at bounding box center [175, 87] width 320 height 8
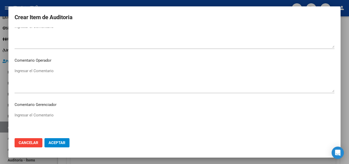
scroll to position [128, 0]
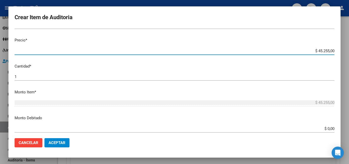
drag, startPoint x: 315, startPoint y: 49, endPoint x: 325, endPoint y: 50, distance: 10.8
click at [325, 50] on input "$ 45.255,00" at bounding box center [175, 51] width 320 height 5
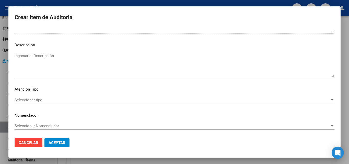
scroll to position [360, 0]
click at [51, 98] on span "Seleccionar tipo" at bounding box center [172, 99] width 315 height 5
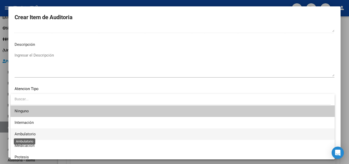
click at [28, 133] on span "Ambulatorio" at bounding box center [25, 134] width 21 height 5
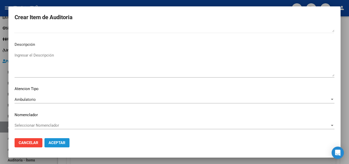
click at [63, 141] on span "Aceptar" at bounding box center [57, 142] width 17 height 5
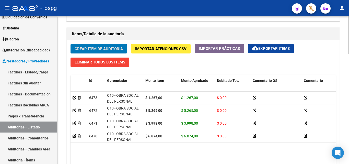
click at [102, 43] on div "Crear Item de Auditoria Importar Atenciones CSV Importar Prácticas cloud_downlo…" at bounding box center [203, 119] width 273 height 158
click at [104, 48] on span "Crear Item de Auditoria" at bounding box center [99, 49] width 48 height 5
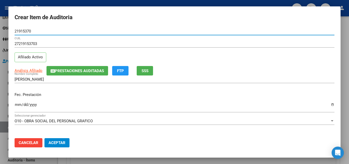
click at [19, 104] on input "Ingresar la fecha" at bounding box center [175, 106] width 320 height 8
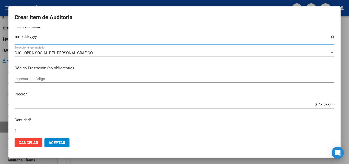
scroll to position [77, 0]
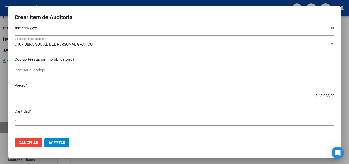
drag, startPoint x: 315, startPoint y: 96, endPoint x: 327, endPoint y: 95, distance: 12.6
click at [327, 95] on input "$ 43.988,00" at bounding box center [175, 96] width 320 height 5
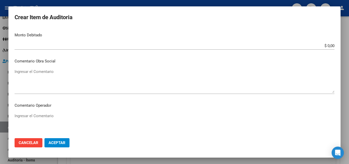
scroll to position [354, 0]
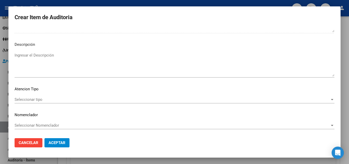
click at [26, 103] on div "Seleccionar tipo Seleccionar tipo" at bounding box center [175, 100] width 320 height 8
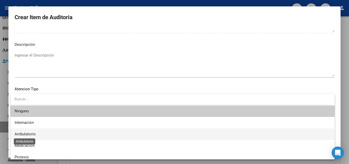
click at [27, 133] on span "Ambulatorio" at bounding box center [25, 134] width 21 height 5
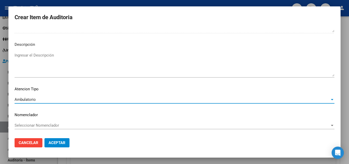
click at [63, 142] on span "Aceptar" at bounding box center [57, 142] width 17 height 5
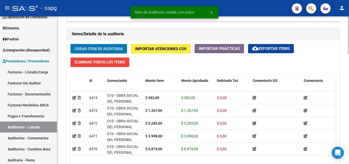
click at [103, 49] on span "Crear Item de Auditoria" at bounding box center [99, 49] width 48 height 5
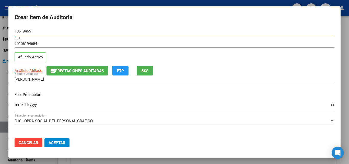
click at [17, 106] on input "Ingresar la fecha" at bounding box center [175, 106] width 320 height 8
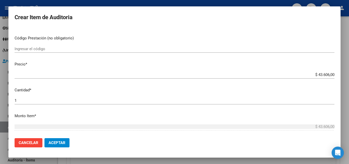
scroll to position [102, 0]
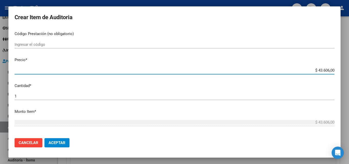
drag, startPoint x: 315, startPoint y: 70, endPoint x: 325, endPoint y: 72, distance: 10.7
click at [325, 72] on input "$ 43.606,00" at bounding box center [175, 70] width 320 height 5
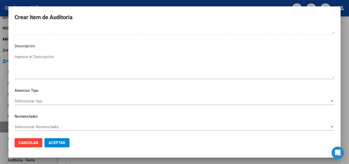
scroll to position [354, 0]
click at [53, 99] on span "Seleccionar tipo" at bounding box center [172, 99] width 315 height 5
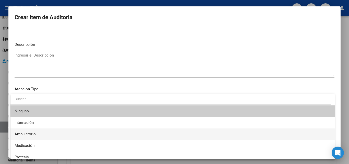
click at [49, 130] on span "Ambulatorio" at bounding box center [173, 134] width 316 height 12
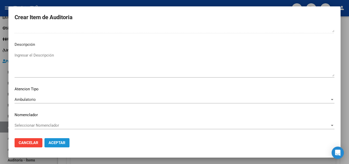
click at [48, 146] on button "Aceptar" at bounding box center [56, 142] width 25 height 9
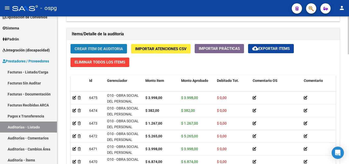
click at [78, 50] on span "Crear Item de Auditoria" at bounding box center [99, 49] width 48 height 5
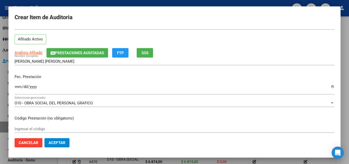
scroll to position [51, 0]
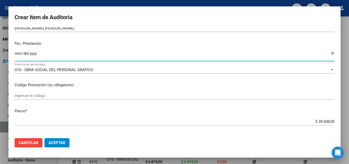
click at [17, 53] on input "Ingresar la fecha" at bounding box center [175, 55] width 320 height 8
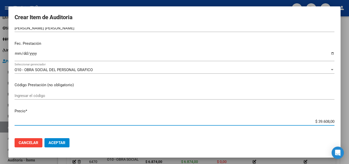
drag, startPoint x: 313, startPoint y: 120, endPoint x: 325, endPoint y: 122, distance: 12.2
click at [325, 122] on input "$ 39.608,00" at bounding box center [175, 121] width 320 height 5
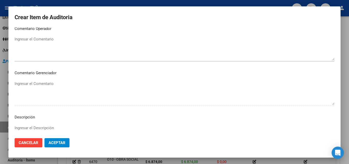
scroll to position [354, 0]
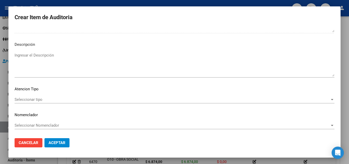
click at [24, 102] on span "Seleccionar tipo" at bounding box center [172, 99] width 315 height 5
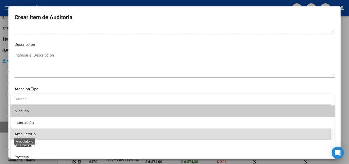
click at [28, 135] on span "Ambulatorio" at bounding box center [25, 134] width 21 height 5
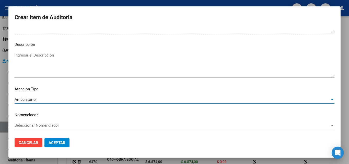
click at [60, 147] on button "Aceptar" at bounding box center [56, 142] width 25 height 9
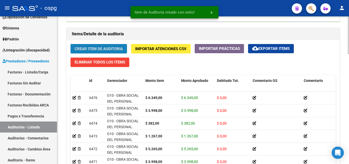
click at [118, 46] on span "Crear Item de Auditoria" at bounding box center [99, 48] width 48 height 5
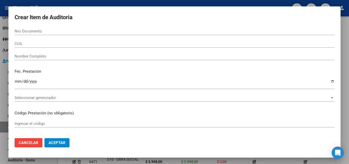
click at [0, 125] on div at bounding box center [174, 82] width 349 height 164
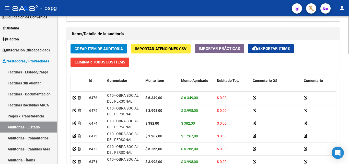
click at [112, 43] on div "Crear Item de Auditoria Importar Atenciones CSV Importar Prácticas cloud_downlo…" at bounding box center [203, 119] width 273 height 158
click at [115, 46] on button "Crear Item de Auditoria" at bounding box center [99, 48] width 56 height 9
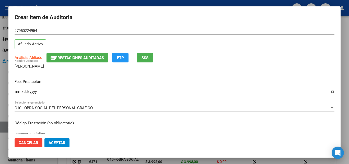
scroll to position [26, 0]
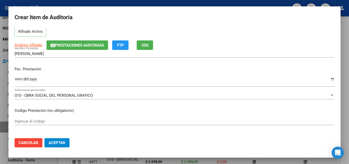
click at [16, 79] on input "Ingresar la fecha" at bounding box center [175, 81] width 320 height 8
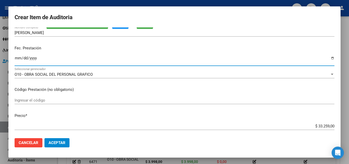
scroll to position [77, 0]
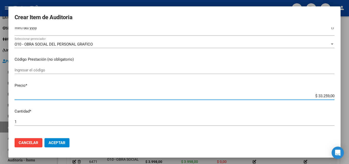
drag, startPoint x: 314, startPoint y: 95, endPoint x: 326, endPoint y: 94, distance: 11.8
click at [326, 94] on input "$ 33.259,00" at bounding box center [175, 96] width 320 height 5
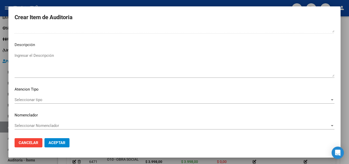
scroll to position [354, 0]
click at [30, 97] on span "Seleccionar tipo" at bounding box center [172, 99] width 315 height 5
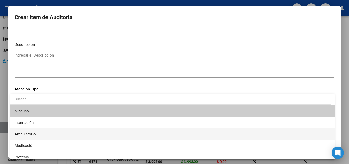
click at [36, 132] on span "Ambulatorio" at bounding box center [173, 134] width 316 height 12
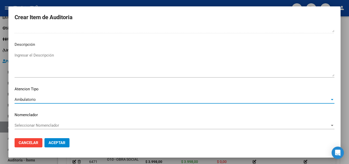
drag, startPoint x: 69, startPoint y: 145, endPoint x: 64, endPoint y: 145, distance: 4.7
click at [67, 145] on button "Aceptar" at bounding box center [56, 142] width 25 height 9
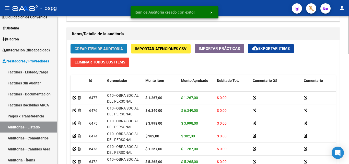
click at [97, 49] on span "Crear Item de Auditoria" at bounding box center [99, 49] width 48 height 5
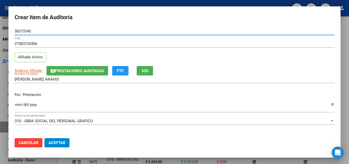
click at [18, 105] on input "Ingresar la fecha" at bounding box center [175, 106] width 320 height 8
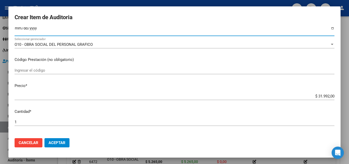
scroll to position [77, 0]
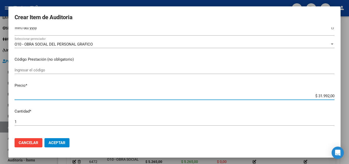
drag, startPoint x: 315, startPoint y: 94, endPoint x: 326, endPoint y: 97, distance: 12.0
click at [326, 97] on input "$ 31.992,00" at bounding box center [175, 96] width 320 height 5
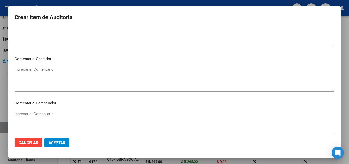
scroll to position [354, 0]
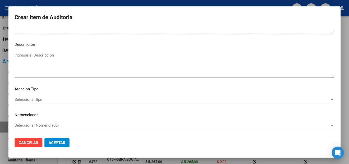
click at [37, 98] on span "Seleccionar tipo" at bounding box center [172, 99] width 315 height 5
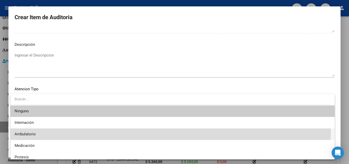
click at [36, 132] on span "Ambulatorio" at bounding box center [173, 134] width 316 height 12
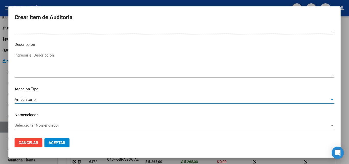
click at [54, 142] on span "Aceptar" at bounding box center [57, 142] width 17 height 5
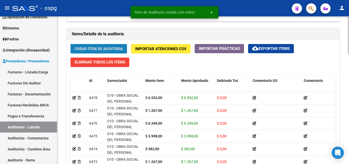
click at [99, 50] on span "Crear Item de Auditoria" at bounding box center [99, 49] width 48 height 5
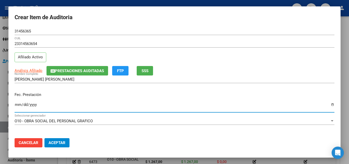
click at [17, 105] on input "Ingresar la fecha" at bounding box center [175, 106] width 320 height 8
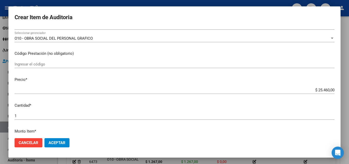
scroll to position [102, 0]
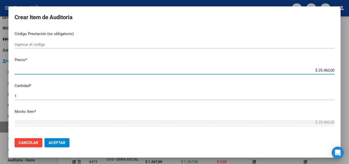
drag, startPoint x: 314, startPoint y: 71, endPoint x: 326, endPoint y: 72, distance: 11.9
click at [326, 72] on input "$ 25.460,00" at bounding box center [175, 70] width 320 height 5
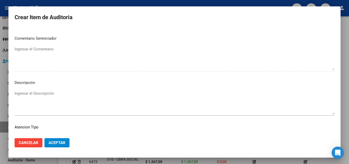
scroll to position [354, 0]
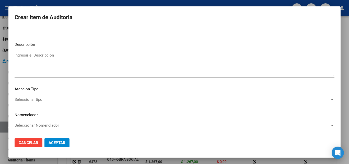
click at [33, 99] on span "Seleccionar tipo" at bounding box center [172, 99] width 315 height 5
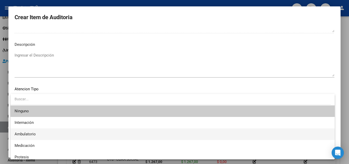
click at [25, 133] on span "Ambulatorio" at bounding box center [25, 134] width 21 height 5
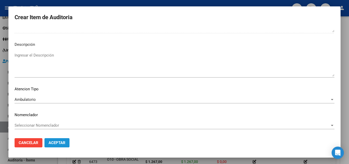
click at [62, 143] on span "Aceptar" at bounding box center [57, 142] width 17 height 5
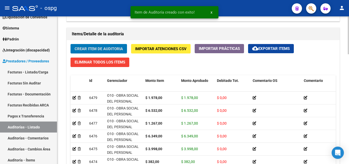
click at [98, 48] on span "Crear Item de Auditoria" at bounding box center [99, 49] width 48 height 5
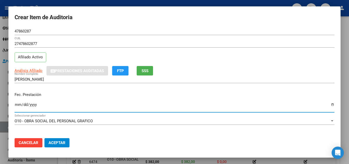
click at [17, 104] on input "Ingresar la fecha" at bounding box center [175, 106] width 320 height 8
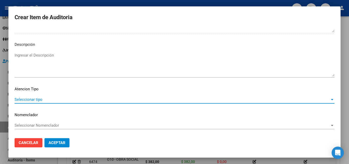
click at [33, 99] on span "Seleccionar tipo" at bounding box center [172, 99] width 315 height 5
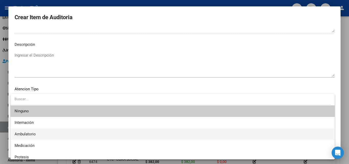
click at [45, 134] on span "Ambulatorio" at bounding box center [173, 134] width 316 height 12
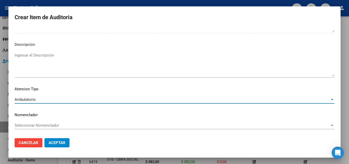
click at [63, 142] on span "Aceptar" at bounding box center [57, 142] width 17 height 5
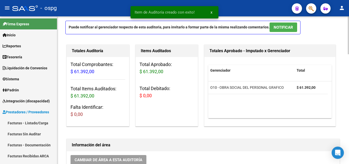
scroll to position [0, 0]
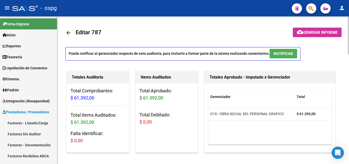
click at [312, 32] on span "Generar informe" at bounding box center [320, 32] width 35 height 5
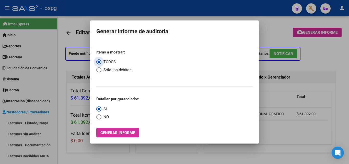
click at [107, 116] on span "NO" at bounding box center [104, 117] width 7 height 6
click at [101, 116] on input "NO" at bounding box center [98, 116] width 5 height 5
click at [113, 138] on mat-dialog-container "Generar informe de auditoria Items a mostrar: TODOS Sólo los débitos Detallar p…" at bounding box center [174, 81] width 169 height 123
click at [116, 128] on button "Generar informe" at bounding box center [117, 132] width 43 height 9
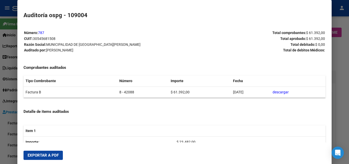
click at [44, 152] on button "Exportar a PDF" at bounding box center [43, 155] width 39 height 9
click at [0, 53] on div at bounding box center [174, 82] width 349 height 164
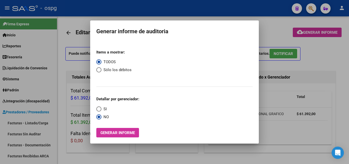
click at [79, 38] on div at bounding box center [174, 82] width 349 height 164
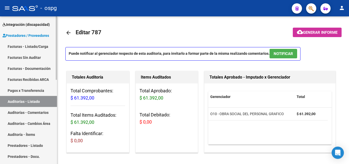
scroll to position [77, 0]
click at [39, 47] on link "Facturas - Listado/Carga" at bounding box center [28, 46] width 57 height 11
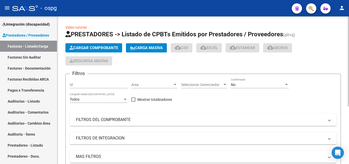
click at [80, 45] on button "Cargar Comprobante" at bounding box center [93, 47] width 57 height 9
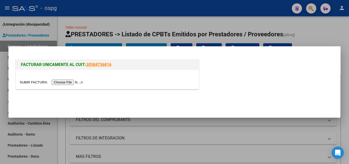
click at [84, 82] on input "file" at bounding box center [52, 81] width 65 height 5
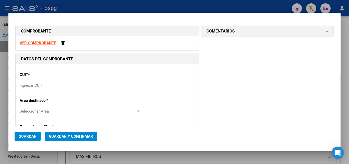
click at [64, 82] on div "Ingresar CUIT" at bounding box center [80, 86] width 121 height 8
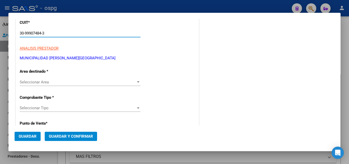
scroll to position [77, 0]
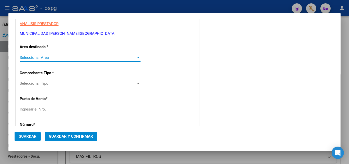
click at [48, 60] on span "Seleccionar Area" at bounding box center [78, 57] width 116 height 5
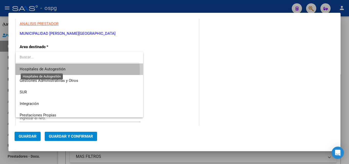
click at [51, 71] on span "Hospitales de Autogestión" at bounding box center [43, 69] width 46 height 5
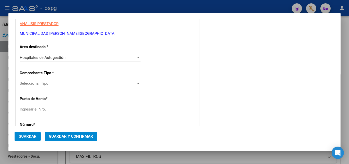
click at [56, 81] on div "Seleccionar Tipo Seleccionar Tipo" at bounding box center [80, 83] width 121 height 8
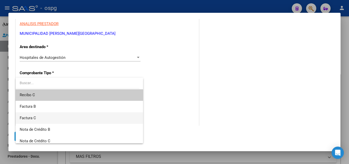
click at [56, 120] on span "Factura C" at bounding box center [79, 118] width 119 height 12
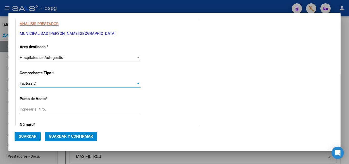
click at [43, 109] on input "Ingresar el Nro." at bounding box center [80, 109] width 121 height 5
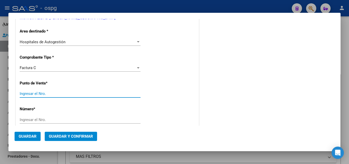
scroll to position [128, 0]
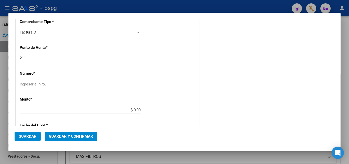
click at [76, 82] on input "Ingresar el Nro." at bounding box center [80, 84] width 121 height 5
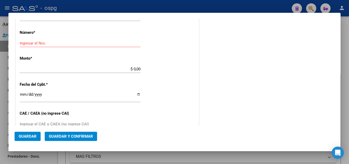
scroll to position [153, 0]
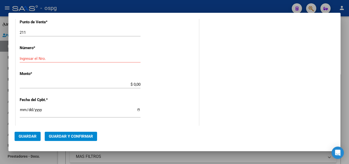
click at [63, 56] on input "Ingresar el Nro." at bounding box center [80, 58] width 121 height 5
click at [134, 83] on input "$ 0,00" at bounding box center [80, 84] width 121 height 5
click at [132, 81] on div "$ 0,00 Ingresar el monto" at bounding box center [80, 85] width 121 height 8
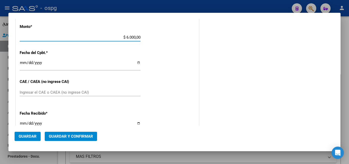
scroll to position [204, 0]
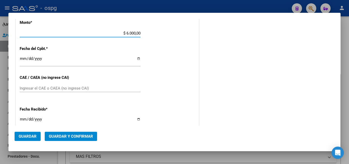
click at [22, 60] on input "Ingresar la fecha" at bounding box center [80, 60] width 121 height 8
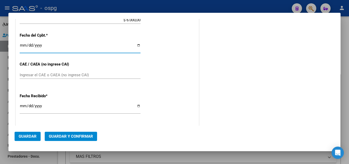
scroll to position [230, 0]
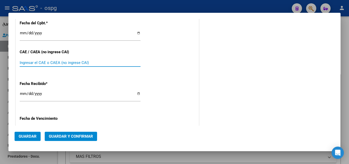
click at [37, 62] on input "Ingresar el CAE o CAEA (no ingrese CAI)" at bounding box center [80, 62] width 121 height 5
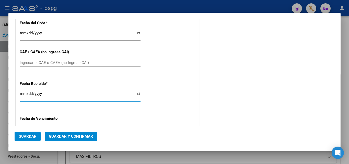
click at [22, 94] on input "[DATE]" at bounding box center [80, 96] width 121 height 8
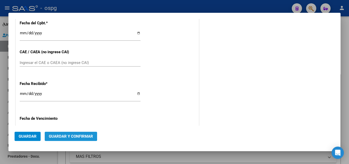
click at [67, 135] on span "Guardar y Confirmar" at bounding box center [71, 136] width 44 height 5
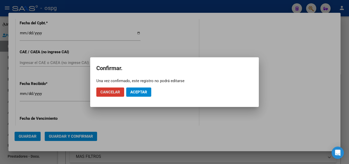
click at [149, 91] on button "Aceptar" at bounding box center [138, 91] width 25 height 9
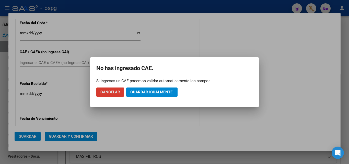
click at [154, 96] on button "Guardar igualmente." at bounding box center [151, 91] width 51 height 9
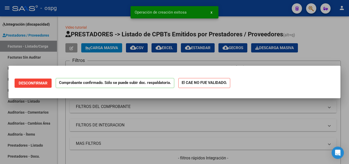
scroll to position [0, 0]
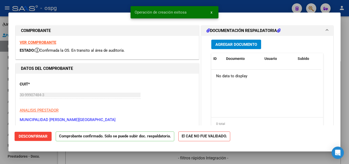
click at [0, 107] on div at bounding box center [174, 82] width 349 height 164
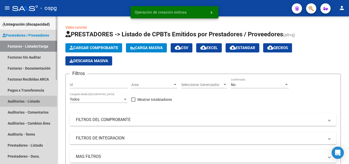
click at [21, 103] on link "Auditorías - Listado" at bounding box center [28, 101] width 57 height 11
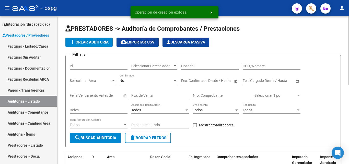
click at [89, 43] on span "add Crear Auditoría" at bounding box center [89, 42] width 39 height 5
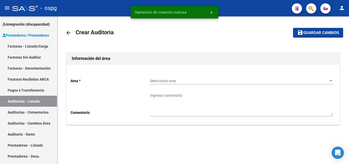
click at [174, 78] on div "Seleccionar area Seleccionar area" at bounding box center [241, 79] width 183 height 10
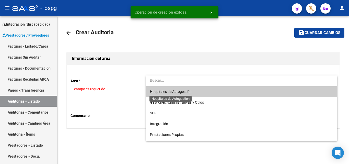
click at [171, 91] on span "Hospitales de Autogestión" at bounding box center [171, 91] width 42 height 4
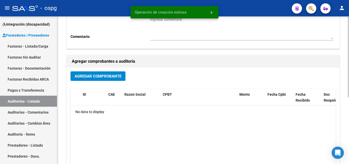
scroll to position [122, 0]
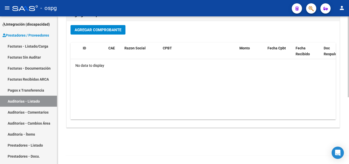
click at [98, 31] on span "Agregar Comprobante" at bounding box center [98, 30] width 47 height 5
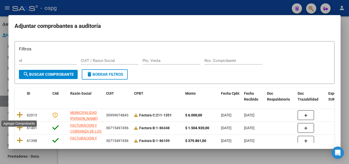
drag, startPoint x: 20, startPoint y: 114, endPoint x: 35, endPoint y: 113, distance: 15.1
click at [21, 114] on icon at bounding box center [20, 114] width 6 height 7
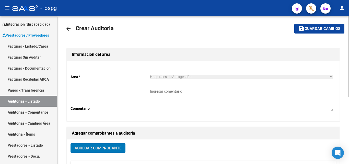
scroll to position [0, 0]
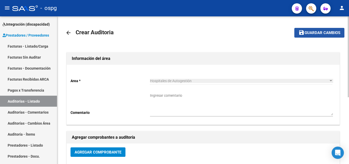
click at [304, 31] on mat-icon "save" at bounding box center [302, 32] width 6 height 6
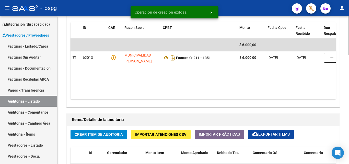
scroll to position [332, 0]
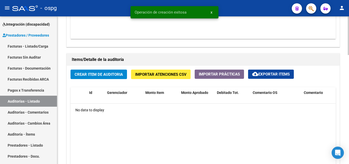
click at [108, 74] on span "Crear Item de Auditoria" at bounding box center [99, 74] width 48 height 5
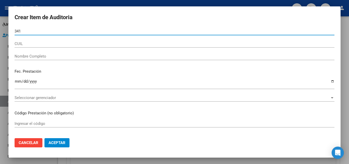
click at [44, 138] on button "Aceptar" at bounding box center [56, 142] width 25 height 9
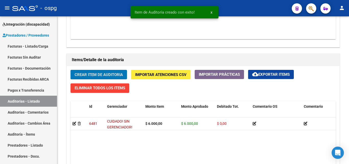
scroll to position [333, 0]
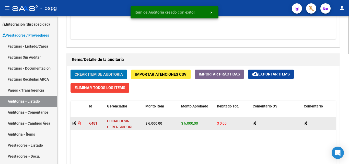
click at [81, 122] on icon at bounding box center [79, 123] width 3 height 4
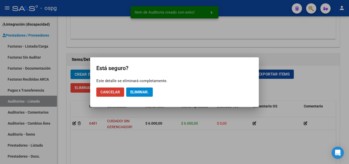
click at [136, 88] on button "Eliminar." at bounding box center [139, 91] width 27 height 9
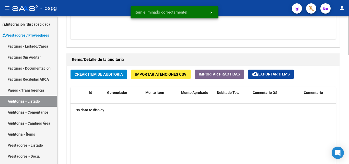
scroll to position [332, 0]
click at [112, 74] on span "Crear Item de Auditoria" at bounding box center [99, 74] width 48 height 5
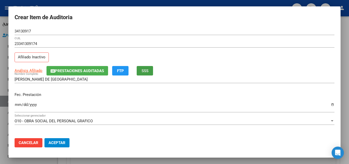
click at [153, 70] on button "SSS" at bounding box center [145, 70] width 16 height 9
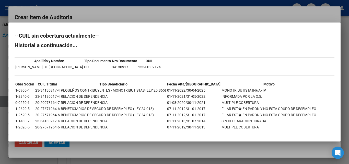
drag, startPoint x: 187, startPoint y: 14, endPoint x: 105, endPoint y: 58, distance: 93.4
click at [187, 14] on div at bounding box center [174, 82] width 349 height 164
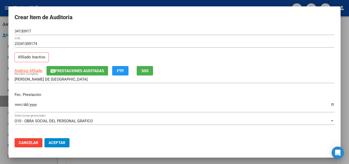
click at [19, 105] on input "Ingresar la fecha" at bounding box center [175, 106] width 320 height 8
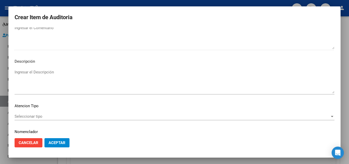
scroll to position [354, 0]
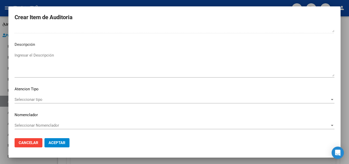
click at [48, 98] on span "Seleccionar tipo" at bounding box center [172, 99] width 315 height 5
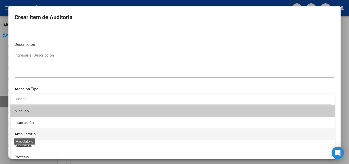
click at [33, 136] on span "Ambulatorio" at bounding box center [25, 134] width 21 height 5
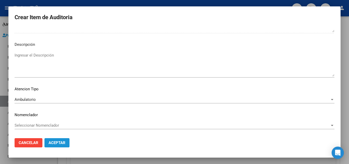
click at [53, 142] on span "Aceptar" at bounding box center [57, 142] width 17 height 5
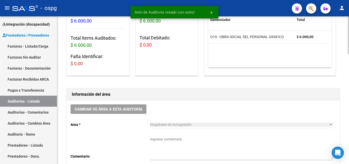
scroll to position [0, 0]
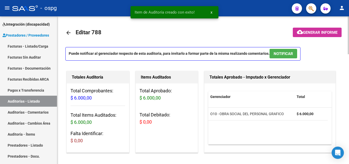
click at [325, 35] on span "Generar informe" at bounding box center [320, 32] width 35 height 5
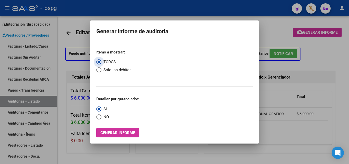
click at [104, 117] on span "NO" at bounding box center [104, 117] width 7 height 6
click at [101, 117] on input "NO" at bounding box center [98, 116] width 5 height 5
click at [109, 138] on mat-dialog-container "Generar informe de auditoria Items a mostrar: TODOS Sólo los débitos Detallar p…" at bounding box center [174, 81] width 169 height 123
click at [111, 135] on span "Generar informe" at bounding box center [117, 132] width 35 height 5
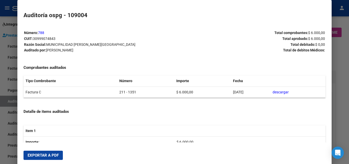
click at [51, 155] on span "Exportar a PDF" at bounding box center [43, 155] width 31 height 5
click at [0, 39] on div at bounding box center [174, 82] width 349 height 164
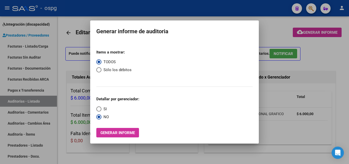
click at [74, 66] on div at bounding box center [174, 82] width 349 height 164
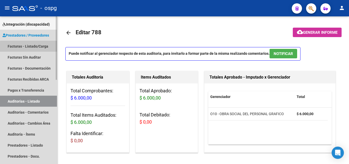
drag, startPoint x: 40, startPoint y: 48, endPoint x: 0, endPoint y: 107, distance: 71.7
click at [40, 47] on link "Facturas - Listado/Carga" at bounding box center [28, 46] width 57 height 11
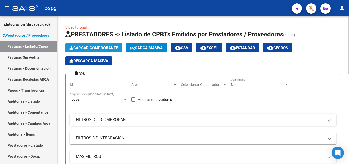
click at [92, 49] on span "Cargar Comprobante" at bounding box center [94, 47] width 49 height 5
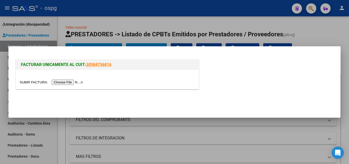
click at [83, 82] on input "file" at bounding box center [52, 81] width 65 height 5
click at [54, 84] on input "file" at bounding box center [52, 81] width 65 height 5
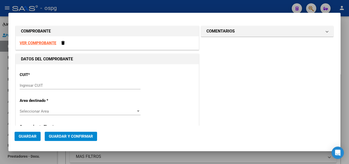
click at [56, 86] on input "Ingresar CUIT" at bounding box center [80, 85] width 121 height 5
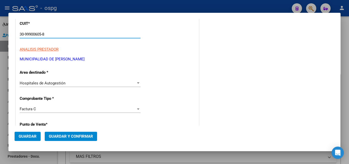
scroll to position [102, 0]
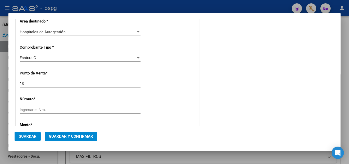
click at [44, 113] on div "Ingresar el Nro." at bounding box center [80, 110] width 121 height 8
click at [32, 81] on input "13" at bounding box center [80, 83] width 121 height 5
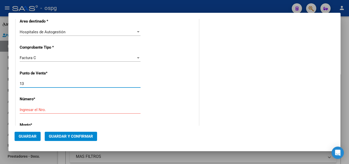
click at [32, 81] on input "13" at bounding box center [80, 83] width 121 height 5
click at [32, 111] on input "Ingresar el Nro." at bounding box center [80, 109] width 121 height 5
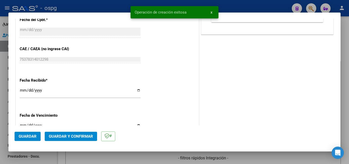
scroll to position [256, 0]
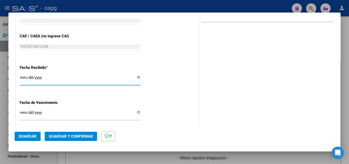
click at [22, 76] on input "[DATE]" at bounding box center [80, 79] width 121 height 8
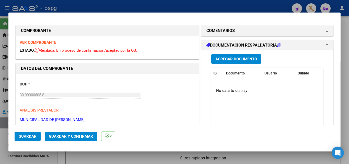
scroll to position [256, 0]
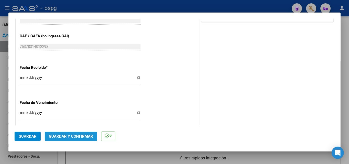
click at [72, 140] on button "Guardar y Confirmar" at bounding box center [71, 136] width 52 height 9
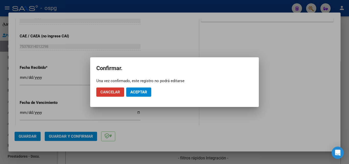
click at [142, 90] on span "Aceptar" at bounding box center [138, 92] width 17 height 5
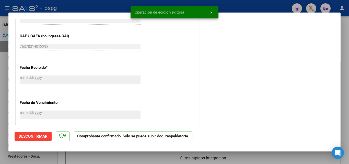
click at [0, 97] on div at bounding box center [174, 82] width 349 height 164
type input "$ 0,00"
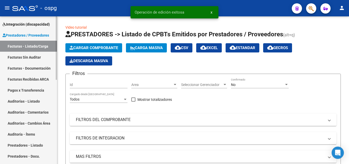
click at [36, 99] on link "Auditorías - Listado" at bounding box center [28, 101] width 57 height 11
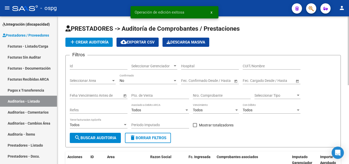
click at [96, 36] on app-list-header "PRESTADORES -> Auditoría de Comprobantes / Prestaciones add Crear Auditoría clo…" at bounding box center [203, 86] width 276 height 123
click at [96, 46] on button "add Crear Auditoría" at bounding box center [88, 42] width 47 height 9
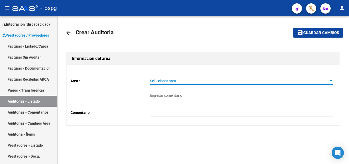
click at [158, 82] on span "Seleccionar area" at bounding box center [239, 81] width 178 height 4
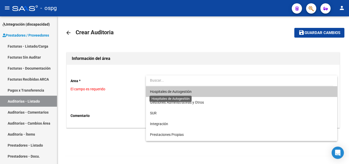
click at [162, 91] on span "Hospitales de Autogestión" at bounding box center [171, 91] width 42 height 4
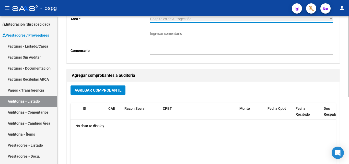
scroll to position [77, 0]
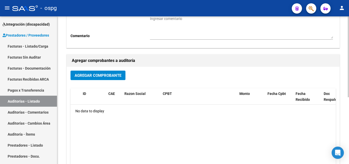
click at [95, 75] on span "Agregar Comprobante" at bounding box center [98, 75] width 47 height 5
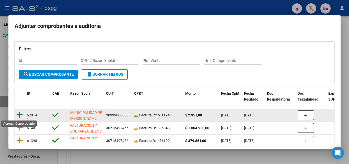
click at [18, 114] on icon at bounding box center [20, 114] width 6 height 7
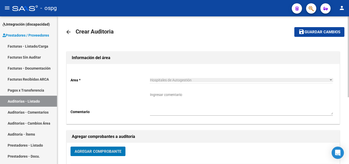
scroll to position [0, 0]
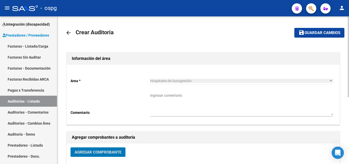
click at [322, 31] on span "Guardar cambios" at bounding box center [323, 33] width 36 height 5
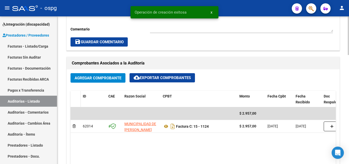
scroll to position [204, 0]
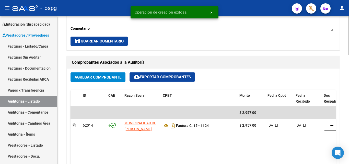
click at [95, 77] on span "Agregar Comprobante" at bounding box center [98, 77] width 47 height 5
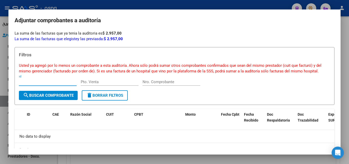
click at [0, 103] on div at bounding box center [174, 82] width 349 height 164
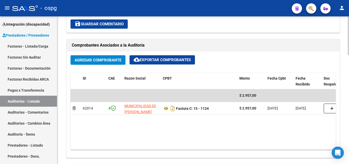
scroll to position [256, 0]
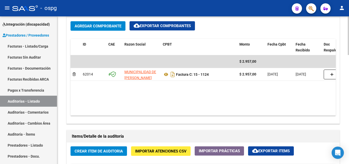
click at [106, 150] on span "Crear Item de Auditoria" at bounding box center [99, 151] width 48 height 5
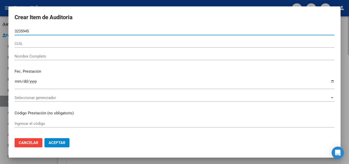
type input "32359452"
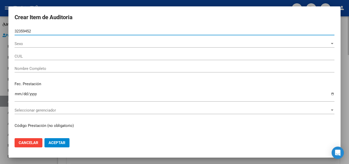
type input "27323594525"
type input "GUTIERREZ CORINA ERIKA"
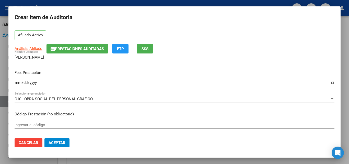
scroll to position [51, 0]
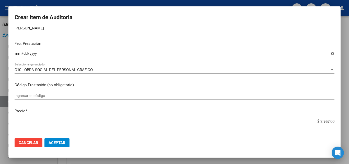
type input "32359452"
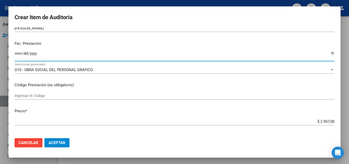
click at [18, 51] on input "Ingresar la fecha" at bounding box center [175, 55] width 320 height 8
type input "[DATE]"
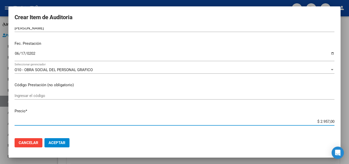
drag, startPoint x: 317, startPoint y: 120, endPoint x: 325, endPoint y: 120, distance: 8.7
click at [325, 120] on input "$ 2.957,00" at bounding box center [175, 121] width 320 height 5
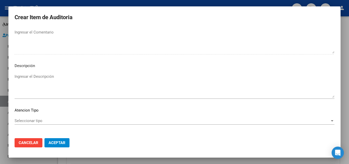
scroll to position [354, 0]
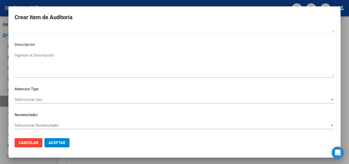
click at [37, 104] on div "Seleccionar tipo Seleccionar tipo" at bounding box center [175, 102] width 320 height 13
click at [37, 103] on div "Seleccionar tipo Seleccionar tipo" at bounding box center [175, 100] width 320 height 8
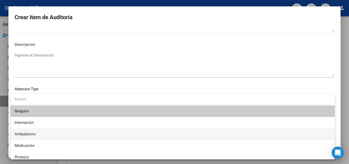
click at [32, 131] on span "Ambulatorio" at bounding box center [173, 134] width 316 height 12
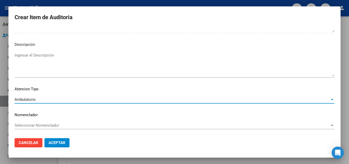
click at [49, 139] on button "Aceptar" at bounding box center [56, 142] width 25 height 9
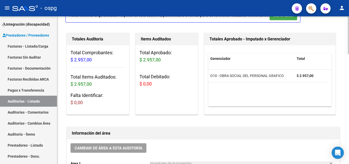
scroll to position [0, 0]
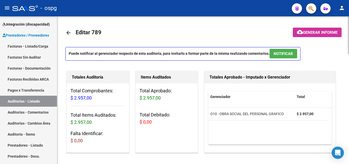
click at [313, 29] on button "cloud_download Generar informe" at bounding box center [317, 32] width 49 height 9
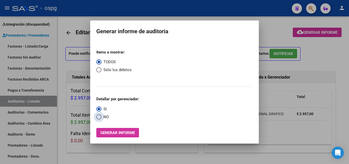
click at [100, 118] on span "Select an option" at bounding box center [98, 116] width 5 height 5
click at [100, 118] on input "NO" at bounding box center [98, 116] width 5 height 5
radio input "true"
click at [108, 131] on span "Generar informe" at bounding box center [117, 132] width 35 height 5
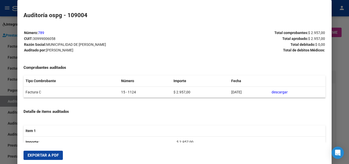
click at [50, 157] on span "Exportar a PDF" at bounding box center [43, 155] width 31 height 5
drag, startPoint x: 0, startPoint y: 95, endPoint x: 7, endPoint y: 90, distance: 8.3
click at [0, 94] on div at bounding box center [174, 82] width 349 height 164
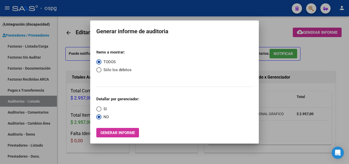
click at [70, 66] on div at bounding box center [174, 82] width 349 height 164
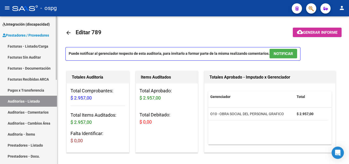
click at [42, 45] on link "Facturas - Listado/Carga" at bounding box center [28, 46] width 57 height 11
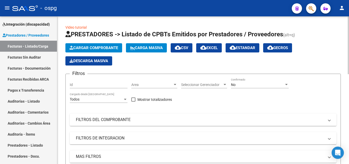
click at [93, 49] on span "Cargar Comprobante" at bounding box center [94, 47] width 49 height 5
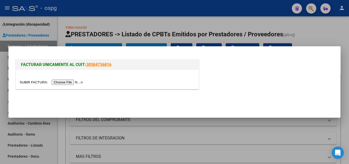
click at [75, 81] on input "file" at bounding box center [52, 81] width 65 height 5
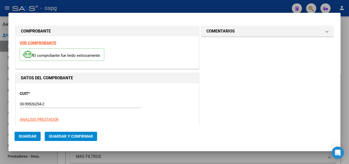
type input "107216"
type input "$ 11.994,00"
type input "[DATE]"
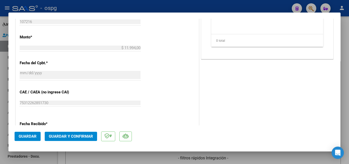
scroll to position [256, 0]
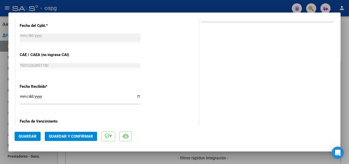
click at [19, 98] on div "CUIT * 30-99926254-2 Ingresar CUIT ANALISIS PRESTADOR MUNICIPALIDAD DE SAN FERN…" at bounding box center [107, 18] width 183 height 362
click at [23, 95] on input "[DATE]" at bounding box center [80, 98] width 121 height 8
type input "[DATE]"
click at [63, 133] on button "Guardar y Confirmar" at bounding box center [71, 136] width 52 height 9
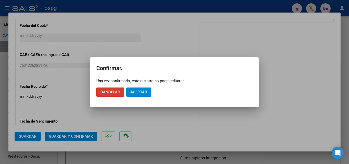
click at [142, 94] on span "Aceptar" at bounding box center [138, 92] width 17 height 5
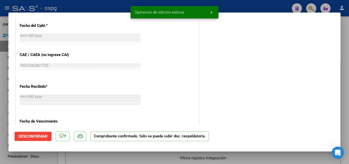
click at [0, 83] on div at bounding box center [174, 82] width 349 height 164
type input "$ 0,00"
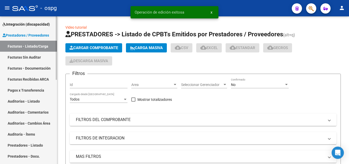
click at [42, 101] on link "Auditorías - Listado" at bounding box center [28, 101] width 57 height 11
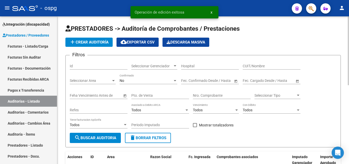
click at [100, 41] on span "add Crear Auditoría" at bounding box center [89, 42] width 39 height 5
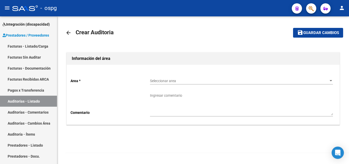
click at [160, 77] on div "Seleccionar area Seleccionar area" at bounding box center [241, 79] width 183 height 10
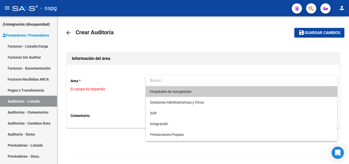
click at [166, 91] on span "Hospitales de Autogestión" at bounding box center [171, 91] width 42 height 4
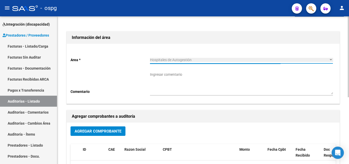
scroll to position [51, 0]
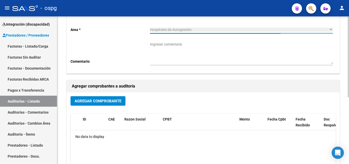
click at [93, 105] on button "Agregar Comprobante" at bounding box center [98, 100] width 55 height 9
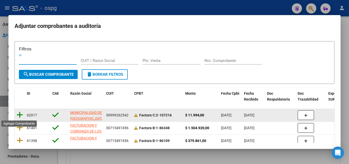
click at [18, 116] on icon at bounding box center [20, 114] width 6 height 7
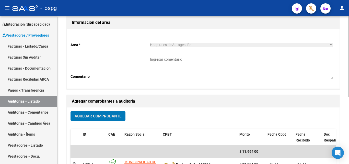
scroll to position [0, 0]
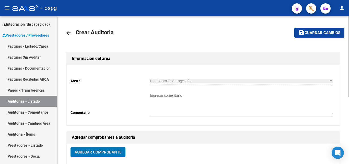
click at [313, 34] on span "Guardar cambios" at bounding box center [323, 33] width 36 height 5
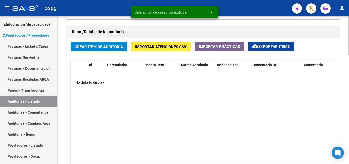
scroll to position [358, 0]
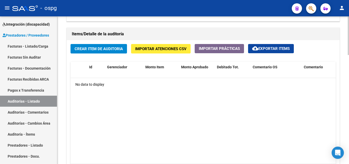
click at [92, 51] on span "Crear Item de Auditoria" at bounding box center [99, 49] width 48 height 5
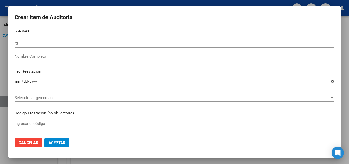
type input "55486499"
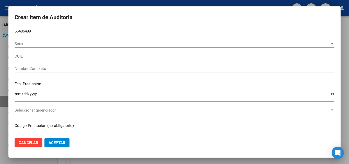
type input "20554864997"
type input "BRANDAN, DIEGO MAXIMILIANO"
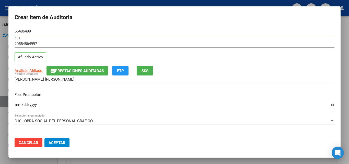
type input "55486499"
click at [18, 104] on input "Ingresar la fecha" at bounding box center [175, 106] width 320 height 8
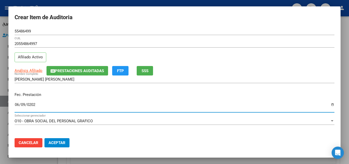
type input "[DATE]"
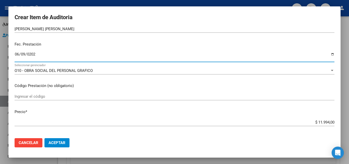
scroll to position [51, 0]
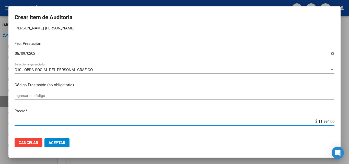
drag, startPoint x: 313, startPoint y: 122, endPoint x: 325, endPoint y: 122, distance: 12.3
click at [325, 122] on input "$ 11.994,00" at bounding box center [175, 121] width 320 height 5
type input "$ 7,00"
type input "$ 79,00"
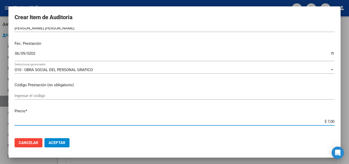
type input "$ 79,00"
type input "$ 799,00"
type input "$ 7.996,00"
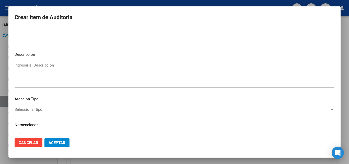
scroll to position [354, 0]
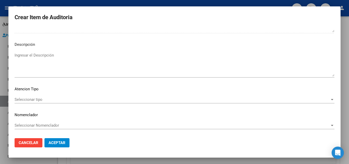
click at [21, 101] on span "Seleccionar tipo" at bounding box center [172, 99] width 315 height 5
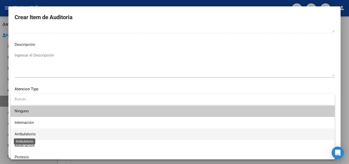
click at [26, 134] on span "Ambulatorio" at bounding box center [25, 134] width 21 height 5
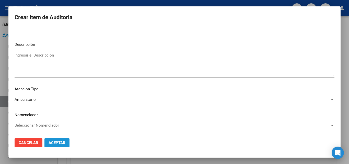
click at [58, 143] on span "Aceptar" at bounding box center [57, 142] width 17 height 5
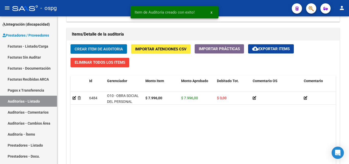
scroll to position [358, 0]
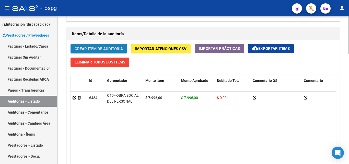
click at [113, 50] on span "Crear Item de Auditoria" at bounding box center [99, 49] width 48 height 5
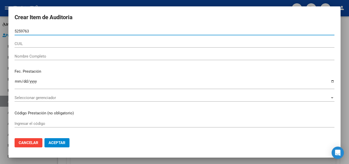
type input "52597639"
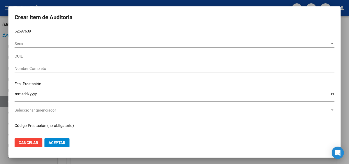
type input "23525976394"
type input "PESSOA AZUL"
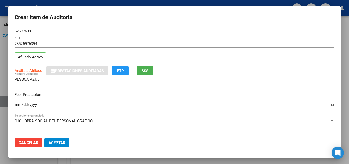
scroll to position [26, 0]
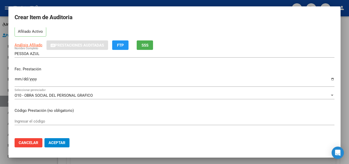
type input "52597639"
click at [17, 78] on input "Ingresar la fecha" at bounding box center [175, 81] width 320 height 8
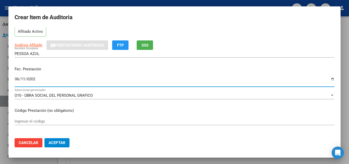
type input "[DATE]"
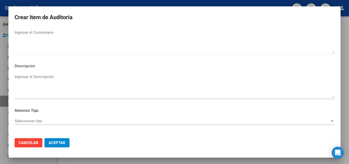
scroll to position [354, 0]
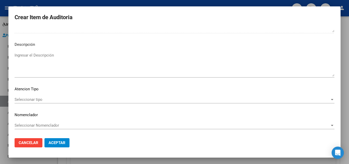
click at [46, 101] on span "Seleccionar tipo" at bounding box center [172, 99] width 315 height 5
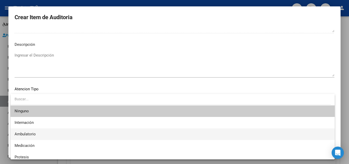
click at [30, 135] on span "Ambulatorio" at bounding box center [25, 134] width 21 height 5
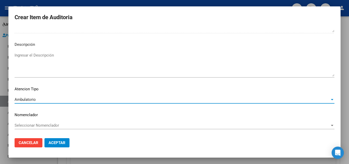
click at [61, 146] on button "Aceptar" at bounding box center [56, 142] width 25 height 9
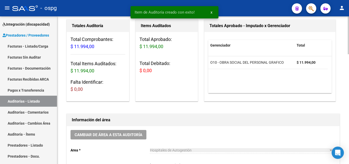
scroll to position [0, 0]
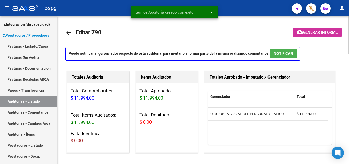
click at [331, 34] on span "Generar informe" at bounding box center [320, 32] width 35 height 5
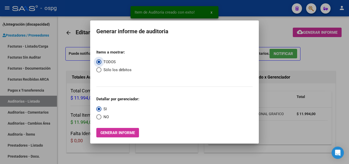
click at [103, 118] on span "NO" at bounding box center [104, 117] width 7 height 6
click at [101, 118] on input "NO" at bounding box center [98, 116] width 5 height 5
radio input "true"
click at [104, 133] on span "Generar informe" at bounding box center [117, 132] width 35 height 5
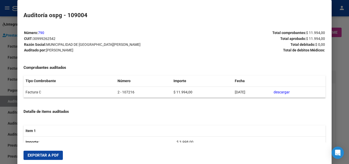
click at [47, 155] on span "Exportar a PDF" at bounding box center [43, 155] width 31 height 5
click at [340, 41] on div at bounding box center [174, 82] width 349 height 164
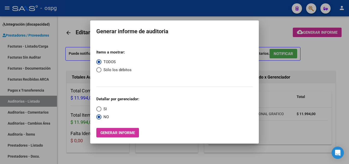
click at [45, 47] on div at bounding box center [174, 82] width 349 height 164
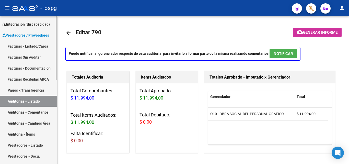
click at [45, 46] on link "Facturas - Listado/Carga" at bounding box center [28, 46] width 57 height 11
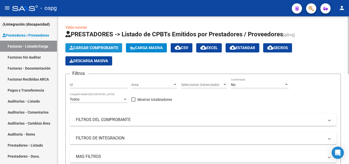
click at [92, 48] on span "Cargar Comprobante" at bounding box center [94, 47] width 49 height 5
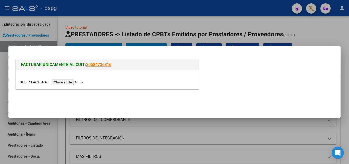
click at [69, 79] on div at bounding box center [107, 79] width 183 height 19
click at [65, 82] on input "file" at bounding box center [52, 81] width 65 height 5
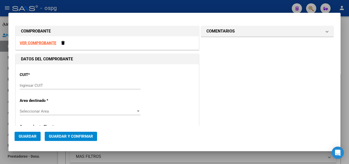
click at [52, 84] on input "Ingresar CUIT" at bounding box center [80, 85] width 121 height 5
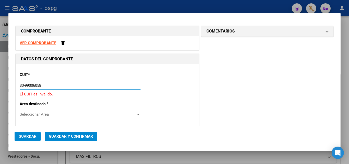
click at [30, 85] on input "30-99006058" at bounding box center [80, 85] width 121 height 5
type input "30-99900605-8"
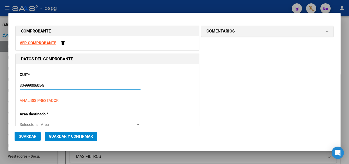
type input "15"
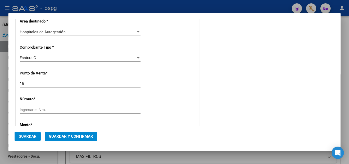
scroll to position [153, 0]
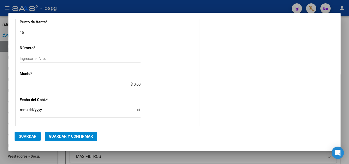
type input "30-99900605-8"
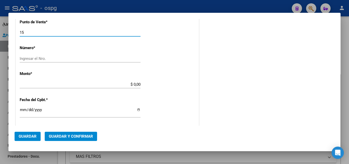
click at [34, 31] on input "15" at bounding box center [80, 32] width 121 height 5
type input "10"
click at [58, 58] on input "Ingresar el Nro." at bounding box center [80, 58] width 121 height 5
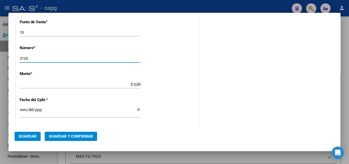
type input "2120"
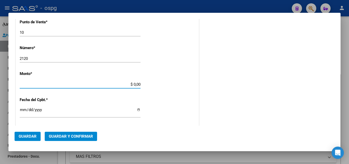
type input "$ 8.763,00"
type input "[DATE]"
type input "75378325279798"
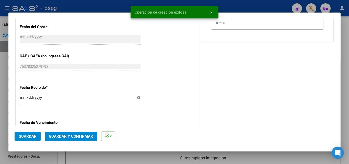
scroll to position [235, 0]
click at [22, 97] on input "[DATE]" at bounding box center [80, 100] width 121 height 8
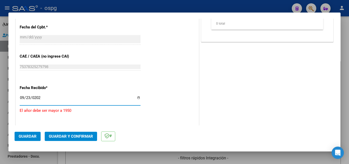
type input "2025-09-23"
click at [67, 134] on span "Guardar y Confirmar" at bounding box center [71, 136] width 44 height 5
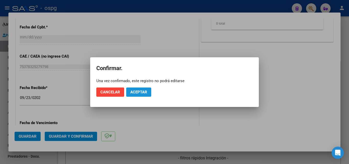
click at [143, 90] on span "Aceptar" at bounding box center [138, 92] width 17 height 5
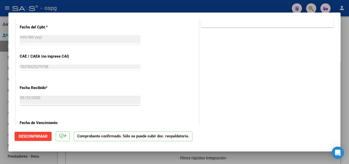
click at [0, 105] on div at bounding box center [174, 82] width 349 height 164
type input "$ 0,00"
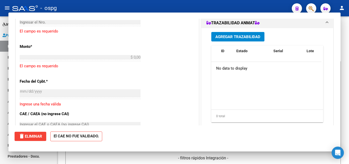
scroll to position [281, 0]
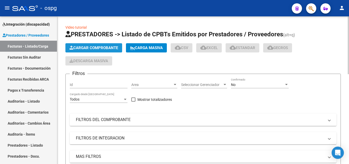
click at [109, 49] on span "Cargar Comprobante" at bounding box center [94, 47] width 49 height 5
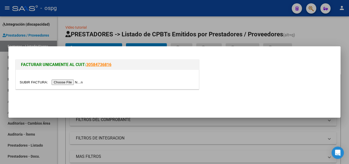
click at [0, 87] on div at bounding box center [174, 82] width 349 height 164
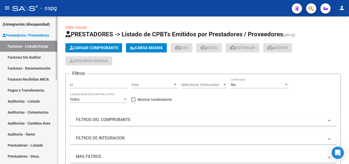
click at [45, 102] on link "Auditorías - Listado" at bounding box center [28, 101] width 57 height 11
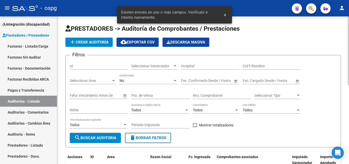
click at [102, 35] on app-list-header "PRESTADORES -> Auditoría de Comprobantes / Prestaciones add Crear Auditoría clo…" at bounding box center [203, 86] width 276 height 123
click at [102, 38] on button "add Crear Auditoría" at bounding box center [88, 42] width 47 height 9
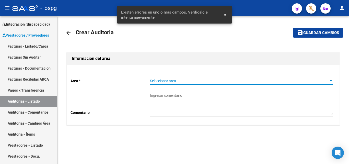
click at [224, 79] on span "Seleccionar area" at bounding box center [239, 81] width 178 height 4
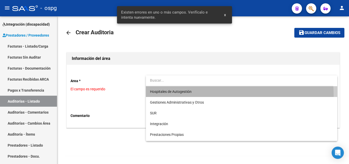
click at [182, 96] on span "Hospitales de Autogestión" at bounding box center [241, 91] width 183 height 11
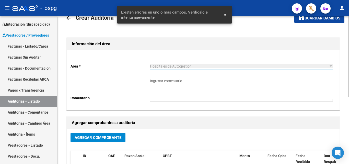
scroll to position [26, 0]
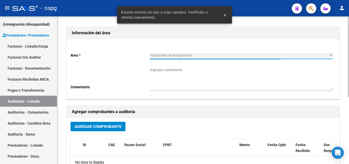
click at [112, 126] on span "Agregar Comprobante" at bounding box center [98, 126] width 47 height 5
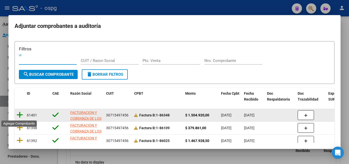
click at [19, 113] on icon at bounding box center [20, 114] width 6 height 7
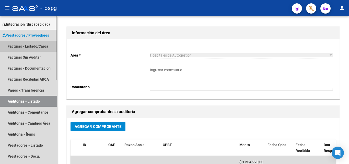
click at [41, 46] on link "Facturas - Listado/Carga" at bounding box center [28, 46] width 57 height 11
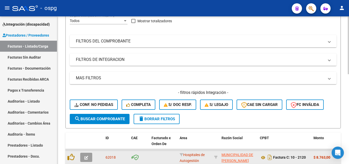
scroll to position [153, 0]
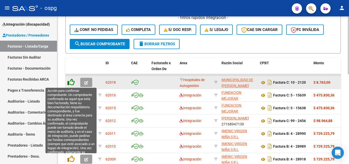
click at [71, 81] on icon at bounding box center [70, 81] width 7 height 7
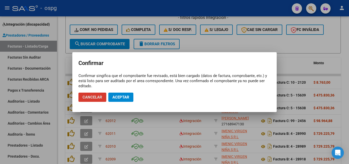
click at [116, 95] on span "Aceptar" at bounding box center [120, 97] width 17 height 5
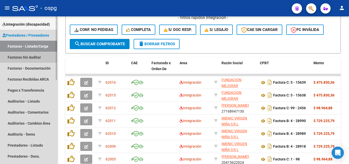
click at [35, 55] on link "Facturas Sin Auditar" at bounding box center [28, 57] width 57 height 11
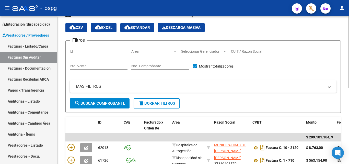
scroll to position [153, 0]
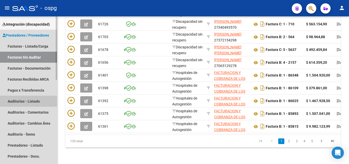
click at [35, 100] on link "Auditorías - Listado" at bounding box center [28, 101] width 57 height 11
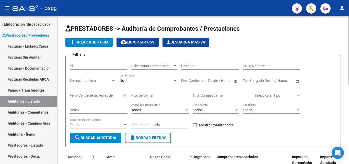
click at [96, 42] on span "add Crear Auditoría" at bounding box center [89, 42] width 39 height 5
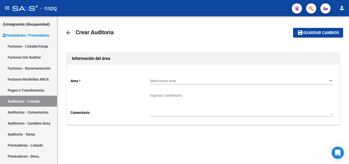
click at [175, 82] on span "Seleccionar area" at bounding box center [239, 81] width 178 height 4
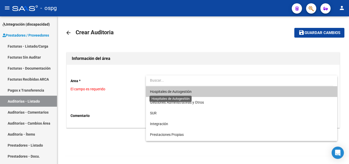
click at [174, 90] on span "Hospitales de Autogestión" at bounding box center [171, 91] width 42 height 4
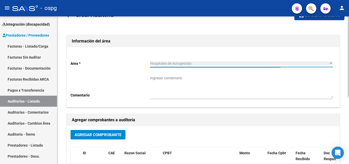
scroll to position [26, 0]
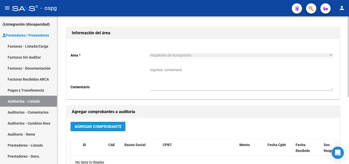
click at [115, 126] on span "Agregar Comprobante" at bounding box center [98, 126] width 47 height 5
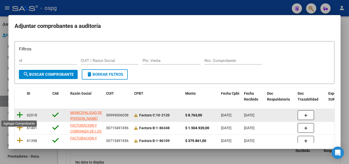
click at [21, 114] on icon at bounding box center [20, 114] width 6 height 7
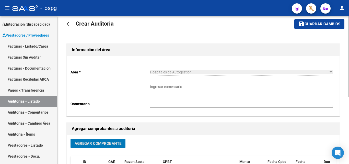
scroll to position [0, 0]
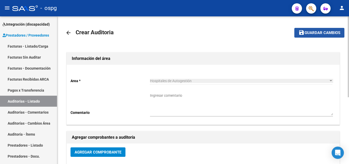
click at [329, 37] on button "save Guardar cambios" at bounding box center [319, 32] width 50 height 9
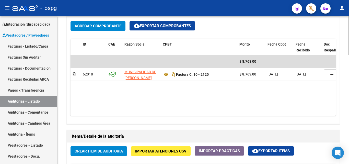
scroll to position [307, 0]
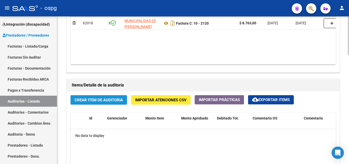
click at [94, 105] on button "Crear Item de Auditoria" at bounding box center [99, 99] width 56 height 9
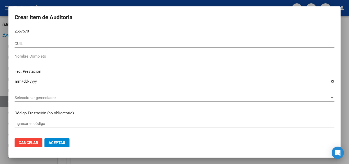
type input "25675703"
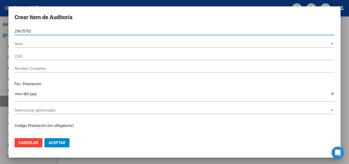
type input "20256757037"
type input "GONZALEZ EDUARDO ALEJANDRO"
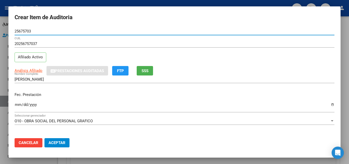
type input "25675703"
click at [19, 105] on input "Ingresar la fecha" at bounding box center [175, 106] width 320 height 8
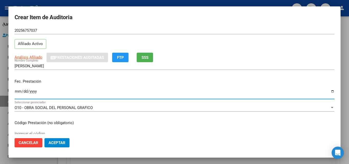
scroll to position [26, 0]
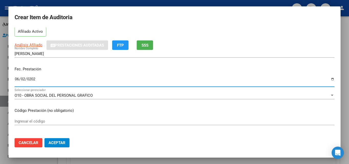
type input "[DATE]"
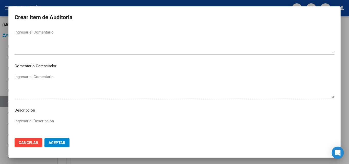
scroll to position [354, 0]
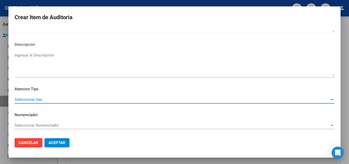
click at [36, 99] on span "Seleccionar tipo" at bounding box center [172, 99] width 315 height 5
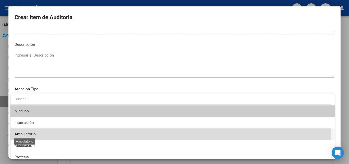
click at [28, 132] on span "Ambulatorio" at bounding box center [25, 134] width 21 height 5
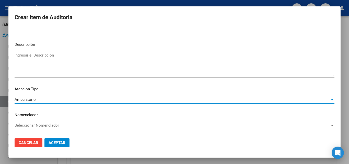
click at [56, 145] on button "Aceptar" at bounding box center [56, 142] width 25 height 9
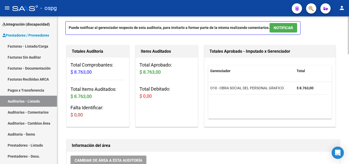
scroll to position [0, 0]
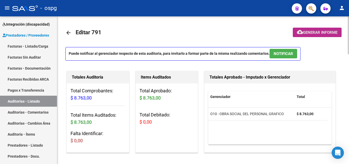
click at [325, 35] on button "cloud_download Generar informe" at bounding box center [317, 32] width 49 height 9
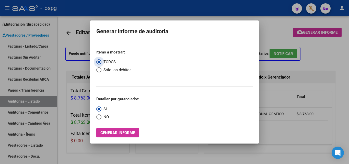
click at [105, 116] on span "NO" at bounding box center [104, 117] width 7 height 6
click at [101, 116] on input "NO" at bounding box center [98, 116] width 5 height 5
radio input "true"
click at [116, 130] on button "Generar informe" at bounding box center [117, 132] width 43 height 9
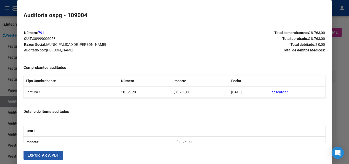
click at [53, 154] on span "Exportar a PDF" at bounding box center [43, 155] width 31 height 5
click at [0, 90] on div at bounding box center [174, 82] width 349 height 164
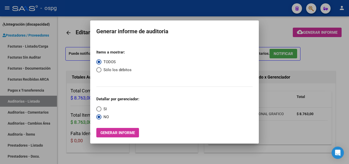
click at [76, 38] on div at bounding box center [174, 82] width 349 height 164
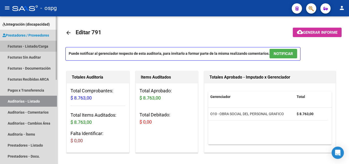
click at [34, 44] on link "Facturas - Listado/Carga" at bounding box center [28, 46] width 57 height 11
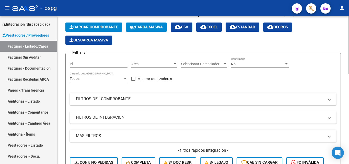
scroll to position [26, 0]
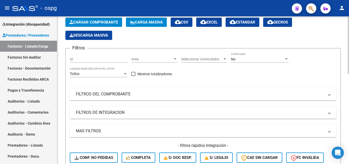
click at [124, 90] on mat-expansion-panel-header "FILTROS DEL COMPROBANTE" at bounding box center [203, 94] width 267 height 12
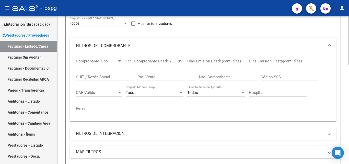
scroll to position [77, 0]
click at [226, 73] on div "Nro. Comprobante" at bounding box center [228, 74] width 58 height 11
click at [208, 79] on div "Nro. Comprobante" at bounding box center [228, 74] width 58 height 11
click at [209, 77] on input "Nro. Comprobante" at bounding box center [228, 76] width 58 height 5
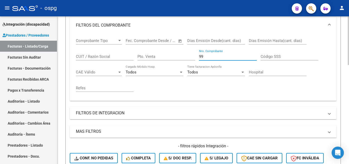
scroll to position [179, 0]
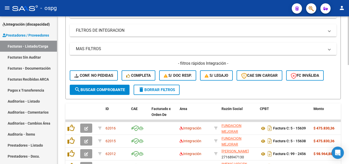
type input "99"
click at [99, 85] on button "search Buscar Comprobante" at bounding box center [100, 90] width 60 height 10
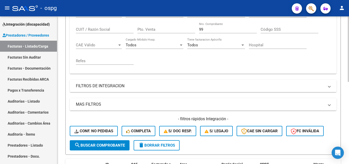
scroll to position [102, 0]
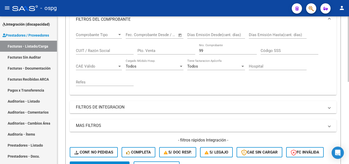
click at [154, 53] on div "Pto. Venta" at bounding box center [167, 48] width 58 height 11
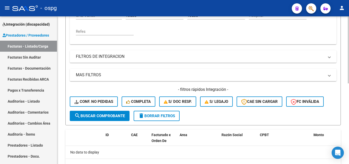
scroll to position [153, 0]
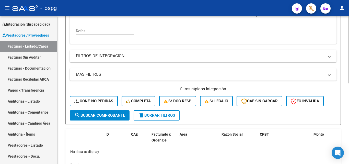
type input "1002"
click at [109, 118] on button "search Buscar Comprobante" at bounding box center [100, 115] width 60 height 10
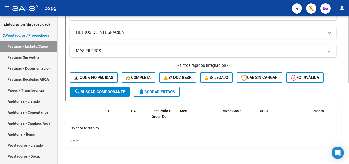
scroll to position [151, 0]
